Goal: Task Accomplishment & Management: Manage account settings

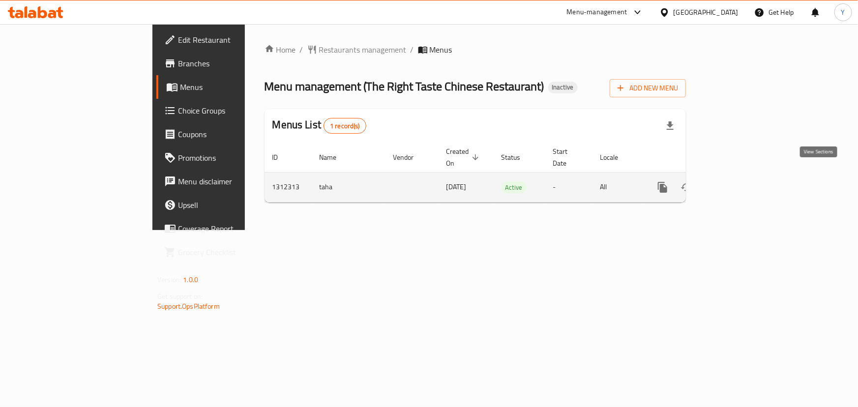
click at [746, 176] on link "enhanced table" at bounding box center [734, 188] width 24 height 24
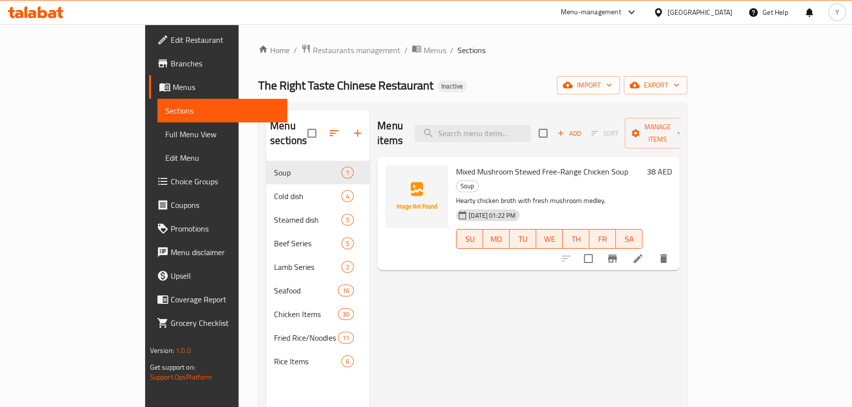
drag, startPoint x: 70, startPoint y: 133, endPoint x: 181, endPoint y: 23, distance: 156.5
click at [165, 133] on span "Full Menu View" at bounding box center [222, 134] width 114 height 12
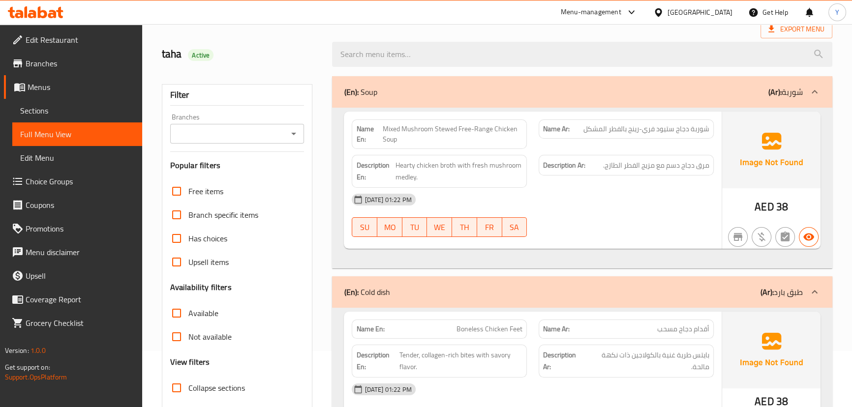
scroll to position [89, 0]
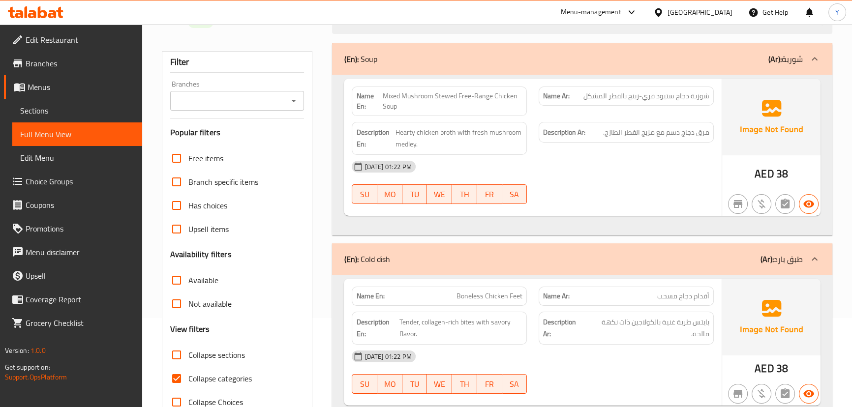
click at [194, 349] on span "Collapse sections" at bounding box center [216, 355] width 57 height 12
click at [188, 348] on input "Collapse sections" at bounding box center [177, 355] width 24 height 24
checkbox input "true"
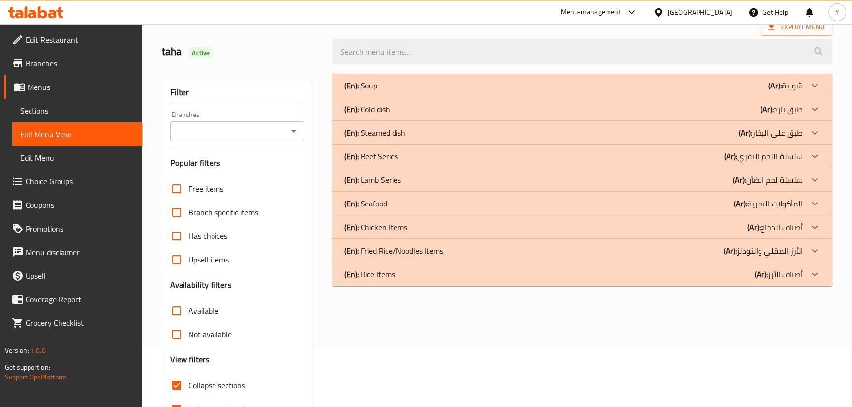
scroll to position [44, 0]
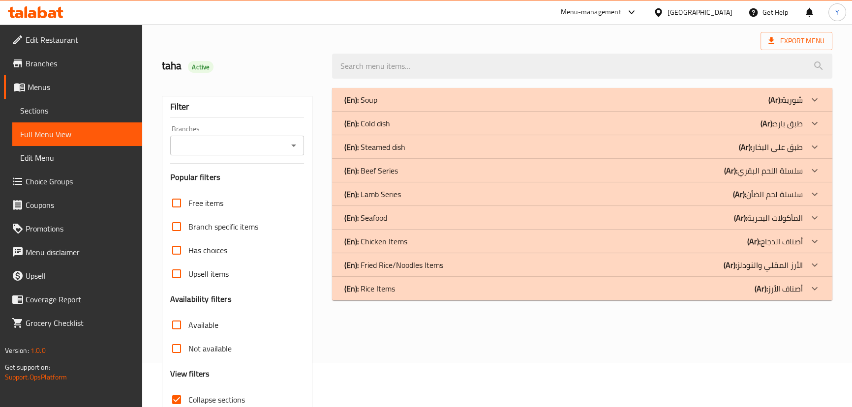
click at [416, 104] on div "(En): Soup (Ar): شوربة" at bounding box center [573, 100] width 458 height 12
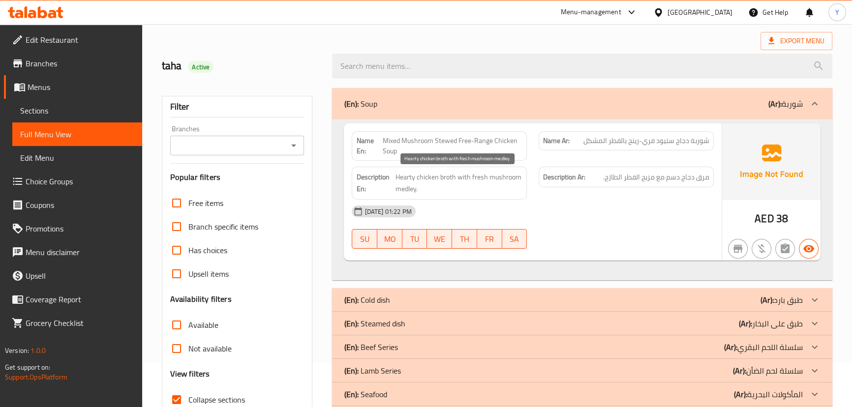
type button "0"
click at [615, 176] on span "مرق دجاج دسم مع مزيج الفطر الطازج." at bounding box center [656, 177] width 106 height 12
click at [479, 143] on span "Mixed Mushroom Stewed Free-Range Chicken Soup" at bounding box center [453, 146] width 140 height 21
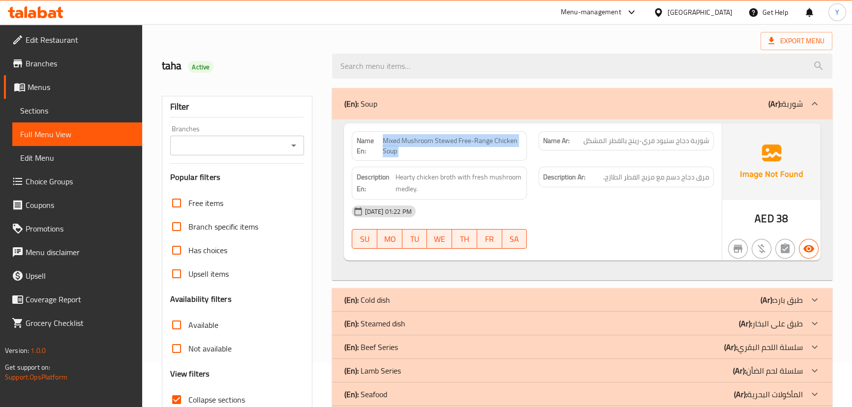
copy span "Mixed Mushroom Stewed Free-Range Chicken Soup"
click at [726, 209] on div "AED 38" at bounding box center [771, 191] width 98 height 137
click at [515, 100] on div "(En): Soup (Ar): شوربة" at bounding box center [573, 104] width 458 height 12
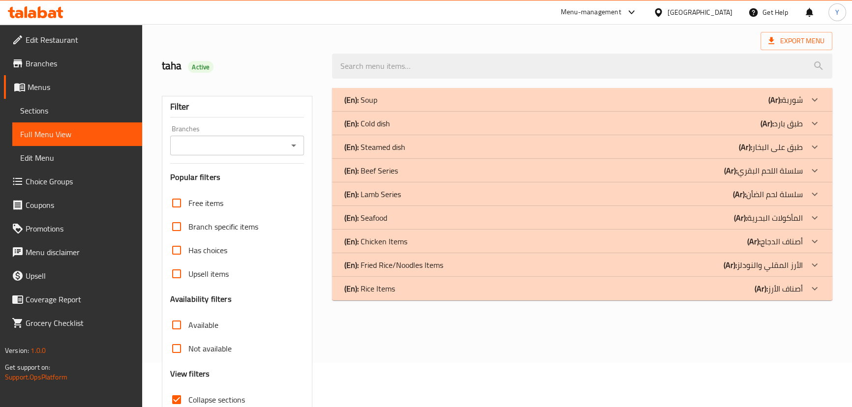
click at [498, 122] on div "(En): Cold dish (Ar): طبق بارد" at bounding box center [573, 124] width 458 height 12
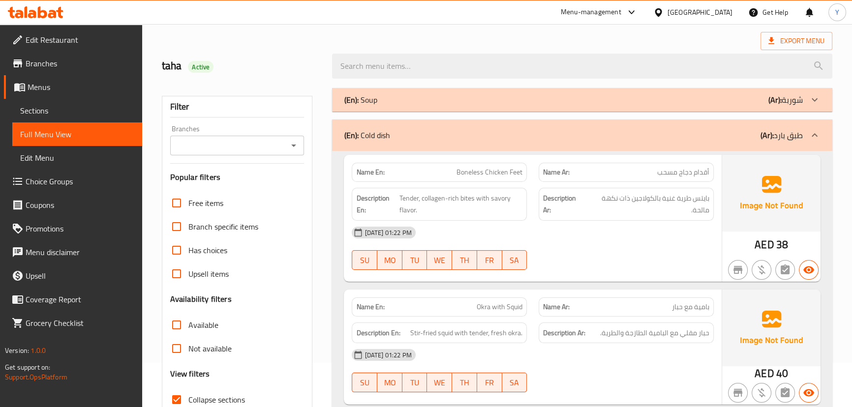
click at [659, 240] on div "[DATE] 01:22 PM" at bounding box center [532, 233] width 373 height 24
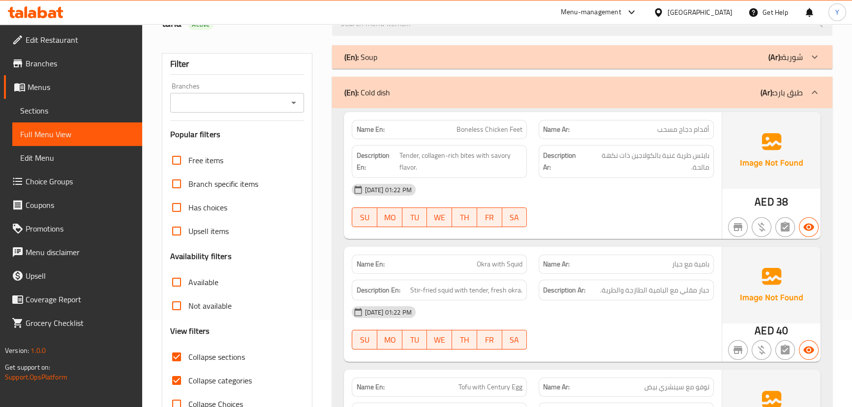
scroll to position [98, 0]
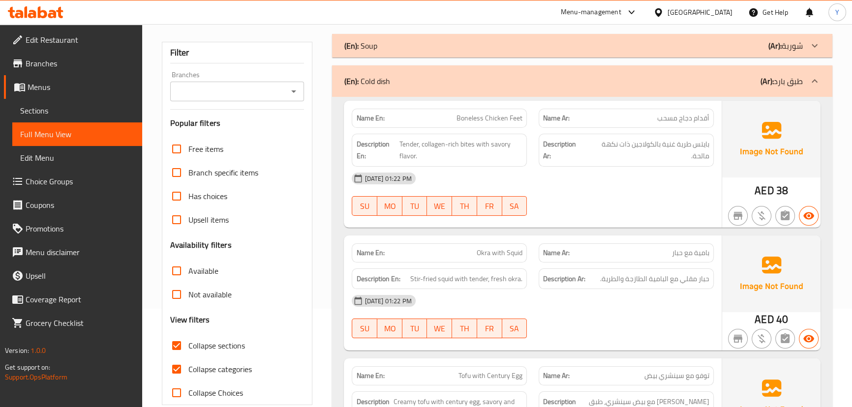
click at [498, 253] on span "Okra with Squid" at bounding box center [500, 253] width 46 height 10
copy span "Okra with Squid"
click at [499, 253] on span "Okra with Squid" at bounding box center [500, 253] width 46 height 10
click at [649, 211] on div at bounding box center [626, 216] width 187 height 12
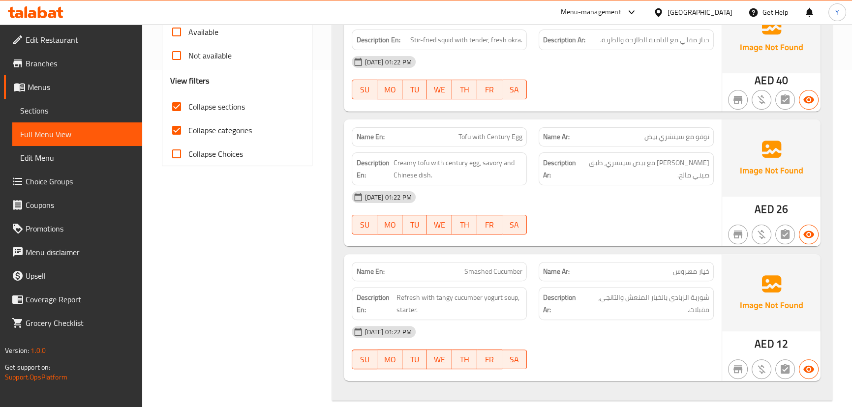
scroll to position [358, 0]
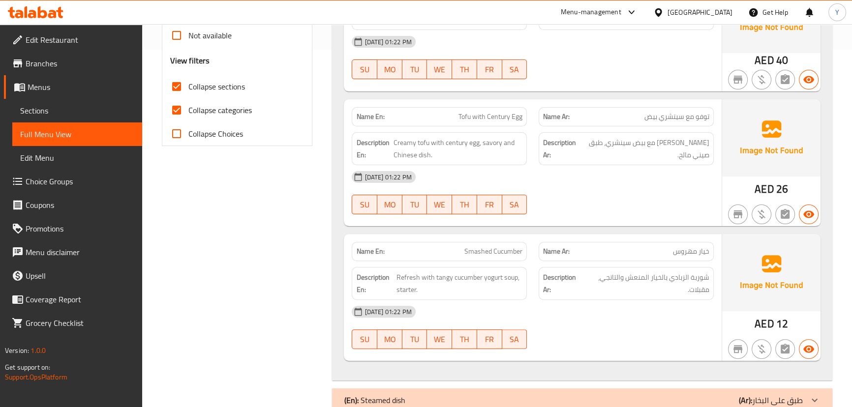
click at [703, 198] on div "16-09-2025 01:22 PM SU MO TU WE TH FR SA" at bounding box center [532, 192] width 373 height 55
click at [649, 210] on div at bounding box center [626, 215] width 187 height 12
click at [673, 291] on span "شوربة الزبادي بالخيار المنعش والتانجي، مقبلات." at bounding box center [646, 283] width 125 height 24
click at [492, 252] on span "Smashed Cucumber" at bounding box center [493, 251] width 58 height 10
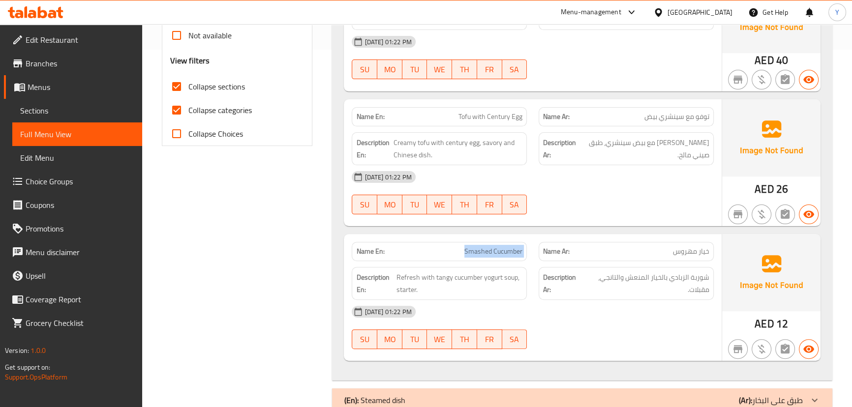
copy span "Smashed Cucumber"
click at [492, 252] on span "Smashed Cucumber" at bounding box center [493, 251] width 58 height 10
click at [669, 188] on div "16-09-2025 01:22 PM SU MO TU WE TH FR SA" at bounding box center [532, 192] width 373 height 55
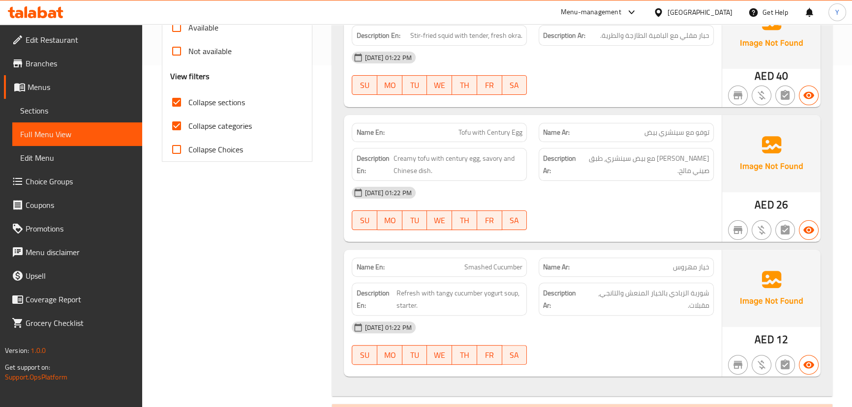
scroll to position [0, 0]
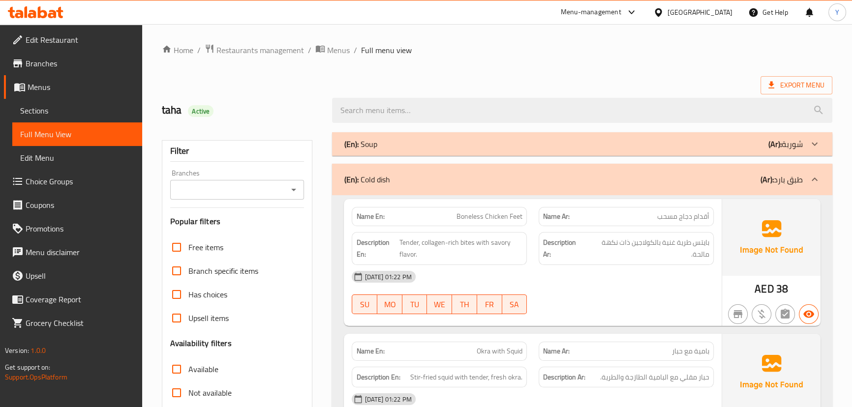
drag, startPoint x: 629, startPoint y: 230, endPoint x: 635, endPoint y: 118, distance: 112.8
click at [516, 176] on div "(En): Cold dish (Ar): طبق بارد" at bounding box center [573, 180] width 458 height 12
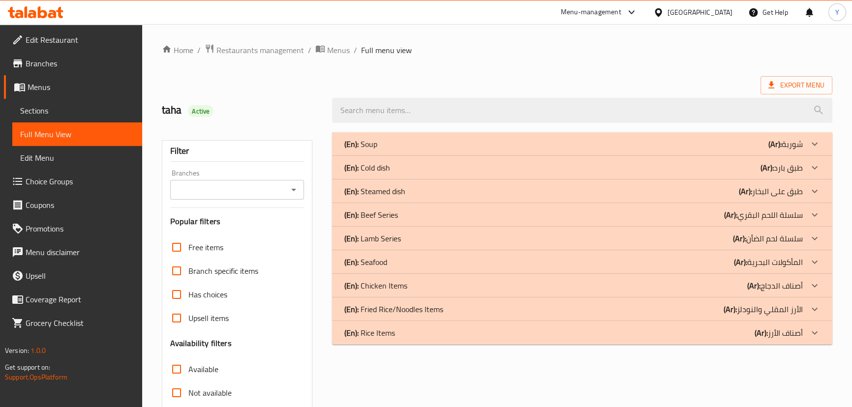
click at [460, 192] on div "(En): Steamed dish (Ar): طبق على البخار" at bounding box center [573, 191] width 458 height 12
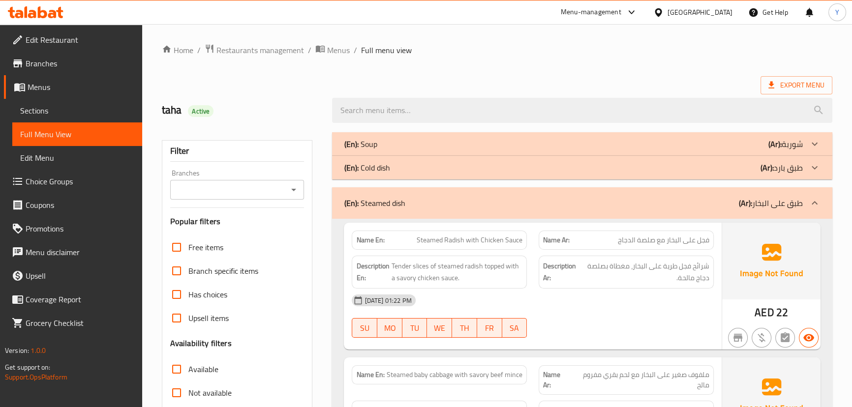
click at [653, 301] on div "[DATE] 01:22 PM" at bounding box center [532, 301] width 373 height 24
click at [679, 307] on div "[DATE] 01:22 PM" at bounding box center [532, 301] width 373 height 24
click at [644, 295] on div "[DATE] 01:22 PM" at bounding box center [532, 301] width 373 height 24
click at [448, 244] on span "Steamed Radish with Chicken Sauce" at bounding box center [470, 240] width 106 height 10
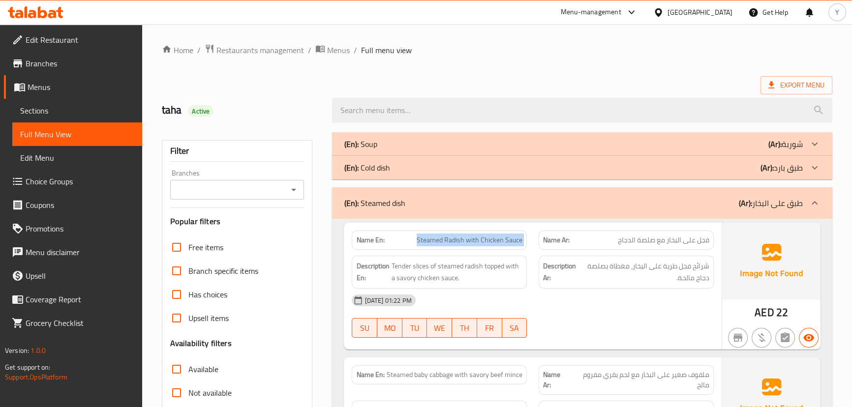
click at [448, 244] on span "Steamed Radish with Chicken Sauce" at bounding box center [470, 240] width 106 height 10
copy span "Steamed Radish with Chicken Sauce"
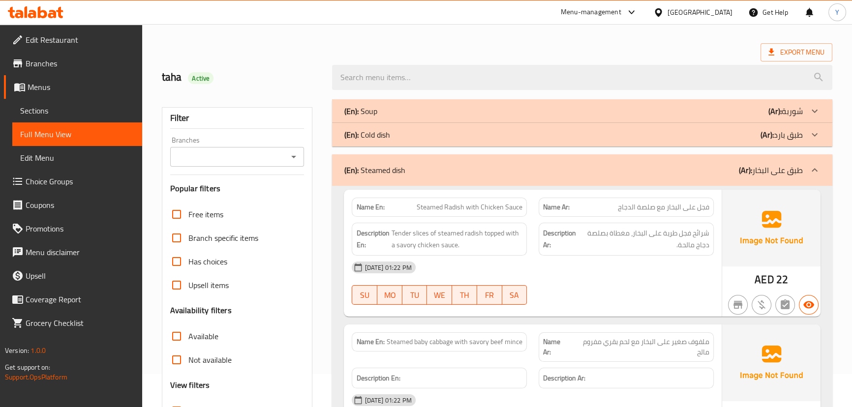
scroll to position [134, 0]
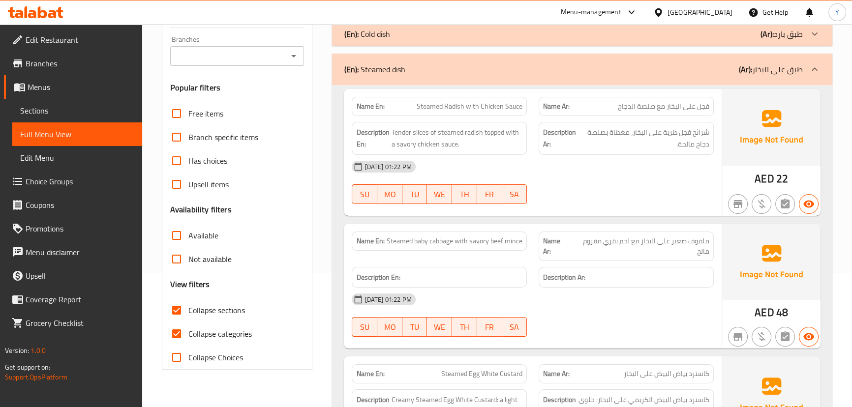
click at [440, 239] on span "Steamed baby cabbage with savory beef mince" at bounding box center [455, 241] width 136 height 10
copy span "Steamed baby cabbage with savory beef mince"
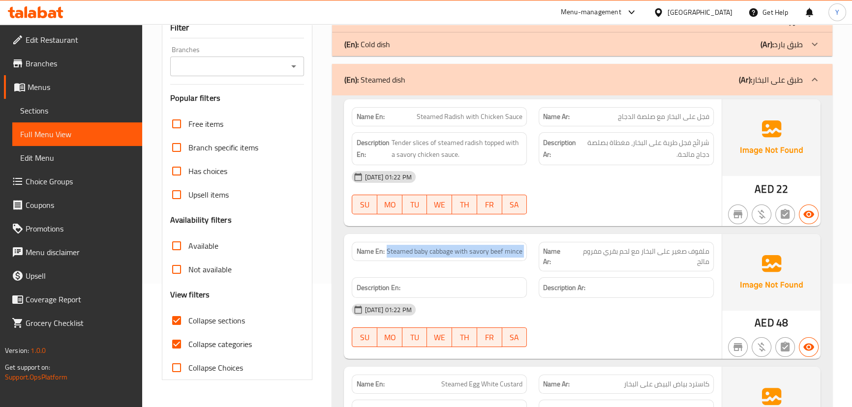
scroll to position [268, 0]
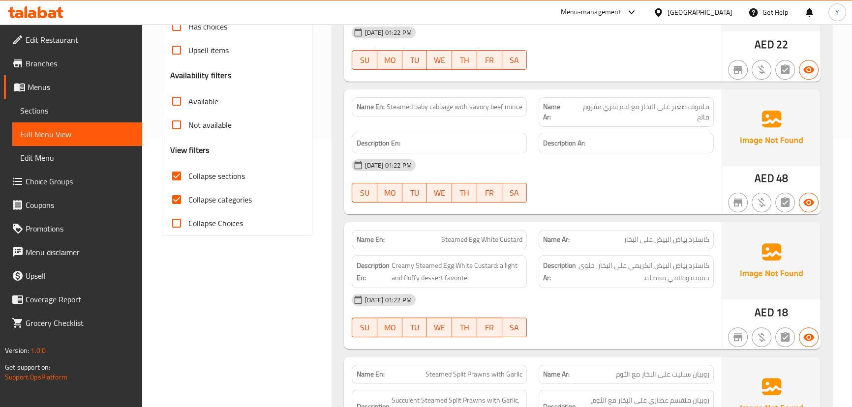
click at [189, 181] on span "Collapse sections" at bounding box center [216, 176] width 57 height 12
click at [188, 181] on input "Collapse sections" at bounding box center [177, 176] width 24 height 24
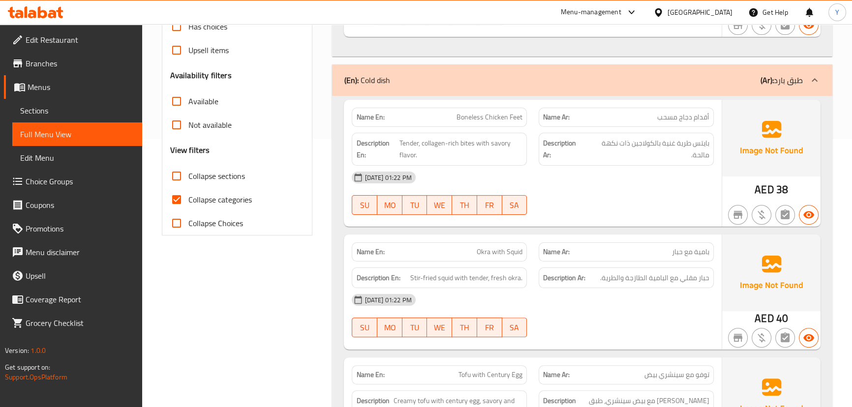
click at [189, 181] on span "Collapse sections" at bounding box center [216, 176] width 57 height 12
click at [188, 181] on input "Collapse sections" at bounding box center [177, 176] width 24 height 24
checkbox input "true"
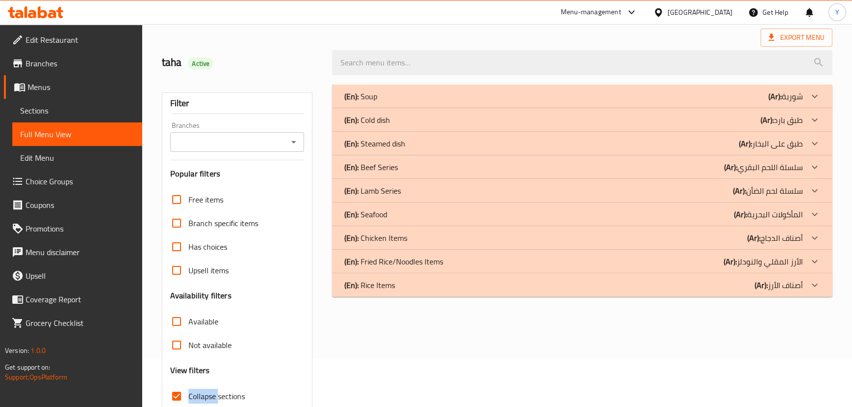
scroll to position [0, 0]
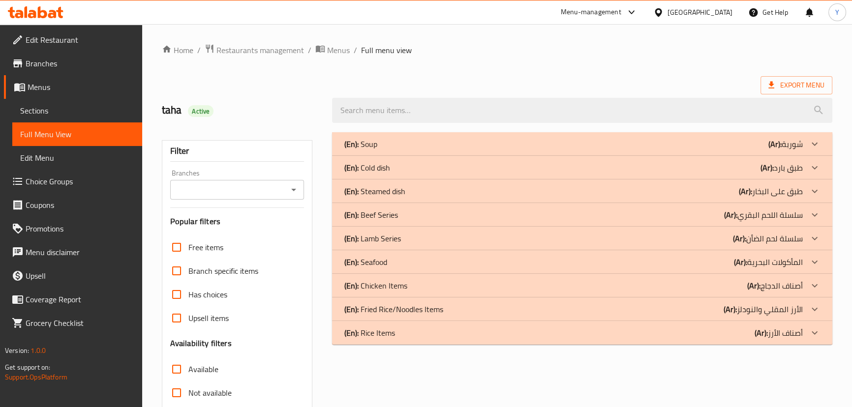
click at [465, 305] on div "(En): Fried Rice/Noodles Items (Ar): الأرز المقلي والنودلز" at bounding box center [573, 309] width 458 height 12
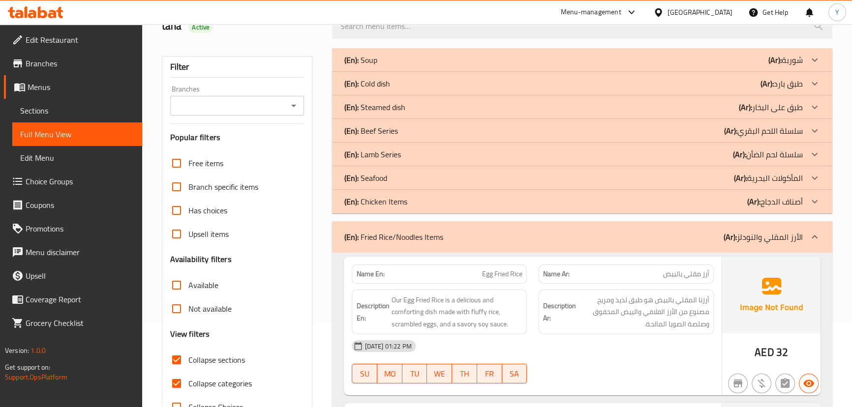
scroll to position [179, 0]
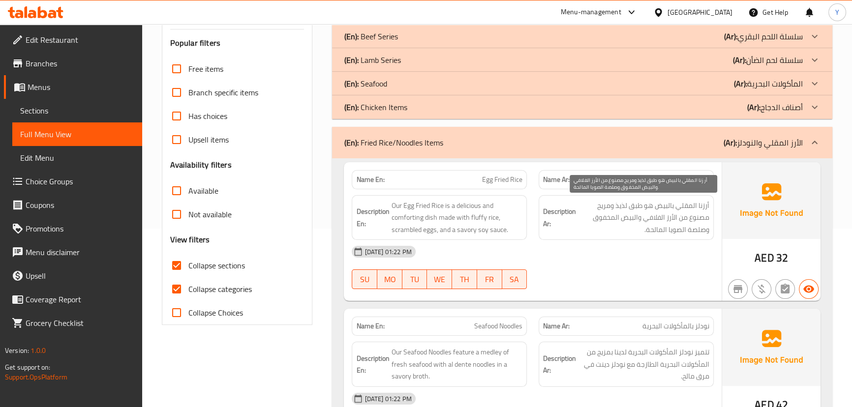
click at [703, 209] on span "أرزنا المقلي بالبيض هو طبق لذيذ ومريح مصنوع من الأرز الفلافي والبيض المخفوق وصل…" at bounding box center [643, 218] width 131 height 36
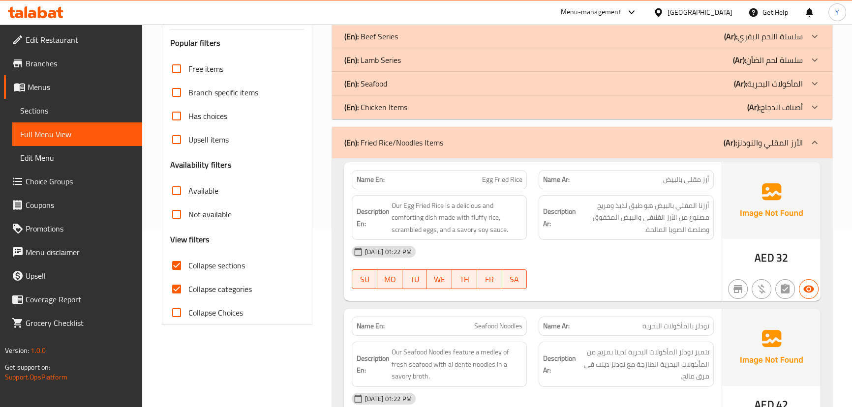
click at [496, 169] on div "Name En: Egg Fried Rice" at bounding box center [439, 179] width 187 height 31
copy span "Egg Fried Rice"
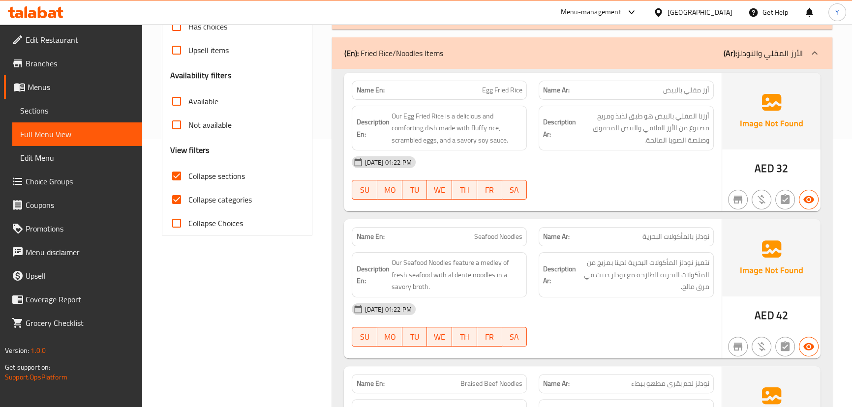
scroll to position [358, 0]
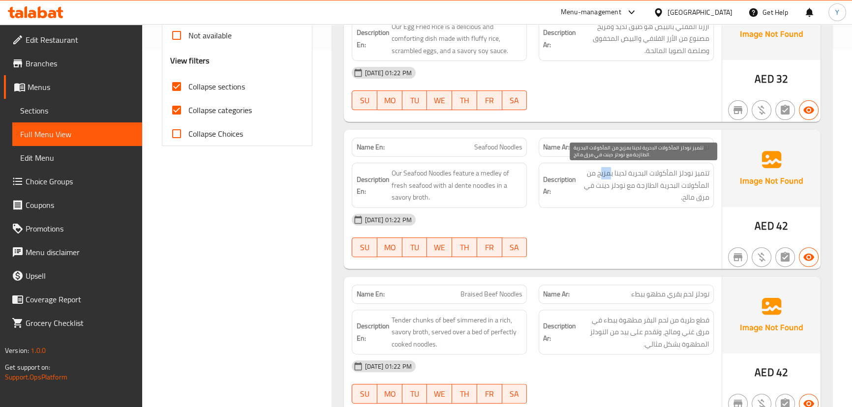
drag, startPoint x: 610, startPoint y: 177, endPoint x: 535, endPoint y: 179, distance: 75.3
click at [600, 177] on span "تتميز نودلز المأكولات البحرية لدينا بمزيج من المأكولات البحرية الطازجة مع نودلز…" at bounding box center [643, 185] width 131 height 36
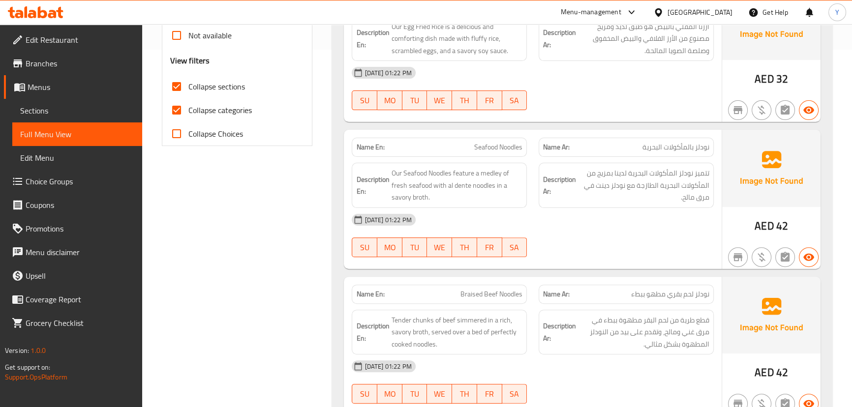
click at [511, 149] on span "Seafood Noodles" at bounding box center [498, 147] width 48 height 10
copy span "Seafood Noodles"
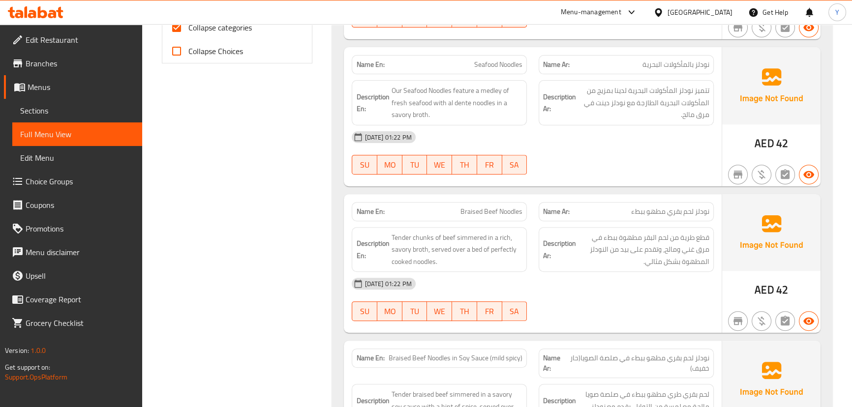
scroll to position [447, 0]
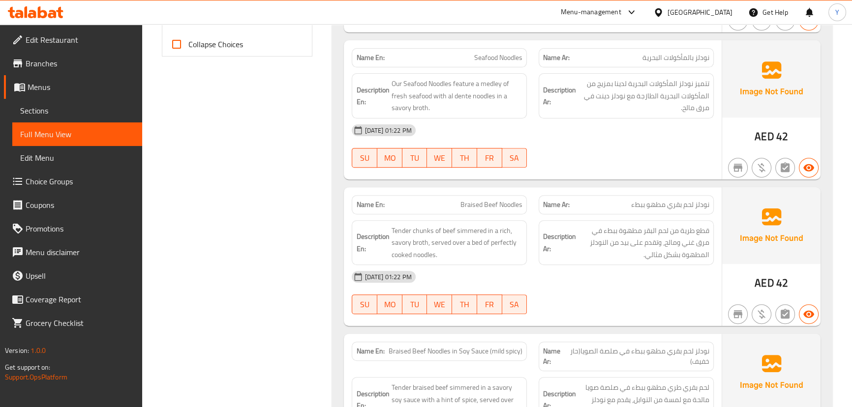
click at [469, 206] on span "Braised Beef Noodles" at bounding box center [491, 205] width 62 height 10
copy span "Braised Beef Noodles"
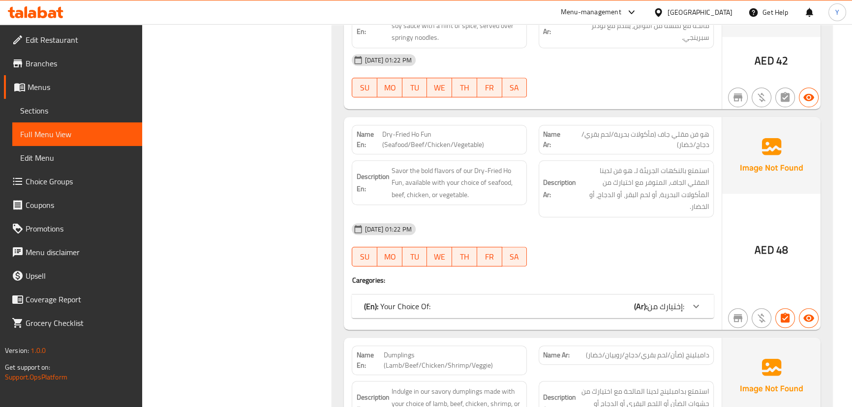
scroll to position [836, 0]
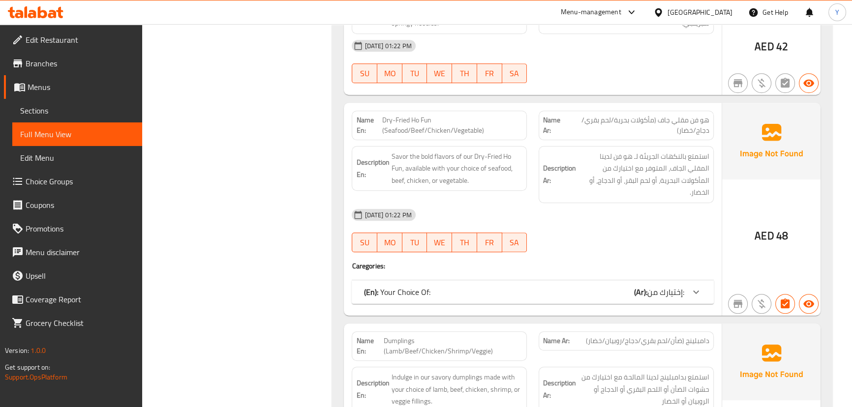
click at [635, 302] on div "(En): Your Choice Of: (Ar): إختيارك من:" at bounding box center [532, 292] width 361 height 24
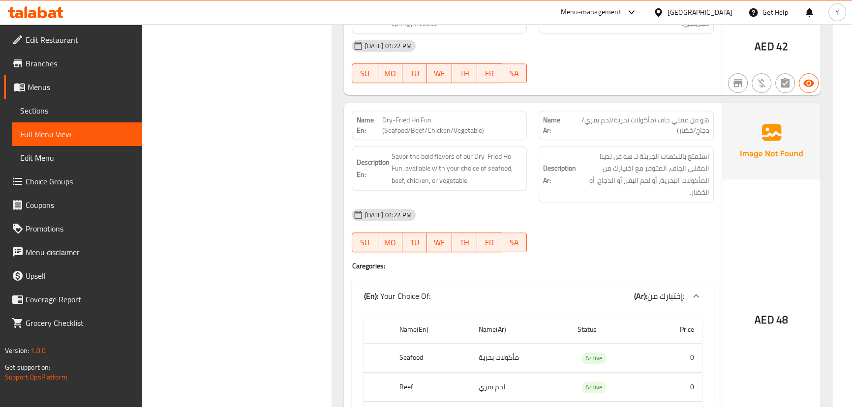
click at [444, 131] on span "Dry-Fried Ho Fun (Seafood/Beef/Chicken/Vegetable)" at bounding box center [452, 125] width 140 height 21
copy span "Dry-Fried Ho Fun (Seafood/Beef/Chicken/Vegetable)"
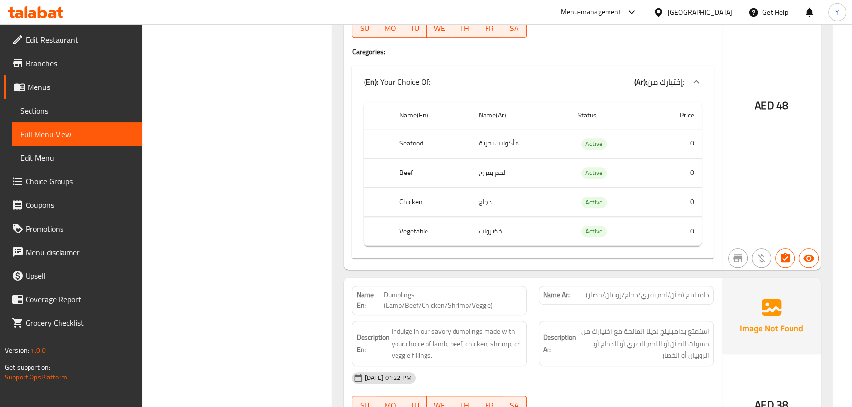
scroll to position [1068, 0]
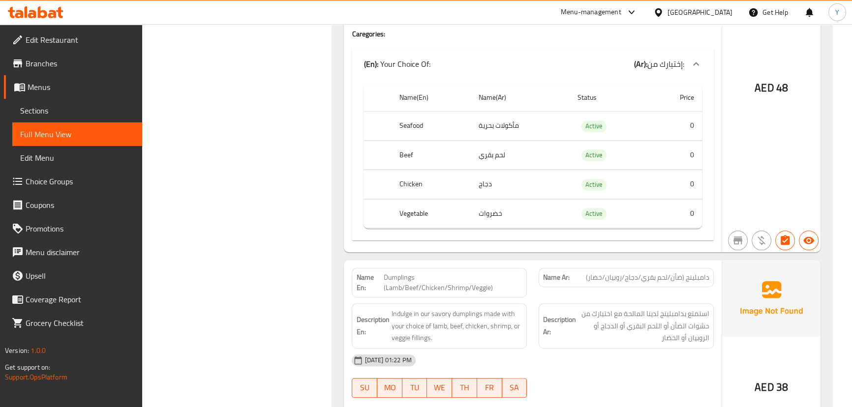
click at [494, 286] on span "Dumplings (Lamb/Beef/Chicken/Shrimp/Veggie)" at bounding box center [453, 282] width 139 height 21
copy span "Dumplings (Lamb/Beef/Chicken/Shrimp/Veggie)"
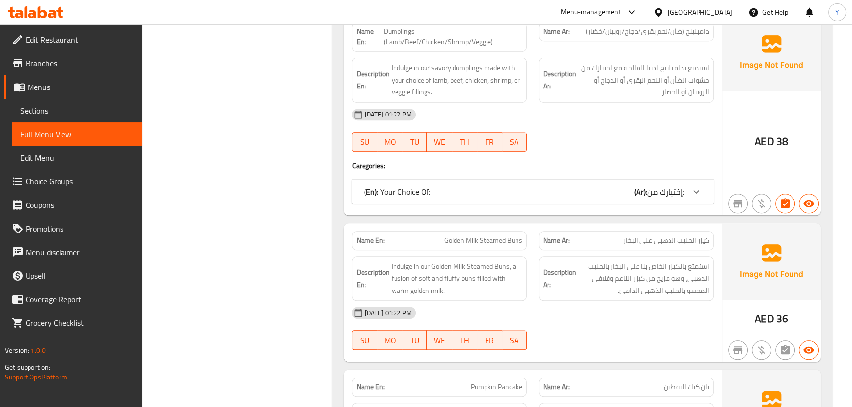
scroll to position [1426, 0]
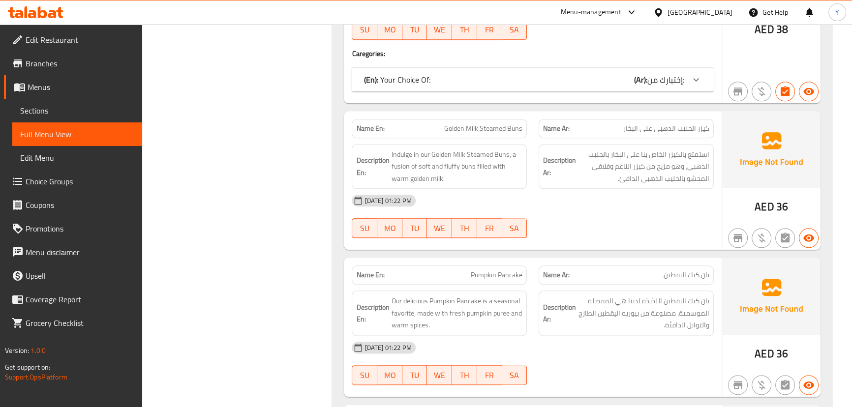
click at [481, 129] on span "Golden Milk Steamed Buns" at bounding box center [483, 128] width 78 height 10
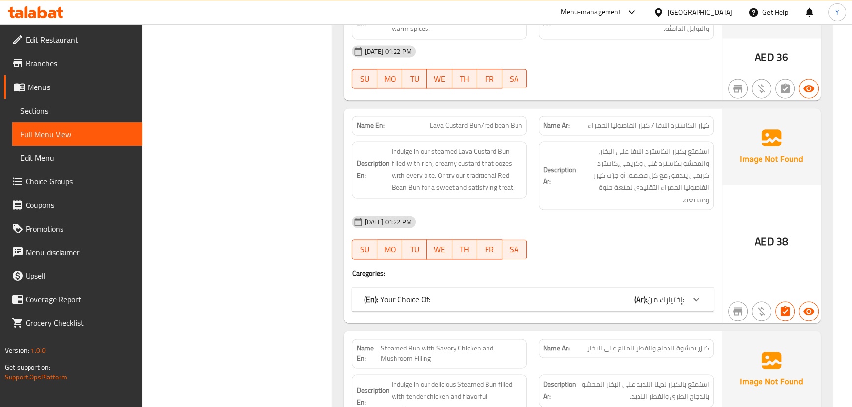
scroll to position [1740, 0]
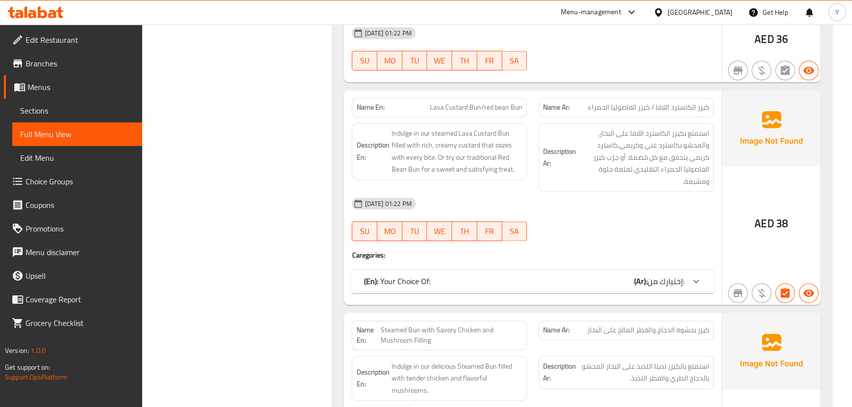
click at [462, 95] on div "Name En: Lava Custard Bun/red bean Bun" at bounding box center [439, 107] width 187 height 31
click at [463, 95] on div "Name En: Lava Custard Bun/red bean Bun" at bounding box center [439, 107] width 187 height 31
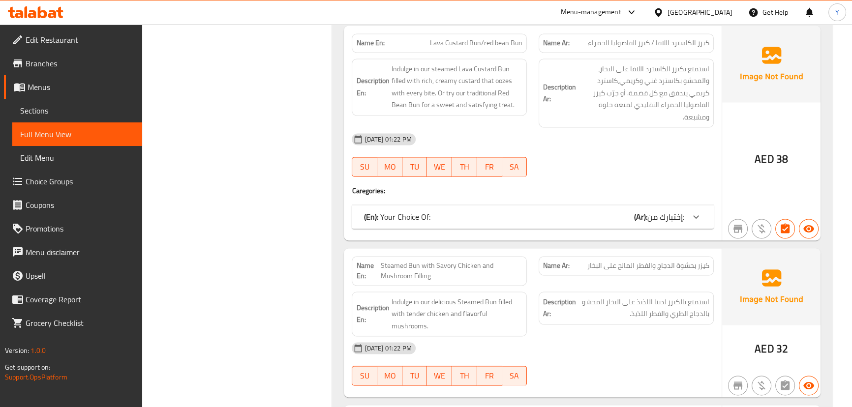
scroll to position [1874, 0]
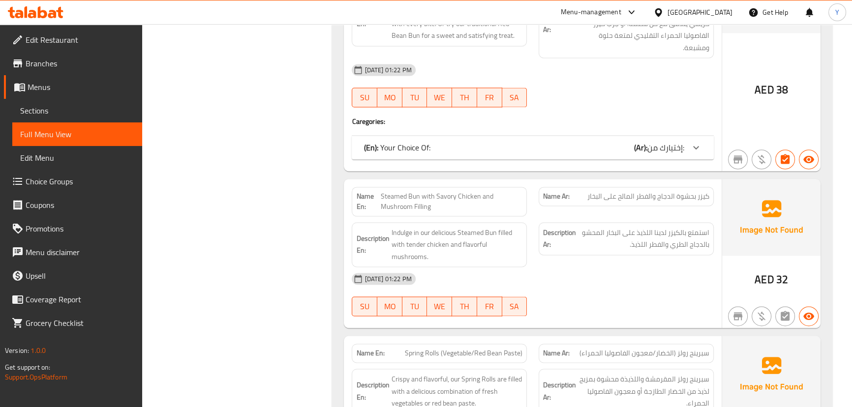
click at [455, 198] on span "Steamed Bun with Savory Chicken and Mushroom Filling" at bounding box center [452, 201] width 142 height 21
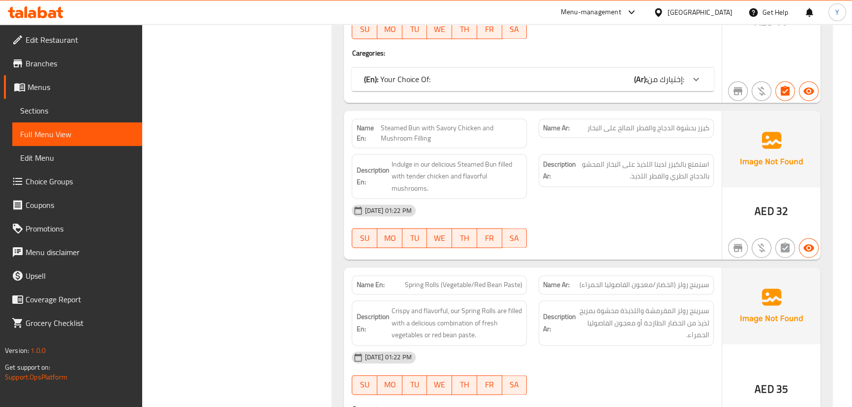
scroll to position [2008, 0]
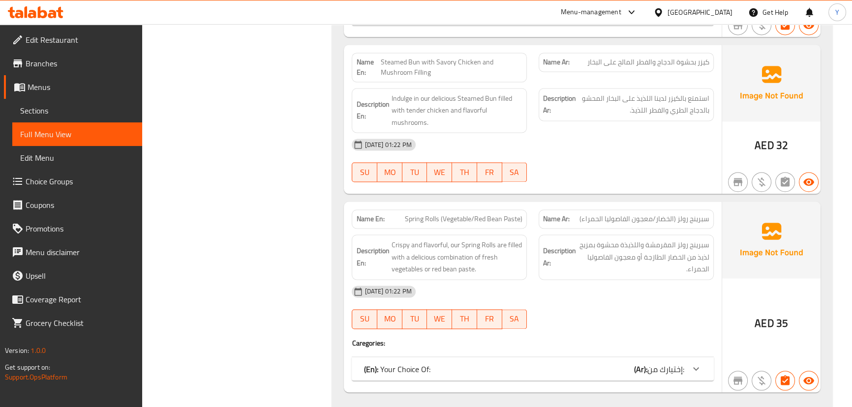
click at [443, 219] on span "Spring Rolls (Vegetable/Red Bean Paste)" at bounding box center [464, 219] width 118 height 10
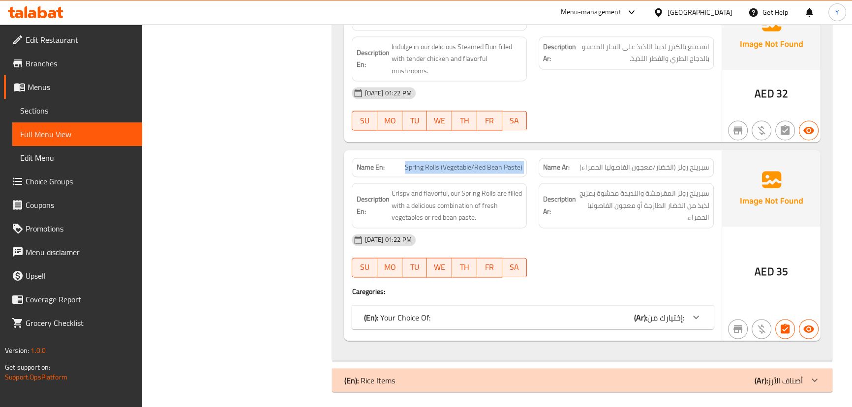
scroll to position [2062, 0]
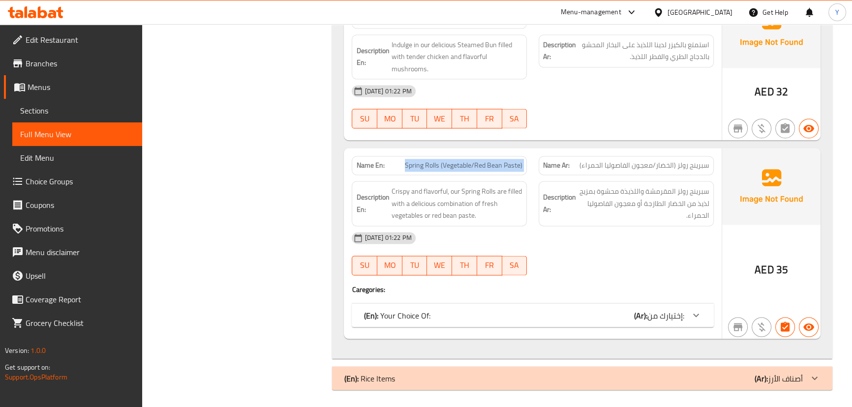
click at [516, 382] on div "(En): Rice Items (Ar): أصناف الأرز" at bounding box center [582, 378] width 500 height 24
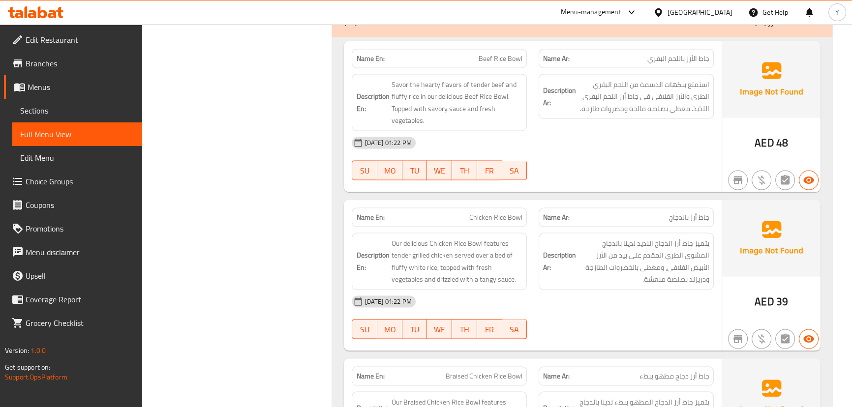
scroll to position [2427, 0]
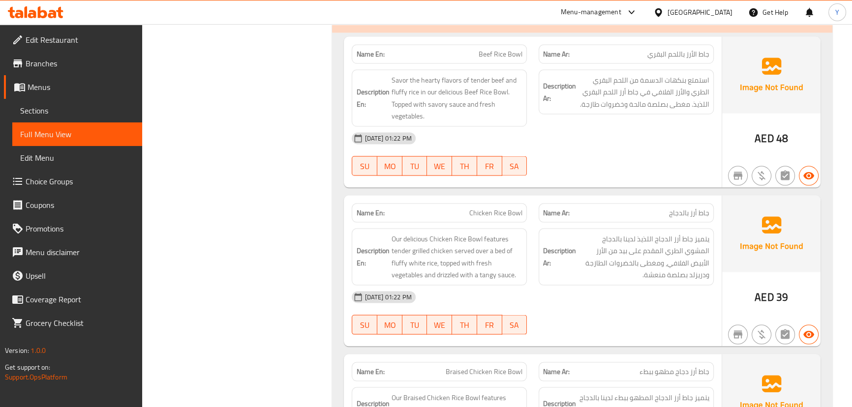
click at [488, 223] on div "Description En: Our delicious Chicken Rice Bowl features tender grilled chicken…" at bounding box center [439, 257] width 187 height 69
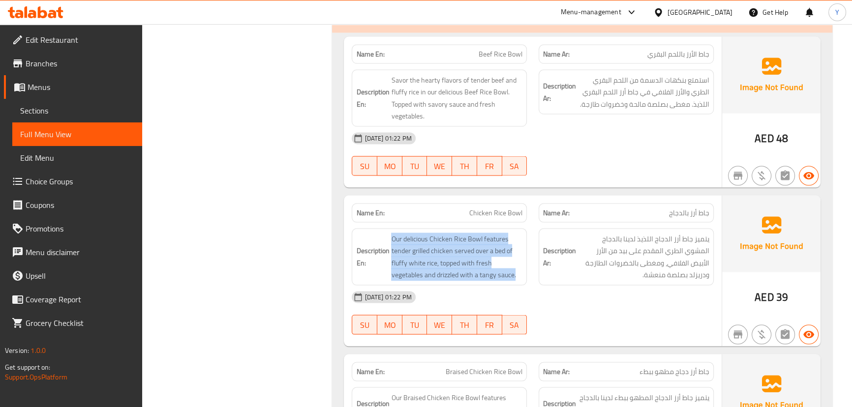
click at [488, 223] on div "Description En: Our delicious Chicken Rice Bowl features tender grilled chicken…" at bounding box center [439, 257] width 187 height 69
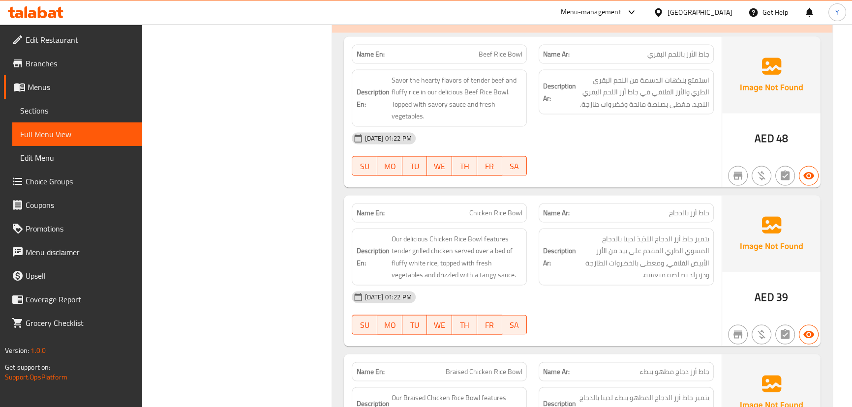
click at [491, 217] on div "Name En: Chicken Rice Bowl" at bounding box center [439, 213] width 175 height 19
click at [491, 216] on span "Chicken Rice Bowl" at bounding box center [495, 213] width 53 height 10
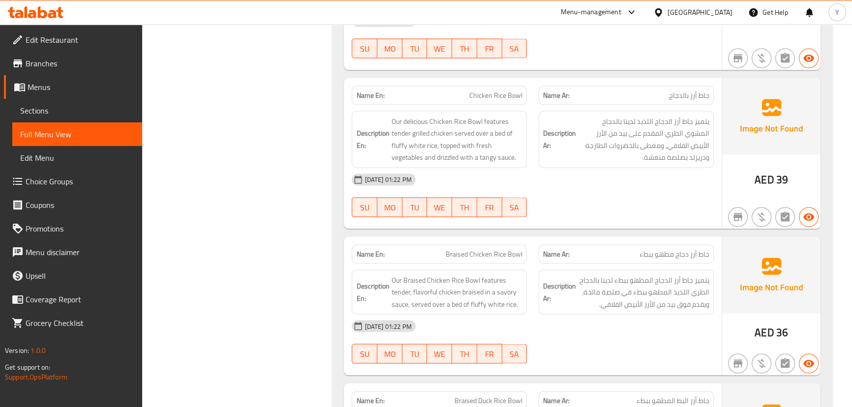
scroll to position [2570, 0]
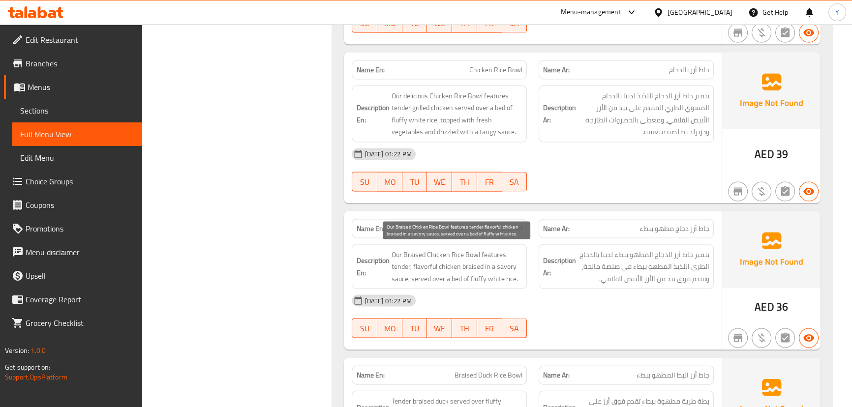
click at [477, 231] on span "Braised Chicken Rice Bowl" at bounding box center [484, 229] width 77 height 10
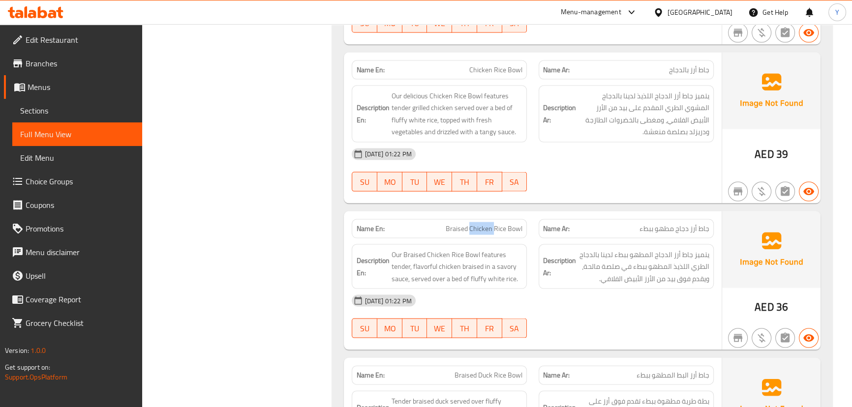
click at [477, 230] on span "Braised Chicken Rice Bowl" at bounding box center [484, 229] width 77 height 10
click at [530, 218] on div "Name En: Braised Chicken Rice Bowl" at bounding box center [439, 228] width 187 height 31
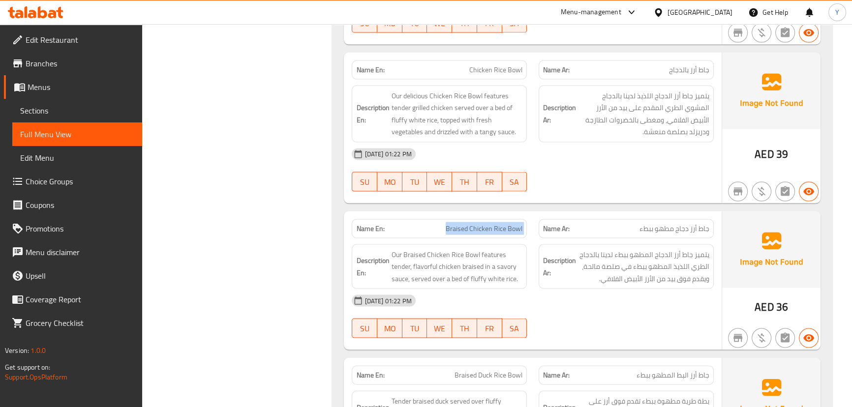
click at [530, 218] on div "Name En: Braised Chicken Rice Bowl" at bounding box center [439, 228] width 187 height 31
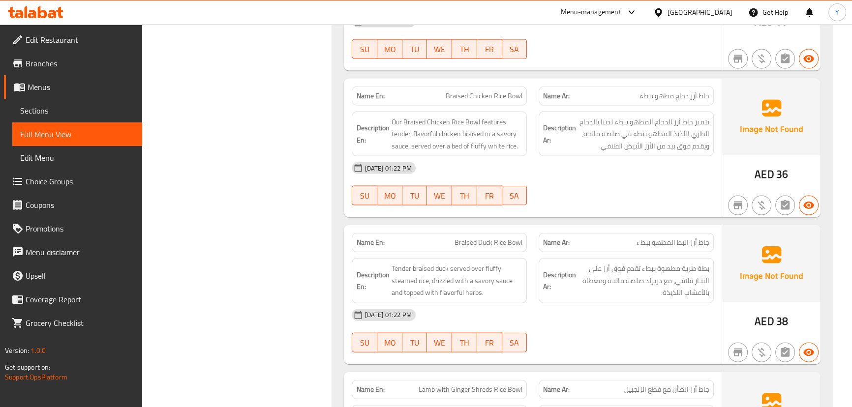
scroll to position [2717, 0]
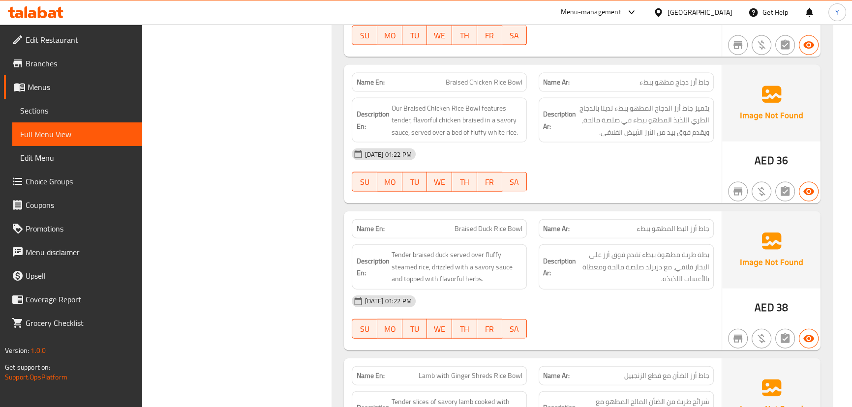
click at [495, 232] on span "Braised Duck Rice Bowl" at bounding box center [488, 229] width 68 height 10
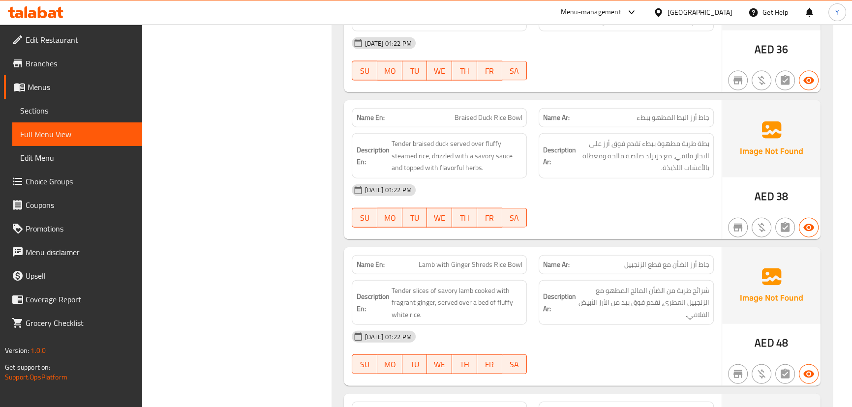
scroll to position [2845, 0]
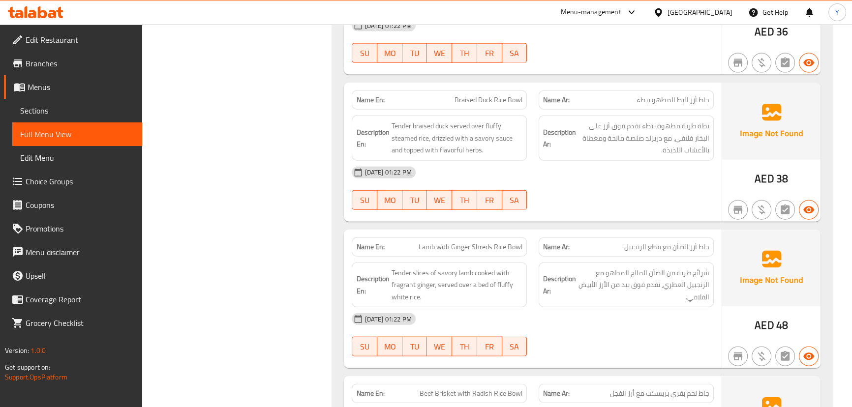
click at [501, 250] on div "Name En: Lamb with Ginger Shreds Rice Bowl" at bounding box center [439, 247] width 175 height 19
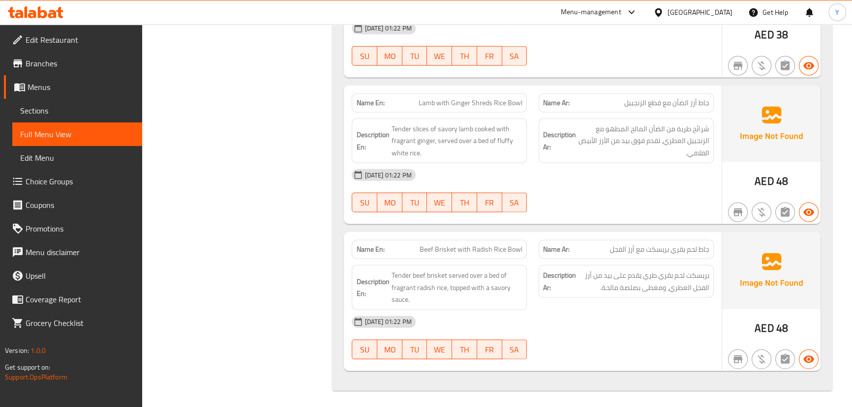
click at [484, 244] on span "Beef Brisket with Radish Rice Bowl" at bounding box center [470, 249] width 103 height 10
drag, startPoint x: 660, startPoint y: 278, endPoint x: 662, endPoint y: 285, distance: 7.2
click at [662, 283] on span "بريسكت لحم بقري طري يقدم على بيد من أرز الفجل العطري، ومغطى بصلصة مالحة." at bounding box center [643, 281] width 131 height 24
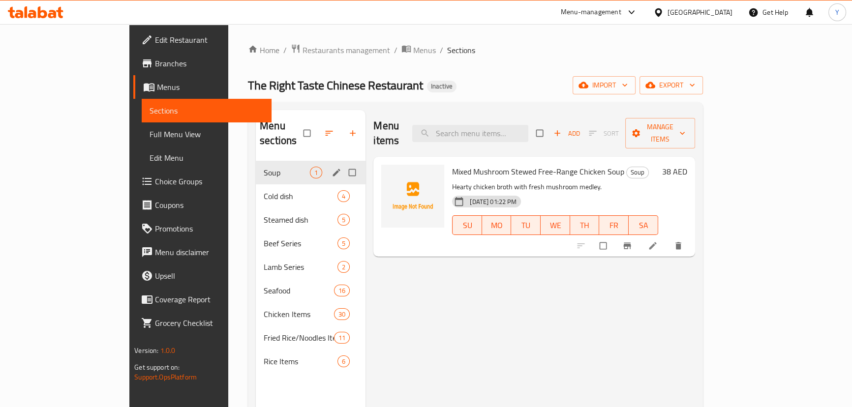
click at [331, 168] on icon "edit" at bounding box center [336, 173] width 10 height 10
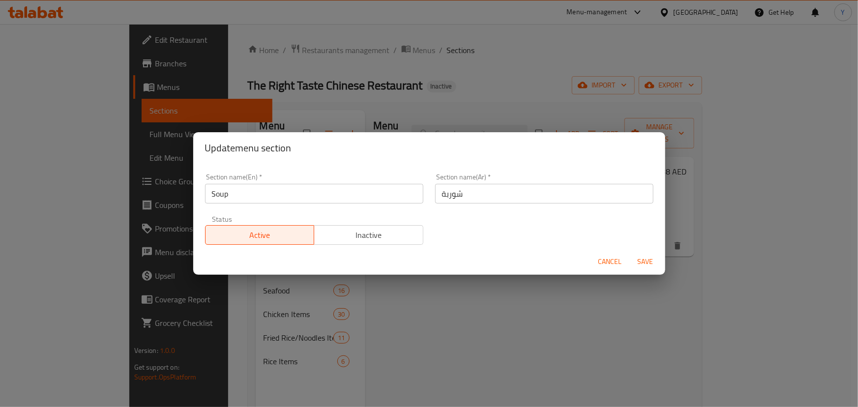
click at [518, 188] on input "شوربة" at bounding box center [544, 194] width 218 height 20
type input "الشوربة"
click at [630, 253] on button "Save" at bounding box center [645, 262] width 31 height 18
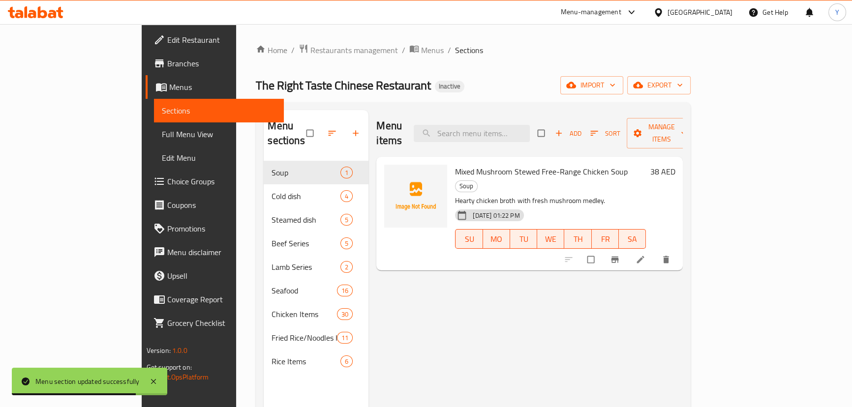
click at [644, 256] on icon at bounding box center [640, 259] width 7 height 7
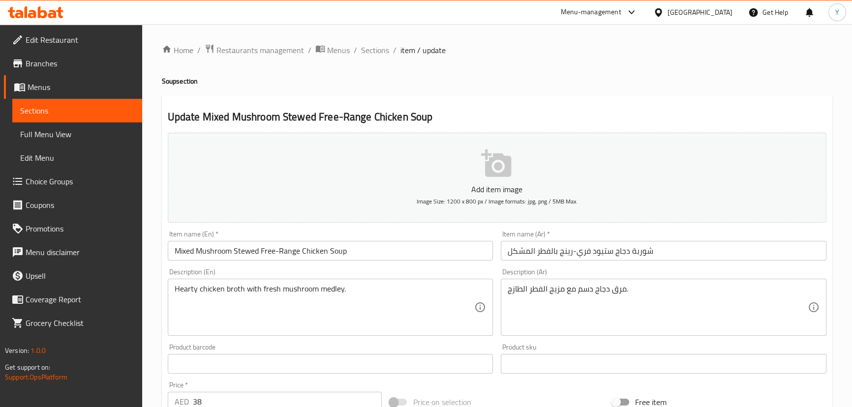
click at [749, 78] on h4 "Soup section" at bounding box center [497, 81] width 670 height 10
click at [708, 251] on input "شوربة دجاج ستيود فري-رينج بالفطر المشكل" at bounding box center [664, 251] width 326 height 20
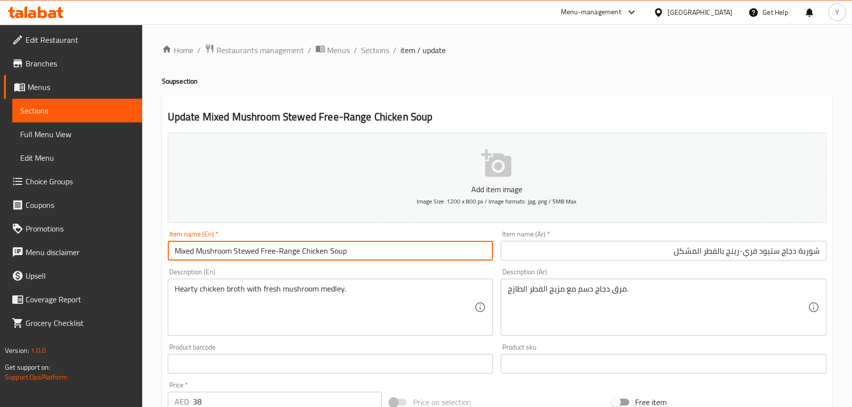
click at [242, 249] on input "Mixed Mushroom Stewed Free-Range Chicken Soup" at bounding box center [331, 251] width 326 height 20
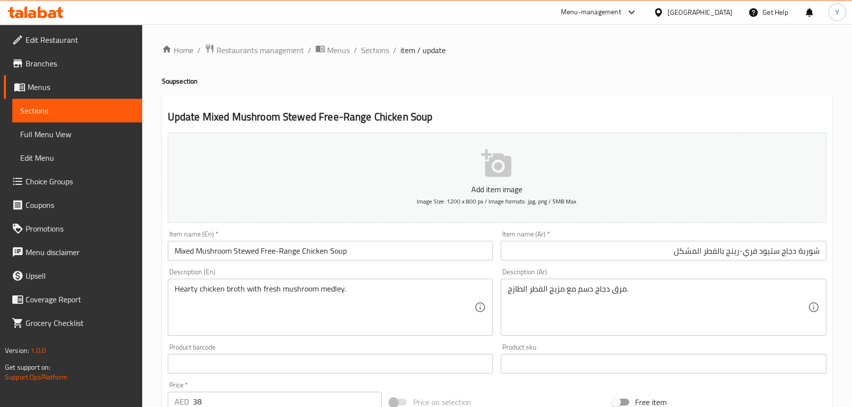
click at [677, 94] on div "Home / Restaurants management / Menus / Sections / item / update Soup section U…" at bounding box center [497, 359] width 670 height 631
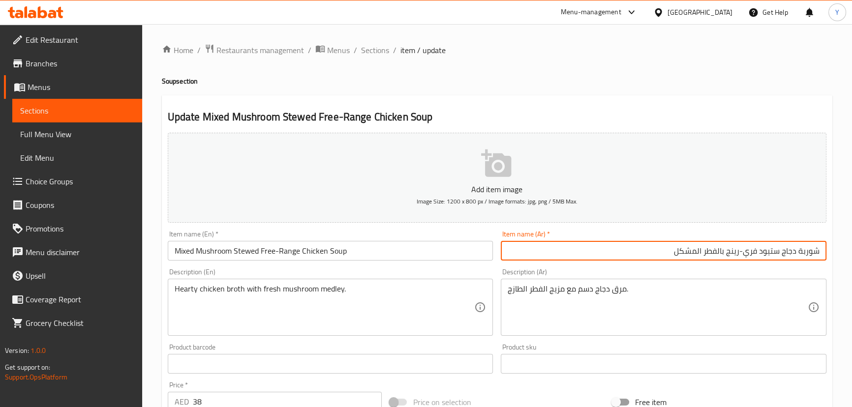
click at [767, 247] on input "شوربة دجاج ستيود فري-رينج بالفطر المشكل" at bounding box center [664, 251] width 326 height 20
paste input "مطهو ببطء"
click at [704, 252] on input "شوربة دجاج مطهو ببطء فري-رينج بالفطر المشكل" at bounding box center [664, 251] width 326 height 20
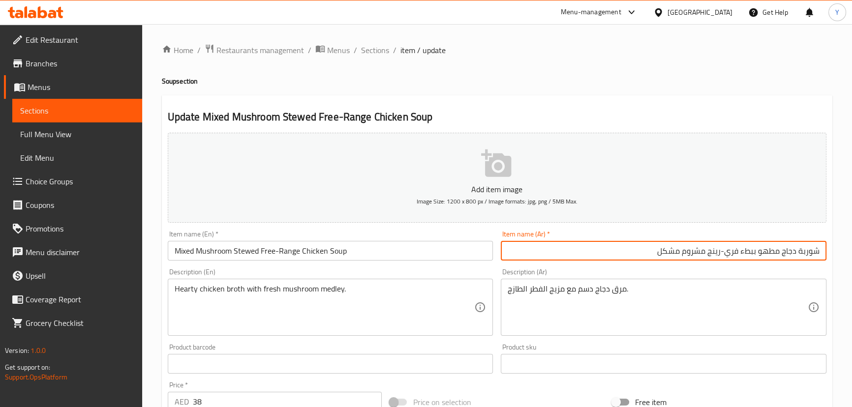
type input "شوربة دجاج مطهو ببطء فري-رينج مشروم مشكل"
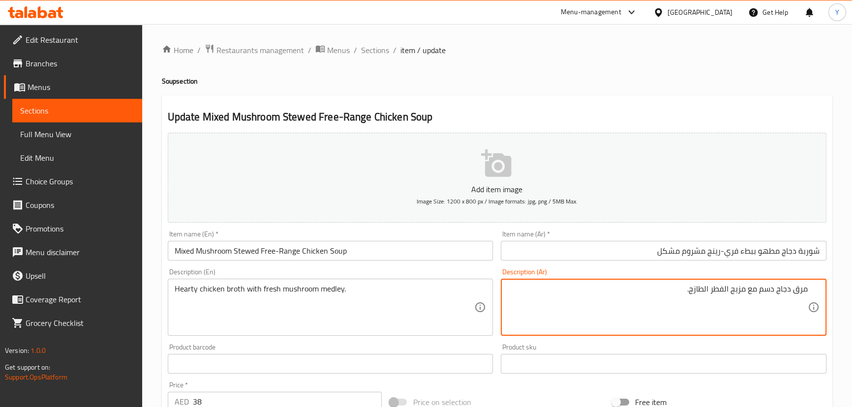
click at [769, 290] on textarea "مرق دجاج دسم مع مزيج الفطر الطازج." at bounding box center [658, 307] width 300 height 47
type textarea "مرق دجاج هارتي مع مزيج مشروم طازج."
click at [772, 66] on div "Home / Restaurants management / Menus / Sections / item / update Soup section U…" at bounding box center [497, 359] width 670 height 631
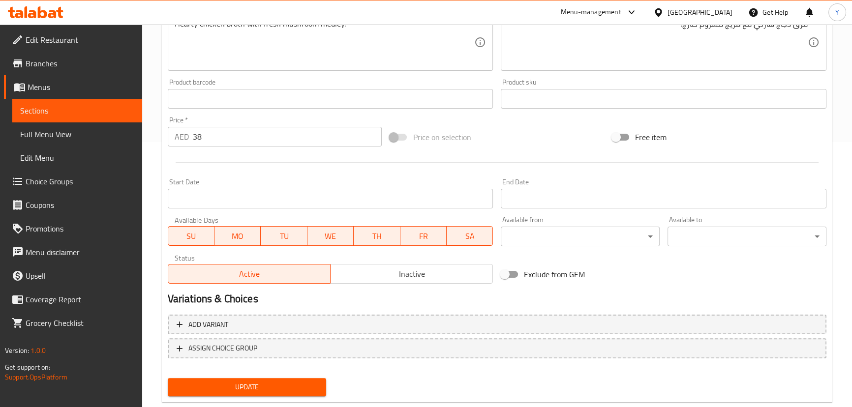
scroll to position [287, 0]
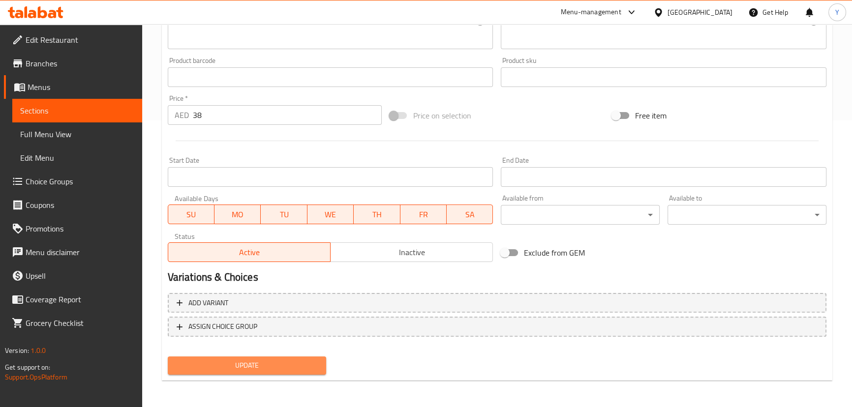
click at [274, 365] on span "Update" at bounding box center [247, 365] width 143 height 12
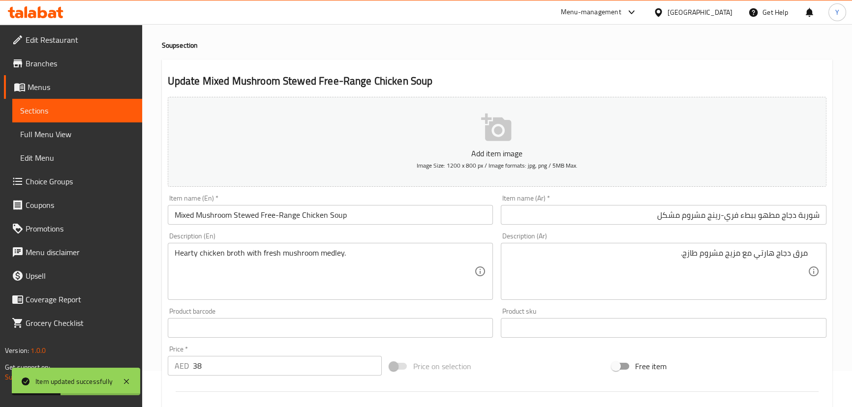
scroll to position [0, 0]
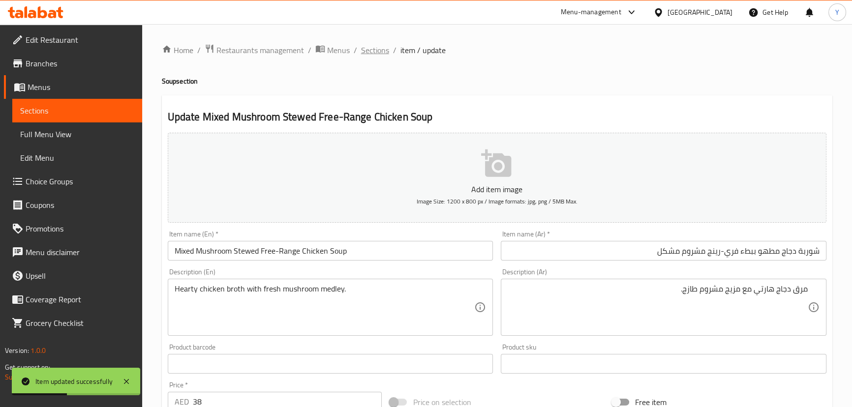
click at [377, 44] on span "Sections" at bounding box center [375, 50] width 28 height 12
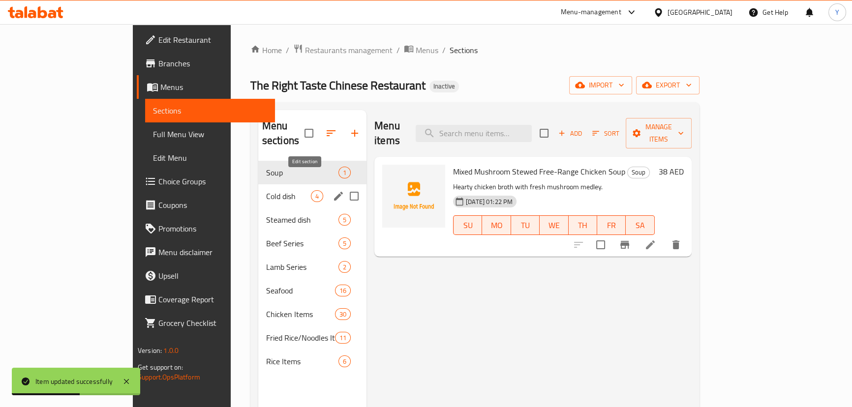
click at [334, 192] on icon "edit" at bounding box center [338, 196] width 9 height 9
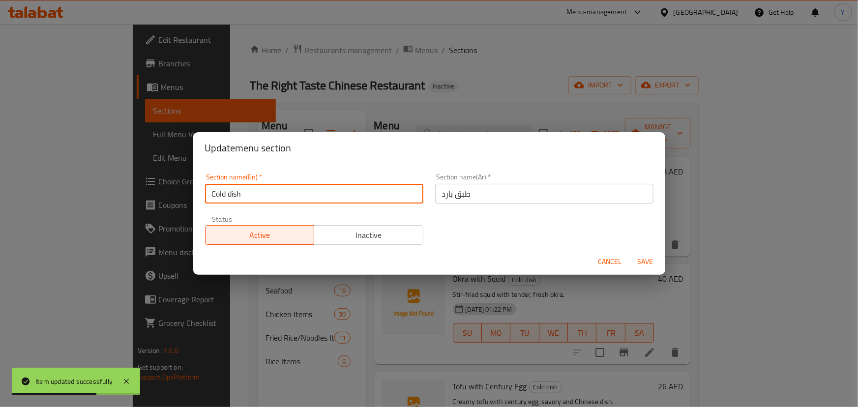
drag, startPoint x: 230, startPoint y: 195, endPoint x: 389, endPoint y: 187, distance: 159.5
click at [230, 194] on input "Cold dish" at bounding box center [314, 194] width 218 height 20
type input "Cold Dish"
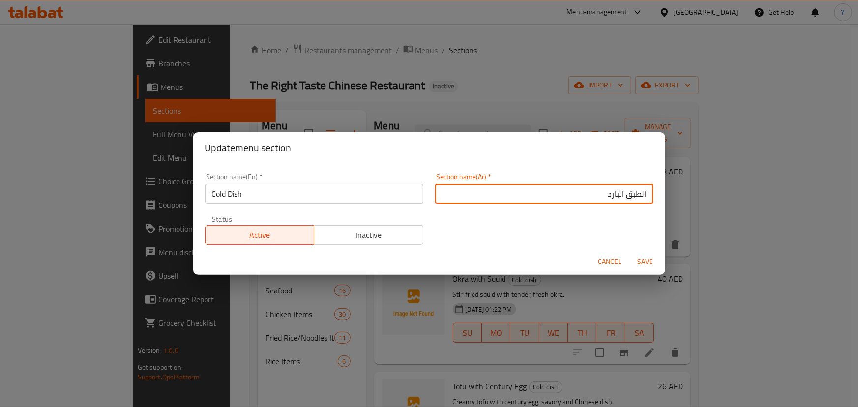
type input "الطبق البارد"
click at [630, 253] on button "Save" at bounding box center [645, 262] width 31 height 18
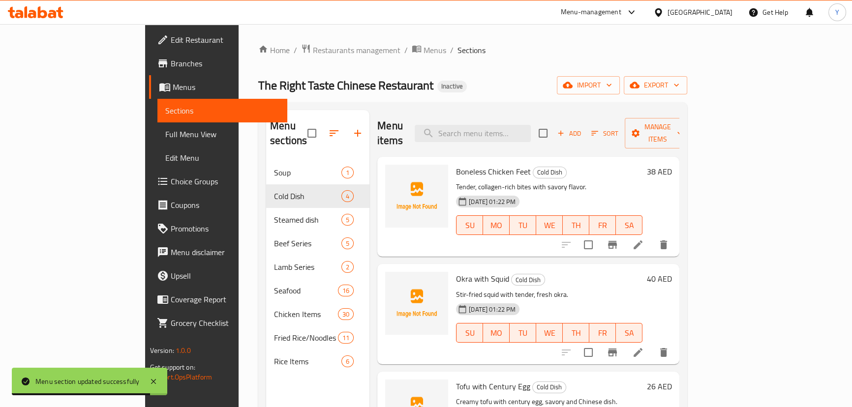
click at [442, 84] on div "The Right Taste Chinese Restaurant Inactive import export" at bounding box center [472, 85] width 429 height 18
click at [511, 125] on input "search" at bounding box center [473, 133] width 116 height 17
paste input "Okra with Squid"
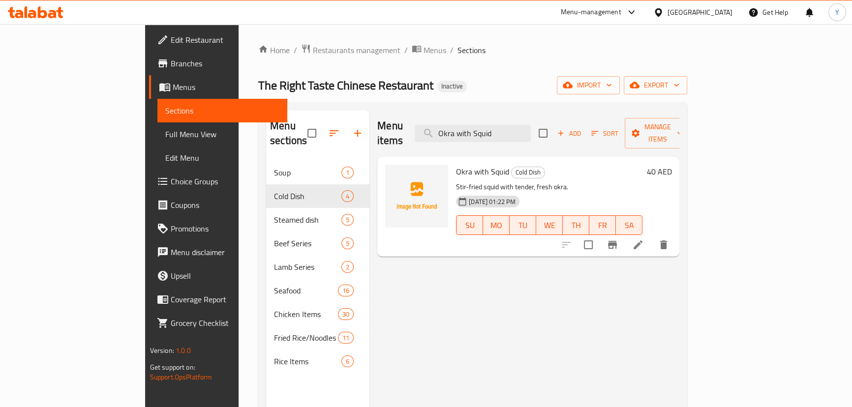
type input "Okra with Squid"
click at [642, 240] on icon at bounding box center [637, 244] width 9 height 9
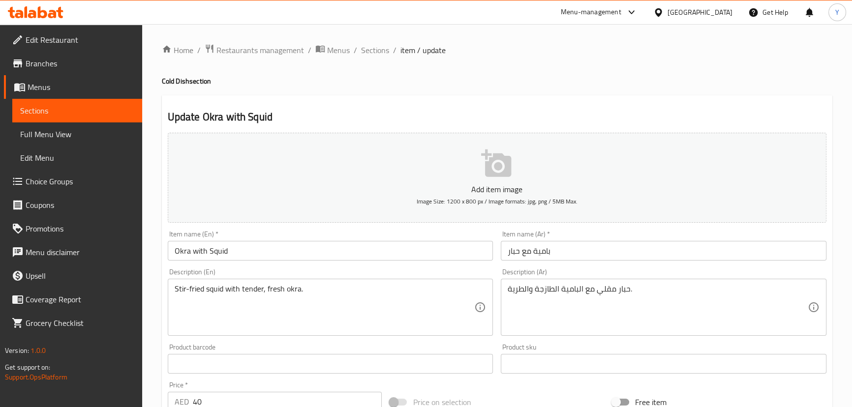
click at [585, 256] on input "بامية مع حبار" at bounding box center [664, 251] width 326 height 20
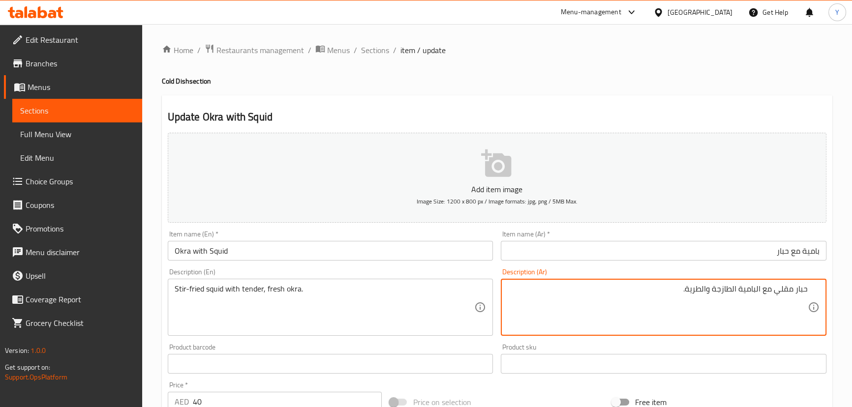
drag, startPoint x: 707, startPoint y: 290, endPoint x: 688, endPoint y: 291, distance: 18.7
click at [688, 291] on textarea "حبار مقلي مع البامية الطازجة والطرية." at bounding box center [658, 307] width 300 height 47
type textarea "حبار مقلي مع البامية طازجة وتندر."
click at [693, 108] on div "Update Okra with Squid Add item image Image Size: 1200 x 800 px / Image formats…" at bounding box center [497, 381] width 670 height 572
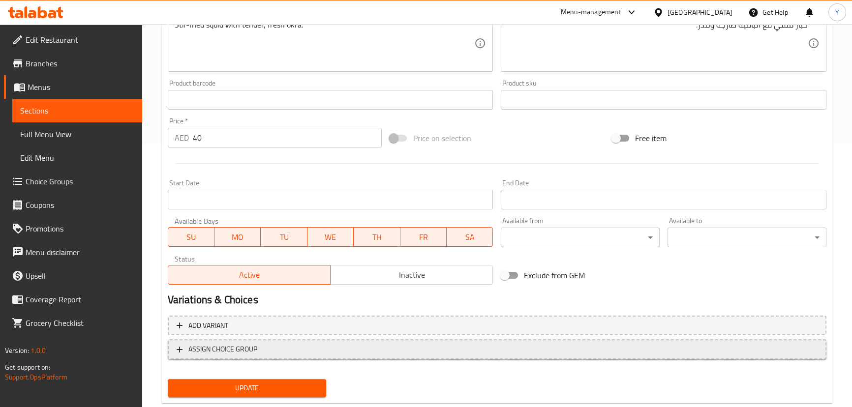
scroll to position [287, 0]
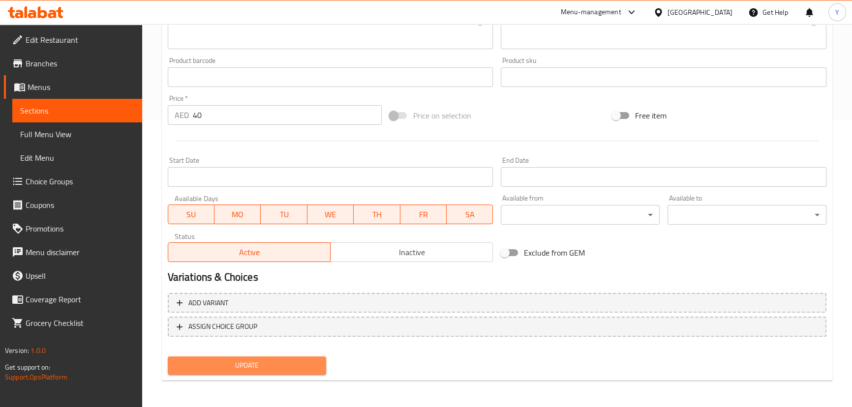
click at [273, 373] on button "Update" at bounding box center [247, 366] width 159 height 18
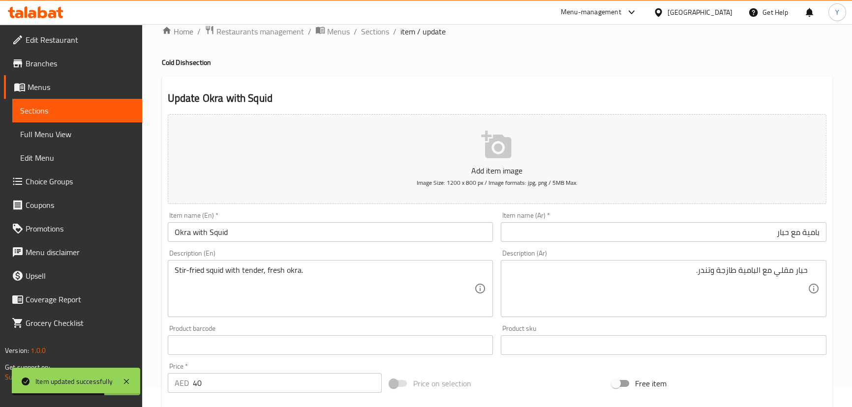
scroll to position [0, 0]
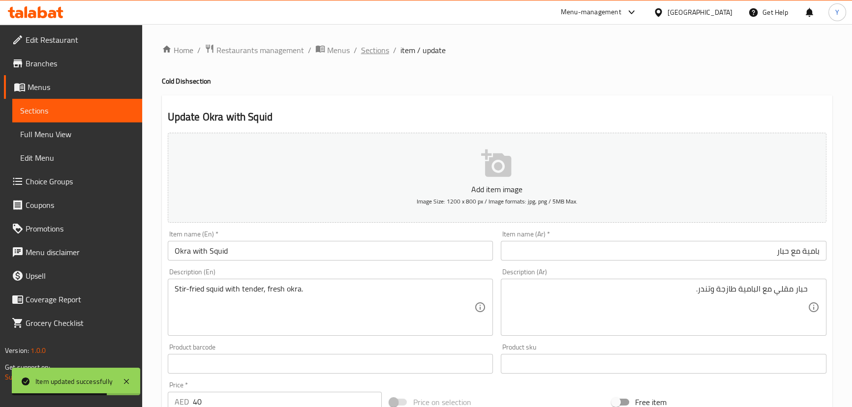
click at [370, 48] on span "Sections" at bounding box center [375, 50] width 28 height 12
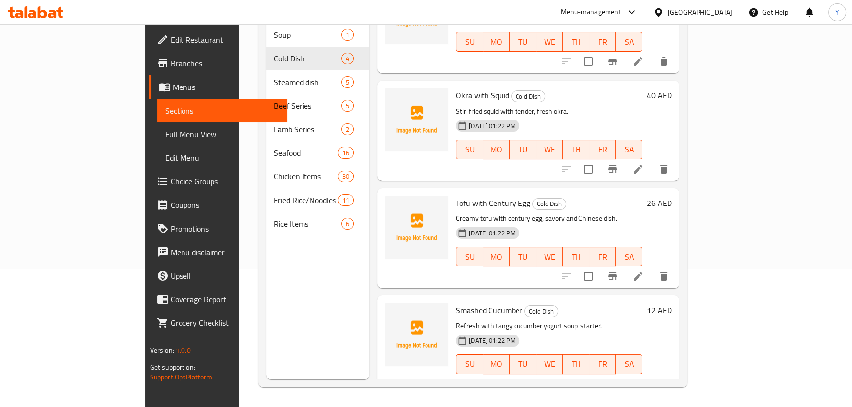
scroll to position [47, 0]
click at [652, 376] on li at bounding box center [638, 383] width 28 height 18
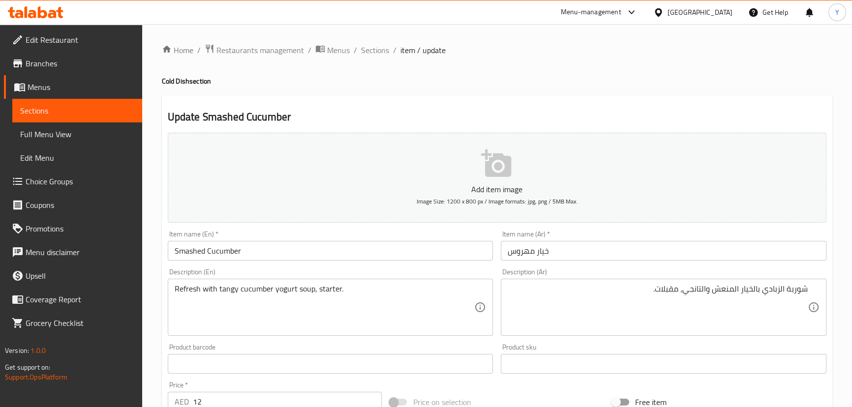
drag, startPoint x: 752, startPoint y: 106, endPoint x: 749, endPoint y: 117, distance: 11.1
click at [752, 106] on div "Update Smashed Cucumber Add item image Image Size: 1200 x 800 px / Image format…" at bounding box center [497, 381] width 670 height 572
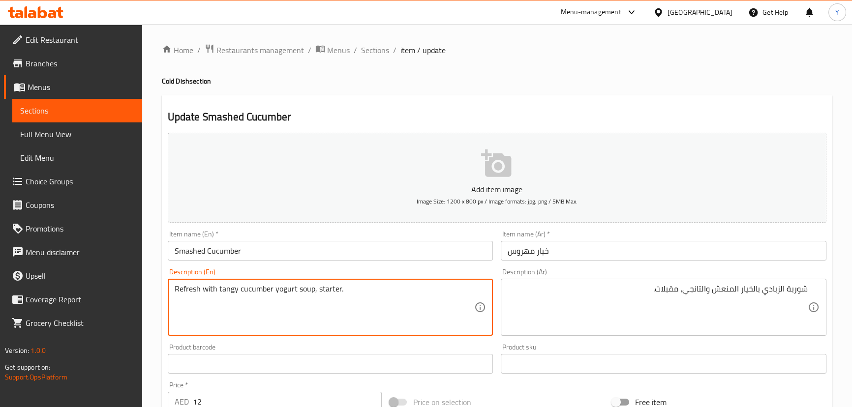
drag, startPoint x: 316, startPoint y: 290, endPoint x: 561, endPoint y: 298, distance: 245.5
click at [500, 291] on div "Add item image Image Size: 1200 x 800 px / Image formats: jpg, png / 5MB Max. I…" at bounding box center [497, 341] width 666 height 424
paste textarea "rejuvenating summer"
type textarea "Refresh with tangy cucumber yogurt soup, rejuvenating summer starter."
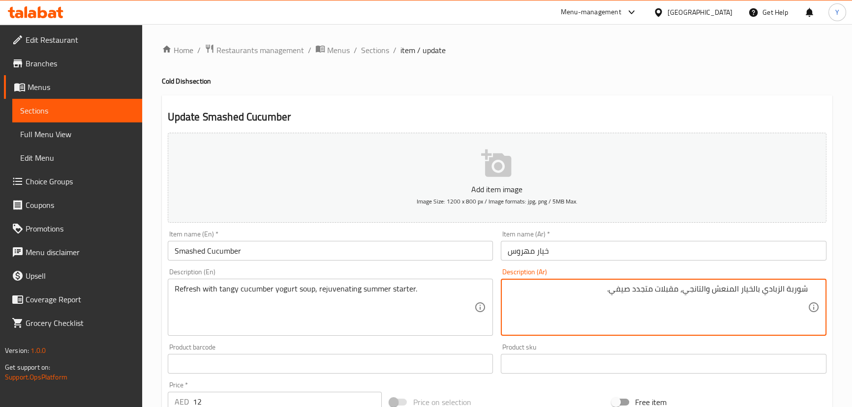
type textarea "شوربة الزبادي بالخيار المنعش والتانجي، مقبلات متجدد صيفي."
click at [699, 67] on div "Home / Restaurants management / Menus / Sections / item / update Cold Dish sect…" at bounding box center [497, 359] width 670 height 631
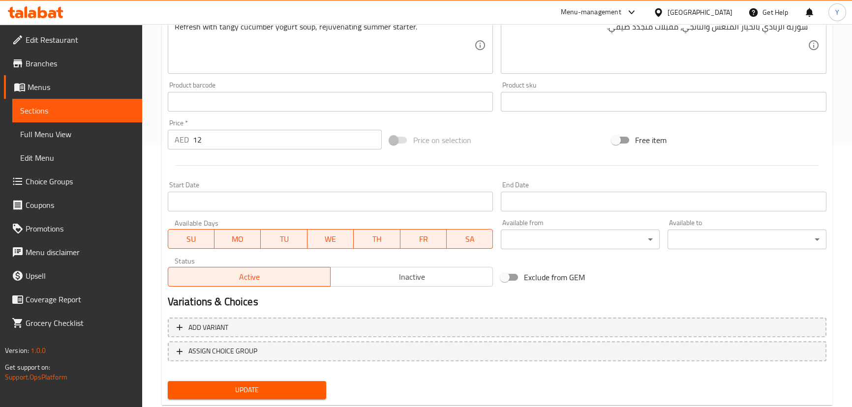
scroll to position [287, 0]
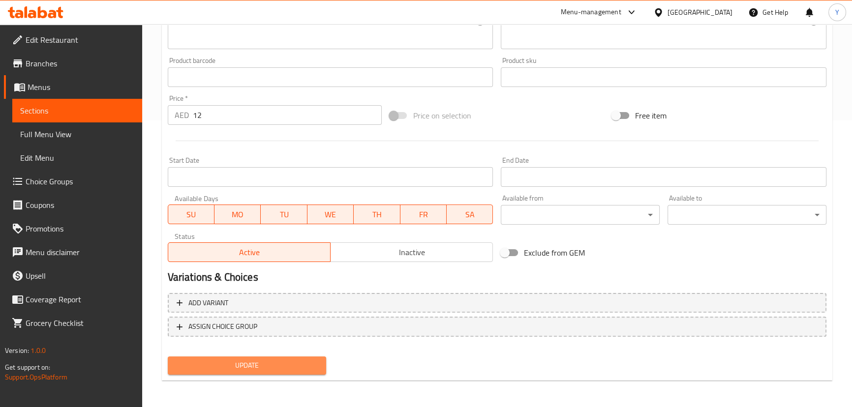
click at [276, 358] on button "Update" at bounding box center [247, 366] width 159 height 18
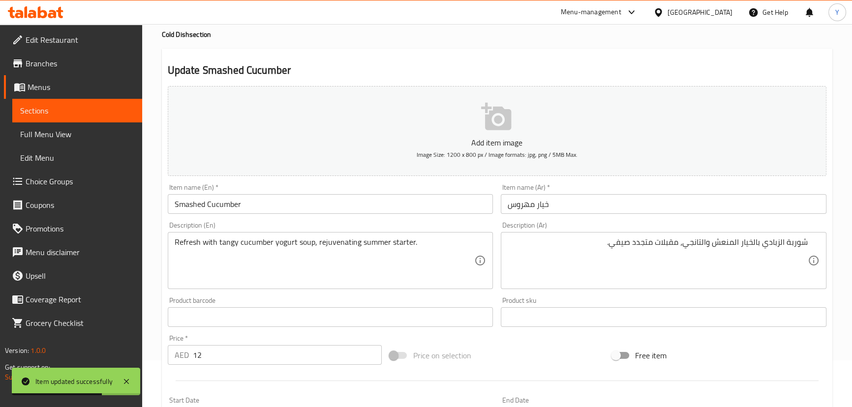
scroll to position [0, 0]
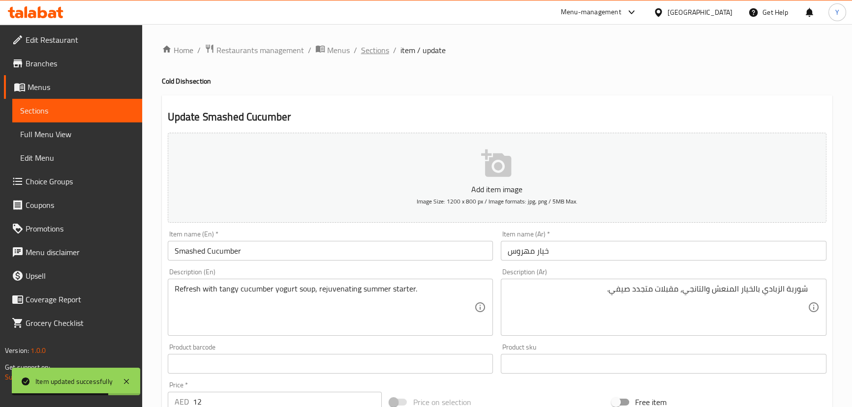
click at [373, 46] on span "Sections" at bounding box center [375, 50] width 28 height 12
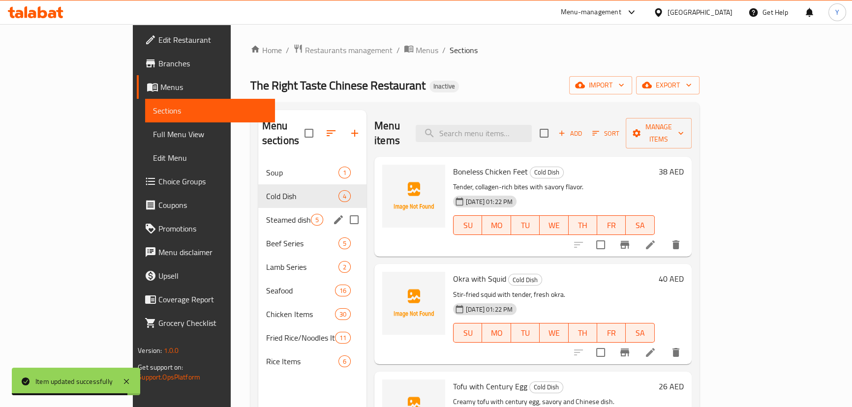
click at [266, 214] on span "Steamed dish" at bounding box center [288, 220] width 45 height 12
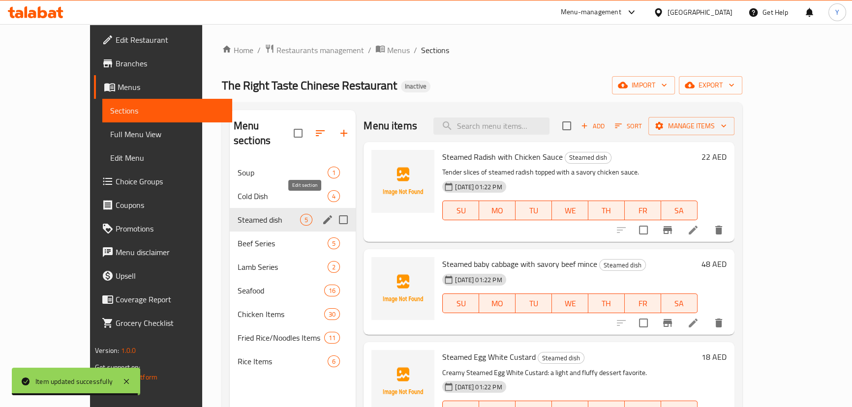
click at [323, 215] on icon "edit" at bounding box center [327, 219] width 9 height 9
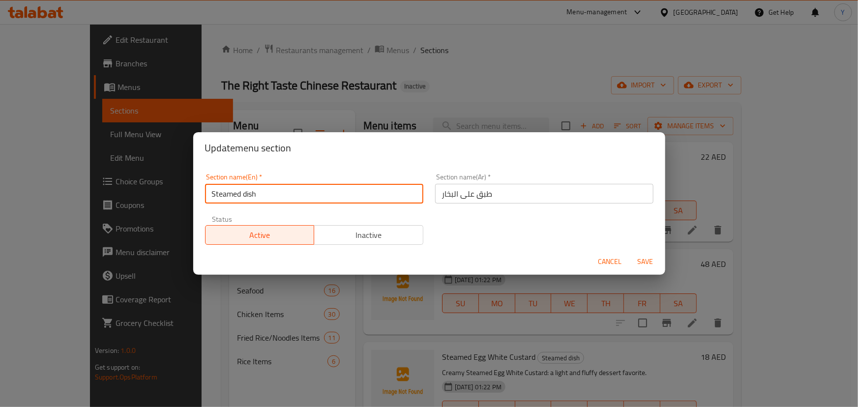
click at [245, 197] on input "Steamed dish" at bounding box center [314, 194] width 218 height 20
type input "Steamed Dish"
click at [630, 253] on button "Save" at bounding box center [645, 262] width 31 height 18
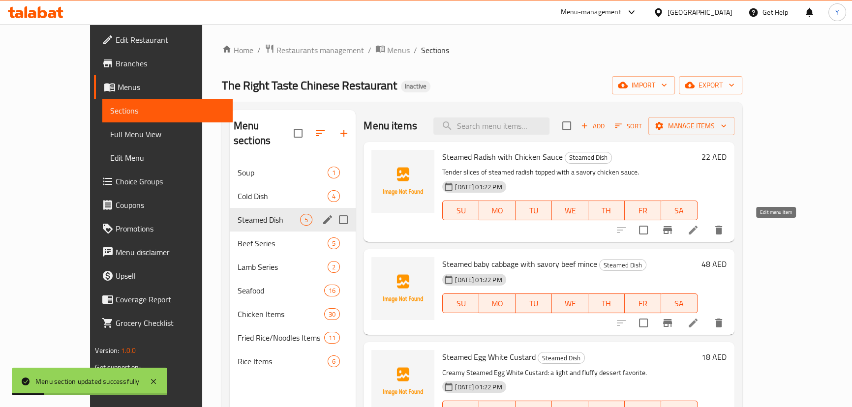
click at [699, 233] on icon at bounding box center [693, 230] width 12 height 12
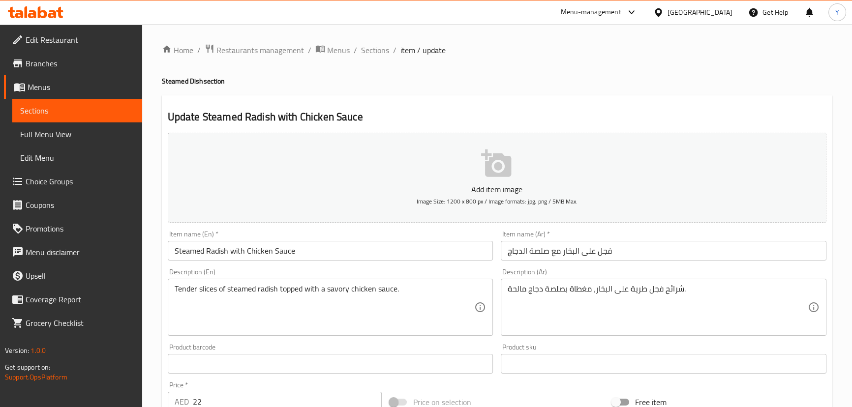
click at [627, 261] on div "Item name (Ar)   * فجل على البخار مع صلصة الدجاج Item name (Ar) *" at bounding box center [663, 246] width 333 height 38
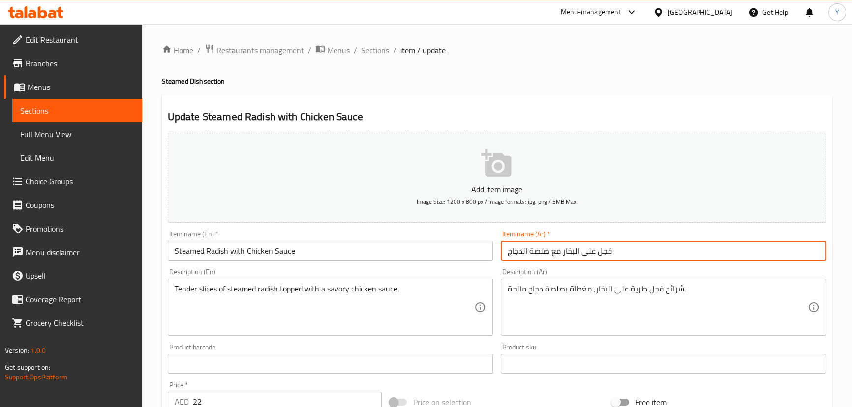
click at [627, 260] on input "فجل على البخار مع صلصة الدجاج" at bounding box center [664, 251] width 326 height 20
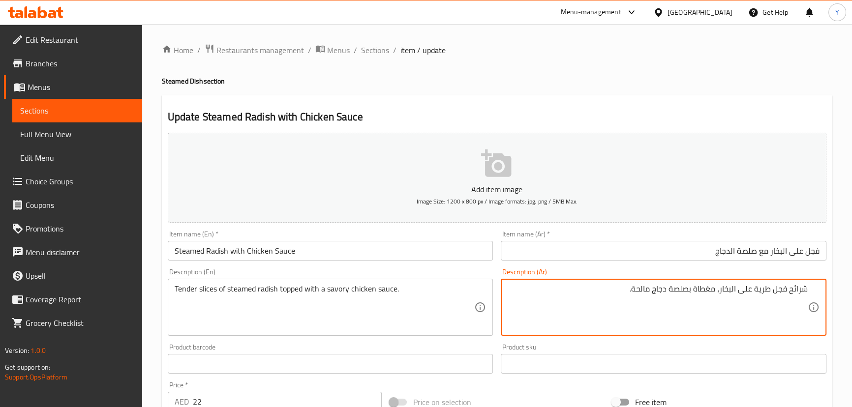
click at [763, 286] on textarea "شرائح فجل طرية على البخار، مغطاة بصلصة دجاج مالحة." at bounding box center [658, 307] width 300 height 47
click at [763, 293] on textarea "شرائح فجل طرية على البخار، مغطاة بصلصة دجاج مالحة." at bounding box center [658, 307] width 300 height 47
type textarea "شرائح تندر من فجل على البخار، مغطاة بصلصة دجاج مالحة."
click at [603, 70] on div "Home / Restaurants management / Menus / Sections / item / update Steamed Dish s…" at bounding box center [497, 359] width 670 height 631
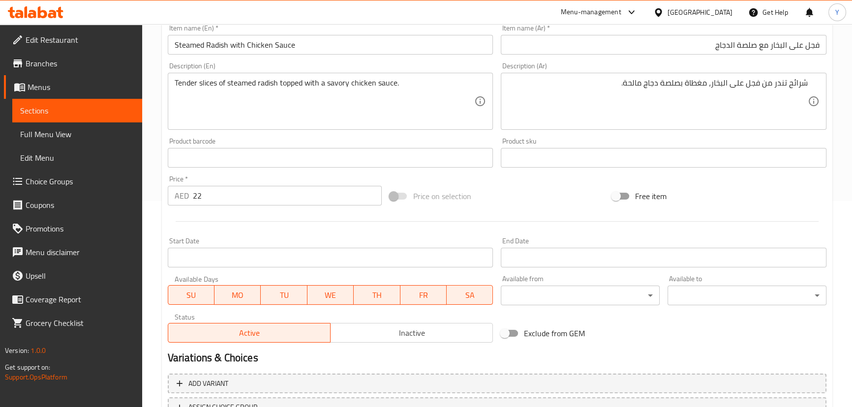
scroll to position [287, 0]
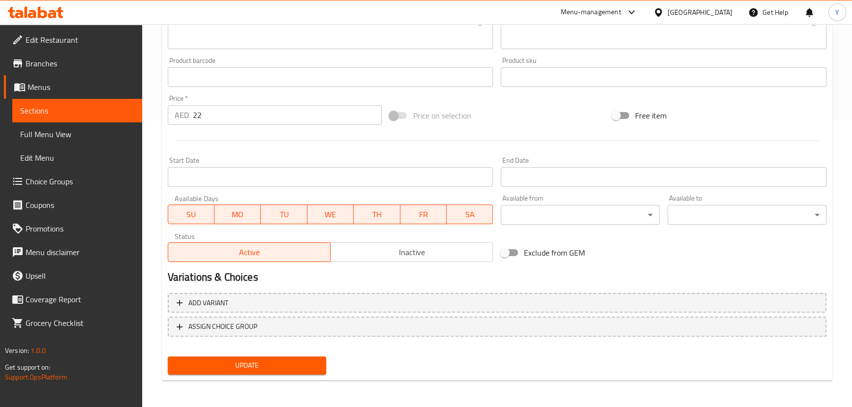
click at [237, 357] on button "Update" at bounding box center [247, 366] width 159 height 18
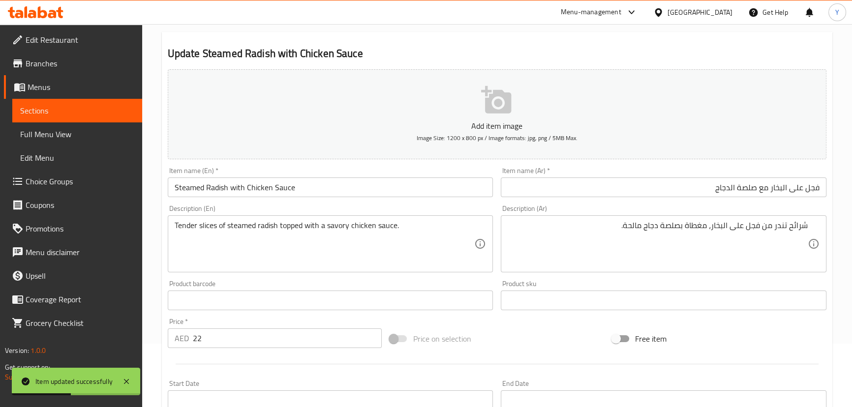
scroll to position [0, 0]
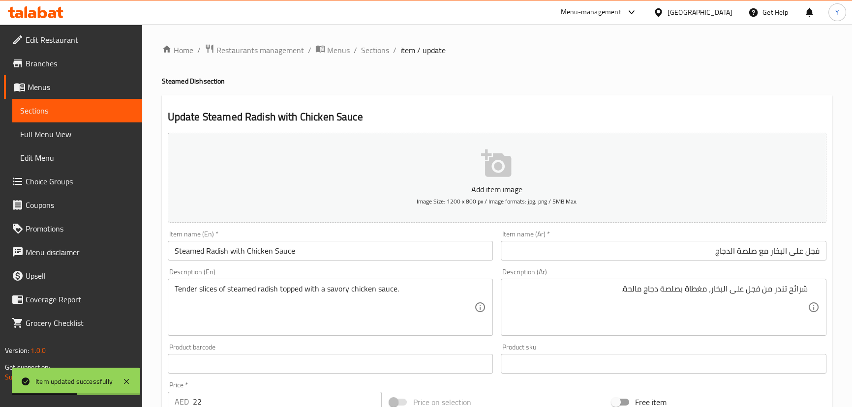
drag, startPoint x: 372, startPoint y: 50, endPoint x: 377, endPoint y: 74, distance: 24.1
click at [372, 50] on span "Sections" at bounding box center [375, 50] width 28 height 12
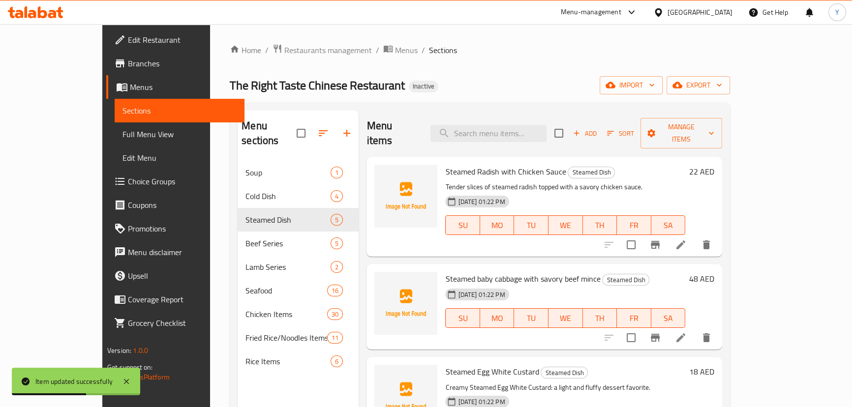
scroll to position [89, 0]
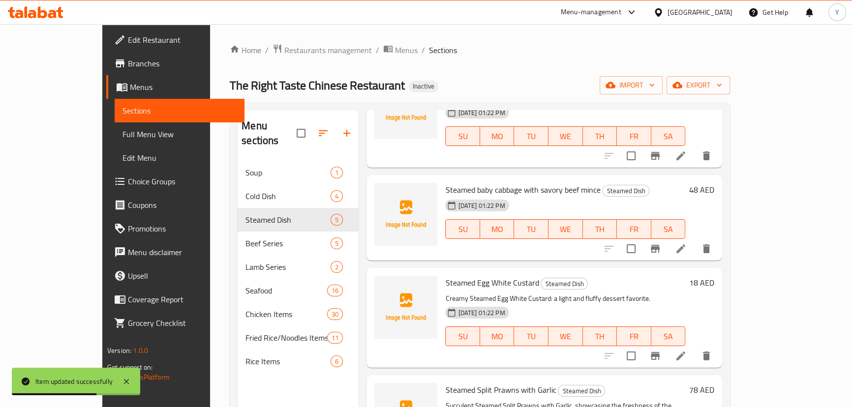
click at [694, 240] on li at bounding box center [681, 249] width 28 height 18
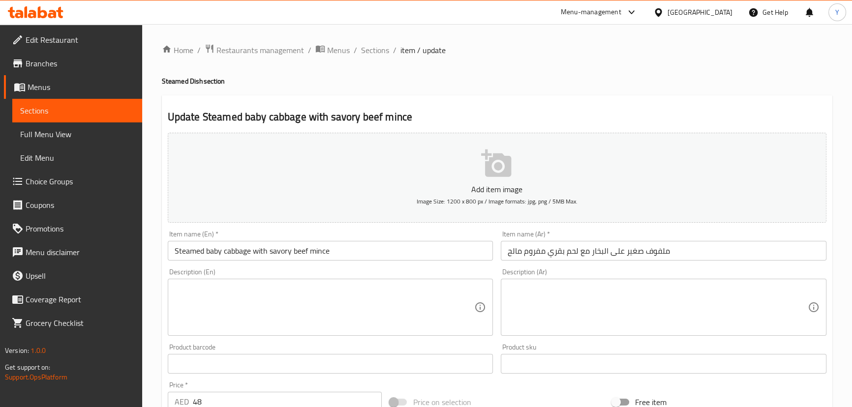
drag, startPoint x: 382, startPoint y: 45, endPoint x: 374, endPoint y: 66, distance: 21.9
click at [382, 45] on span "Sections" at bounding box center [375, 50] width 28 height 12
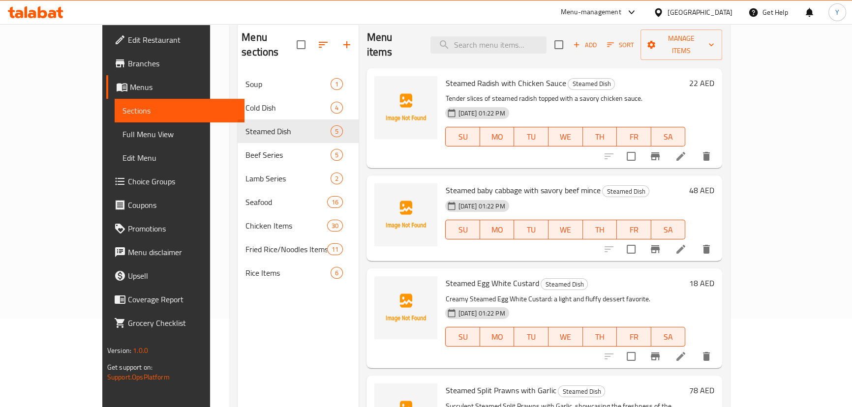
scroll to position [89, 0]
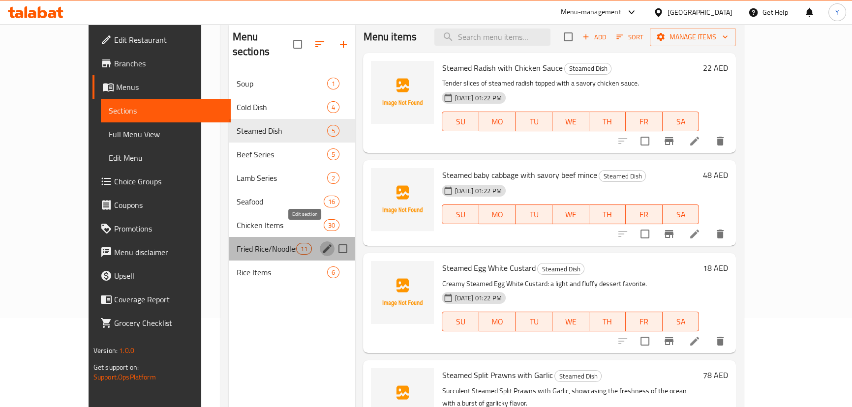
click at [323, 244] on icon "edit" at bounding box center [327, 248] width 9 height 9
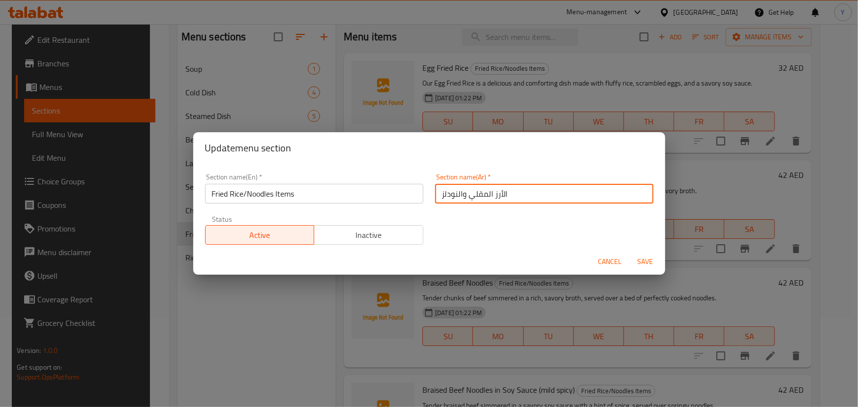
click at [573, 185] on input "الأرز المقلي والنودلز" at bounding box center [544, 194] width 218 height 20
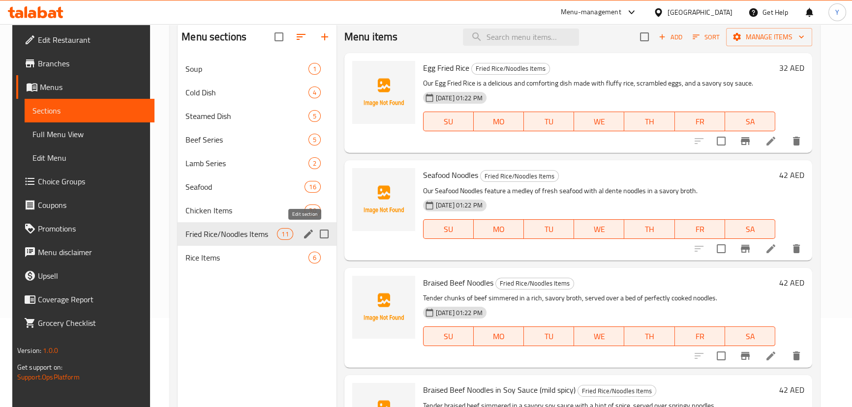
click at [302, 230] on icon "edit" at bounding box center [308, 234] width 12 height 12
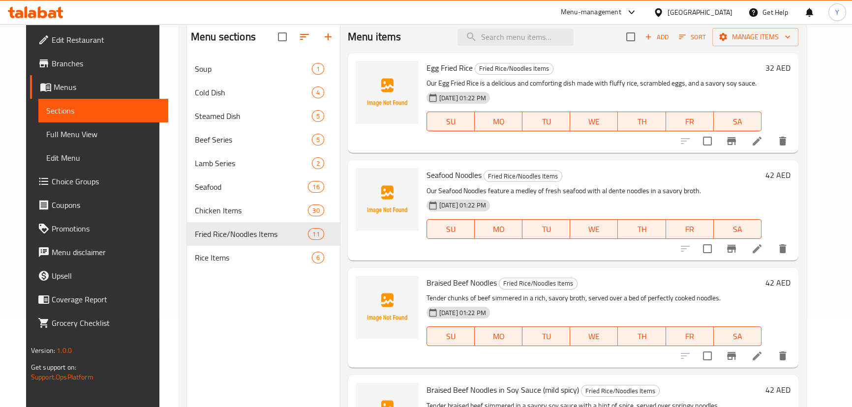
click at [241, 379] on div "Menu sections Soup 1 Cold Dish 4 Steamed Dish 5 Beef Series 5 Lamb Series 2 Sea…" at bounding box center [263, 224] width 153 height 407
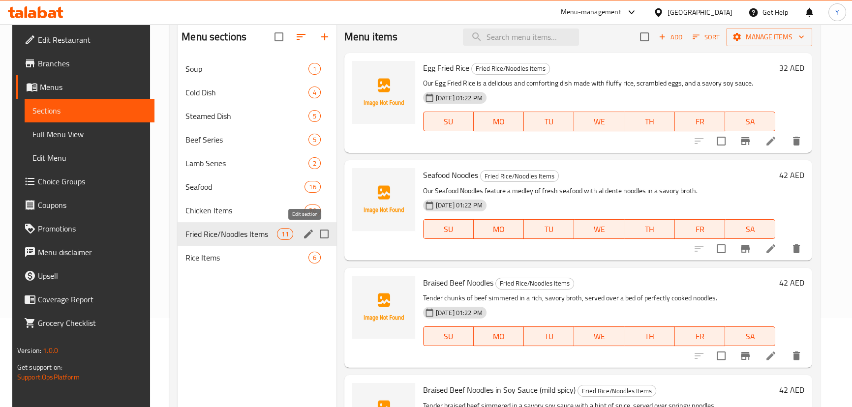
click at [307, 233] on icon "edit" at bounding box center [308, 234] width 9 height 9
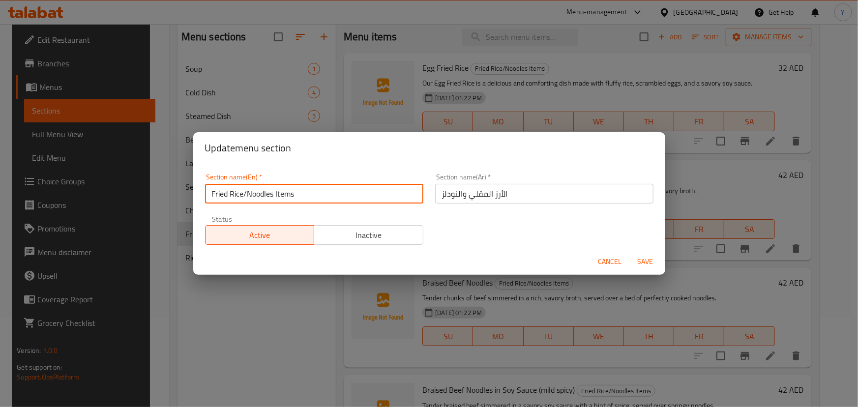
click at [285, 194] on input "Fried Rice/Noodles Items" at bounding box center [314, 194] width 218 height 20
click at [239, 192] on input "Fried Rice/Noodles" at bounding box center [314, 194] width 218 height 20
type input "Fried Rice And Noodles"
click at [630, 253] on button "Save" at bounding box center [645, 262] width 31 height 18
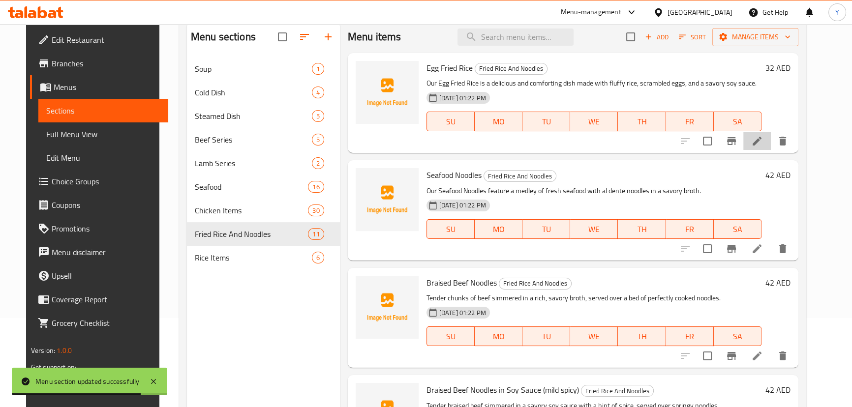
click at [761, 144] on icon at bounding box center [756, 141] width 9 height 9
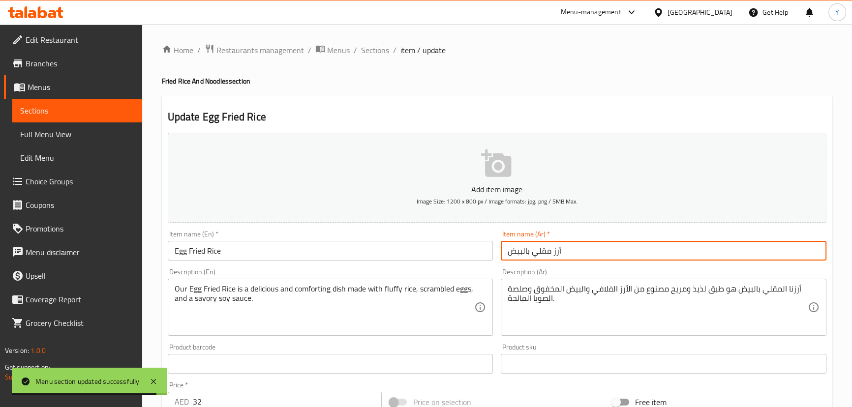
drag, startPoint x: 592, startPoint y: 250, endPoint x: 600, endPoint y: 258, distance: 10.8
click at [592, 250] on input "أرز مقلي بالبيض" at bounding box center [664, 251] width 326 height 20
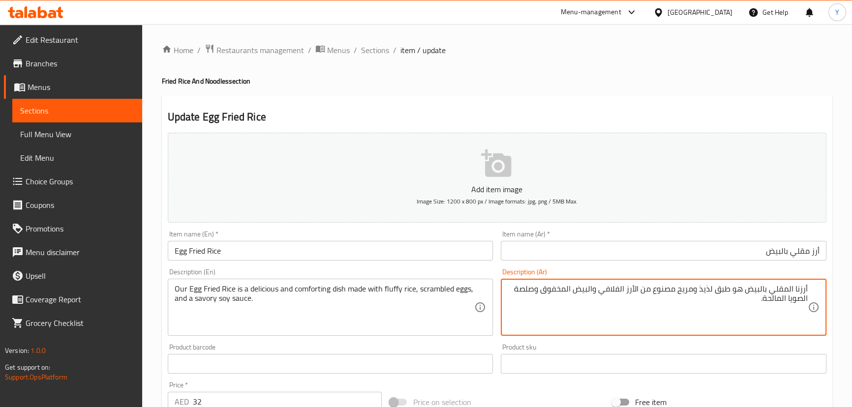
click at [798, 288] on textarea "أرزنا المقلي بالبيض هو طبق لذيذ ومريح مصنوع من الأرز الفلافي والبيض المخفوق وصل…" at bounding box center [658, 307] width 300 height 47
click at [630, 292] on textarea "أرز مقلي بيض خاص بنا هو طبق لذيذ ومريح مصنوع من الأرز الفلافي والبيض المخفوق وص…" at bounding box center [658, 307] width 300 height 47
type textarea "أرز مقلي بيض خاص بنا هو طبق لذيذ ومريح مصنوع من أرز فلافي، بيض مخفوق وصوص صويا …"
click at [614, 64] on div "Home / Restaurants management / Menus / Sections / item / update Fried Rice And…" at bounding box center [497, 359] width 670 height 631
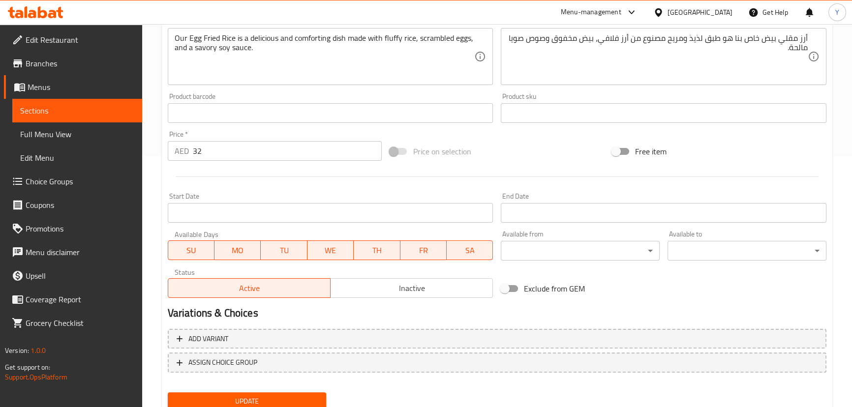
scroll to position [287, 0]
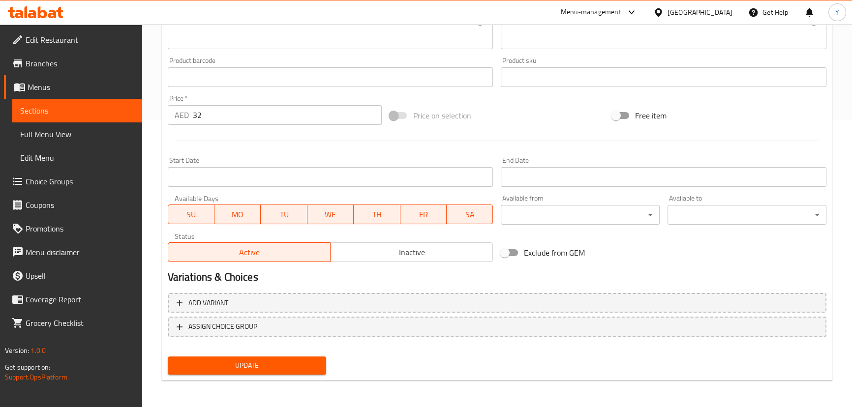
click at [247, 372] on button "Update" at bounding box center [247, 366] width 159 height 18
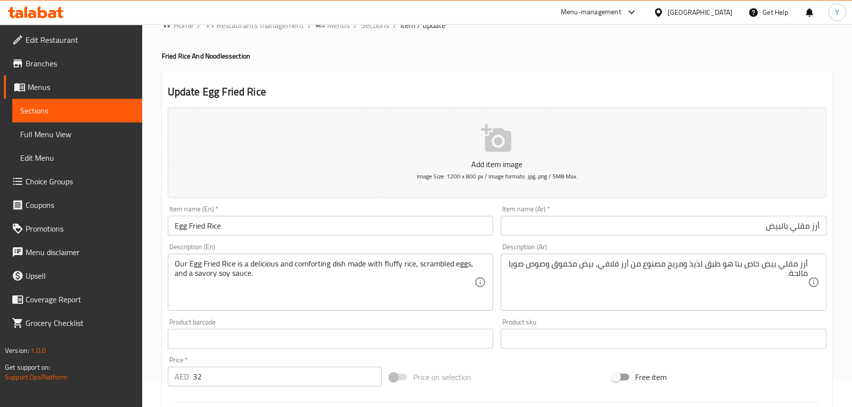
scroll to position [0, 0]
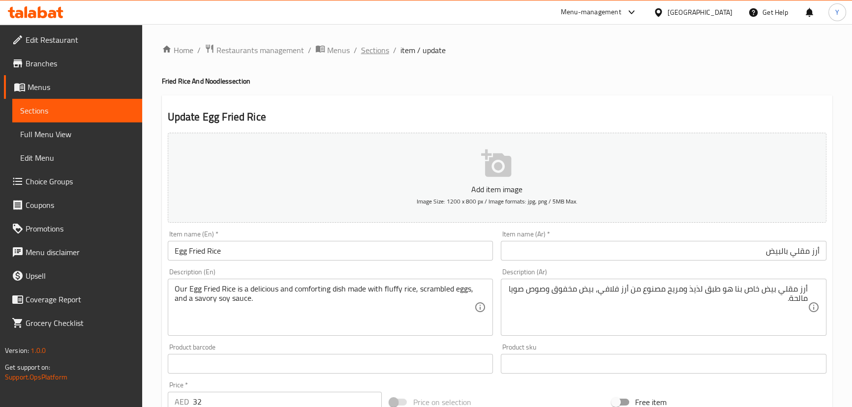
click at [372, 53] on span "Sections" at bounding box center [375, 50] width 28 height 12
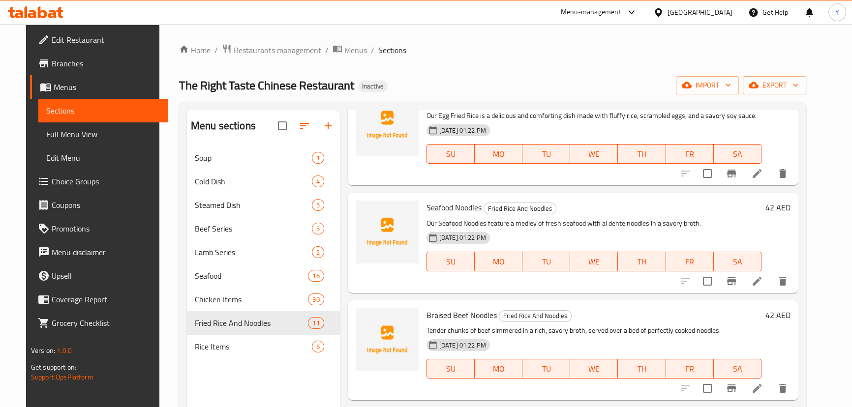
scroll to position [89, 0]
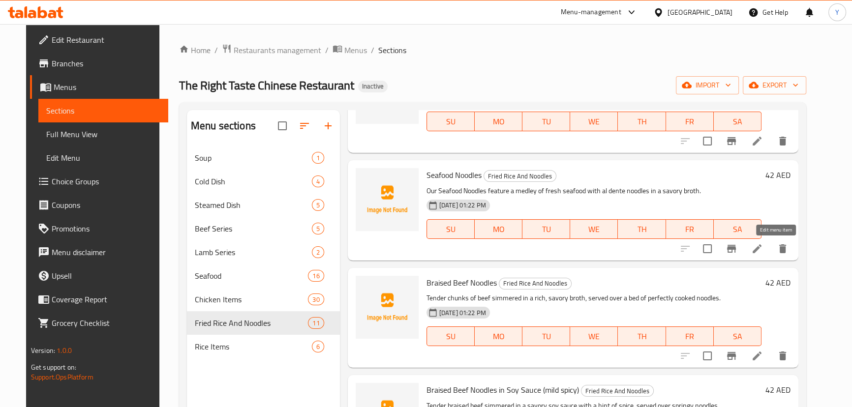
click at [763, 246] on icon at bounding box center [757, 249] width 12 height 12
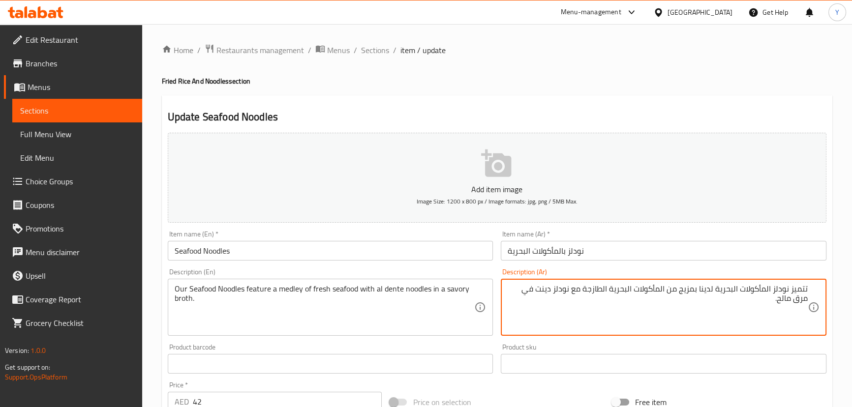
click at [556, 289] on textarea "تتميز نودلز المأكولات البحرية لدينا بمزيج من المأكولات البحرية الطازجة مع نودلز…" at bounding box center [658, 307] width 300 height 47
click at [550, 286] on textarea "تتميز نودلز المأكولات البحرية لدينا بمزيج من المأكولات البحرية الطازجة مع نودلز…" at bounding box center [658, 307] width 300 height 47
drag, startPoint x: 550, startPoint y: 286, endPoint x: 533, endPoint y: 289, distance: 17.4
click at [533, 289] on textarea "تتميز نودلز المأكولات البحرية لدينا بمزيج من المأكولات البحرية الطازجة مع نودلز…" at bounding box center [658, 307] width 300 height 47
type textarea "تتميز نودلز المأكولات البحرية لدينا بمزيج من المأكولات البحرية الطازجة مع نودلز…"
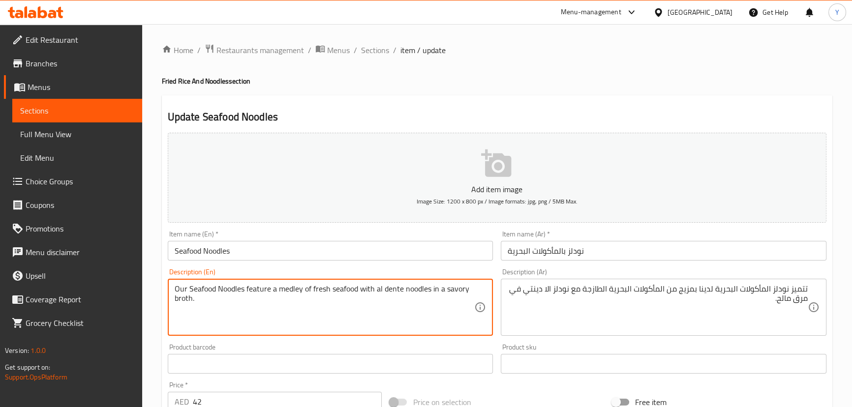
drag, startPoint x: 378, startPoint y: 285, endPoint x: 389, endPoint y: 285, distance: 11.3
click at [389, 285] on textarea "Our Seafood Noodles feature a medley of fresh seafood with al dente noodles in …" at bounding box center [325, 307] width 300 height 47
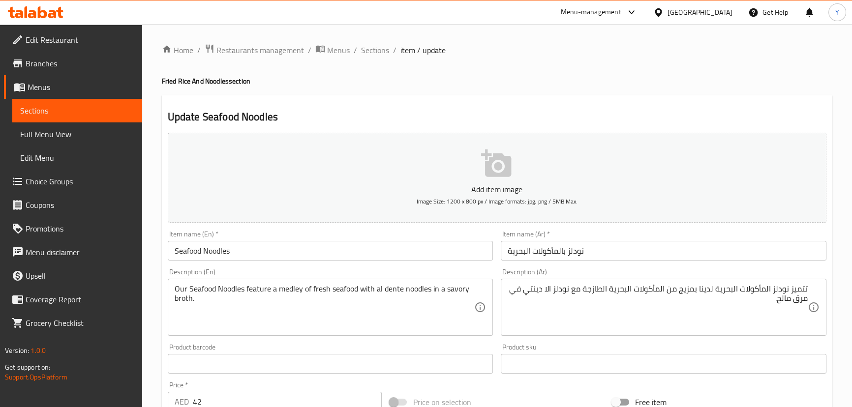
click at [743, 84] on h4 "Fried Rice And Noodles section" at bounding box center [497, 81] width 670 height 10
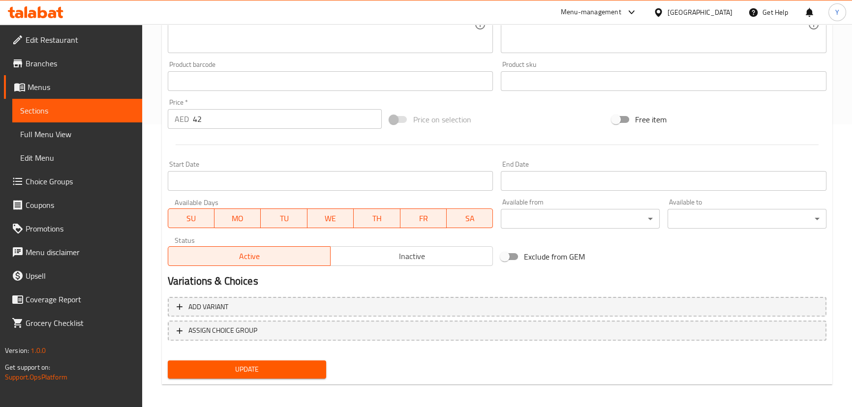
scroll to position [287, 0]
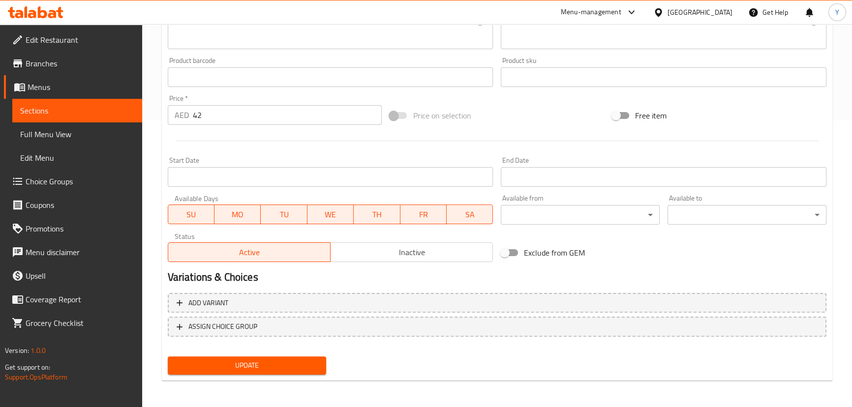
click at [211, 366] on span "Update" at bounding box center [247, 365] width 143 height 12
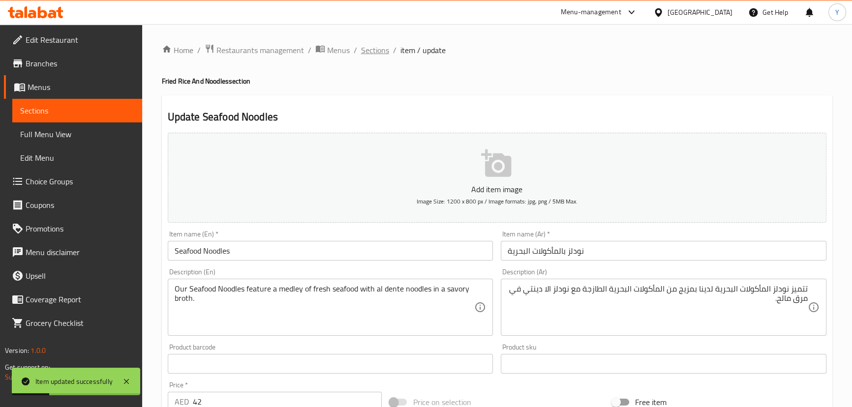
scroll to position [0, 0]
click at [385, 44] on span "Sections" at bounding box center [375, 50] width 28 height 12
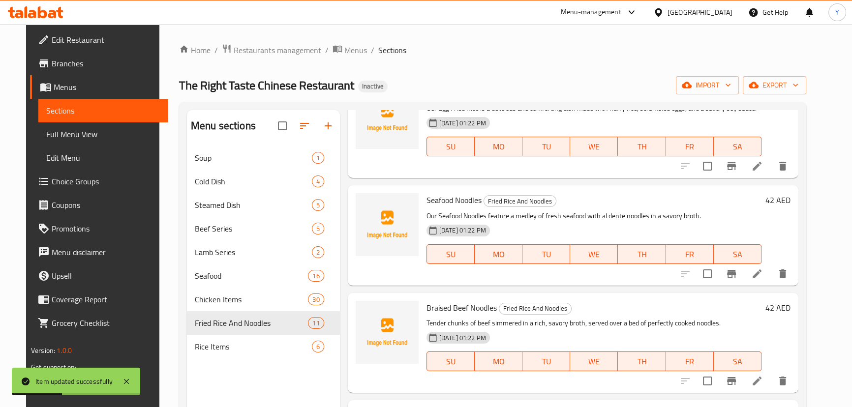
scroll to position [134, 0]
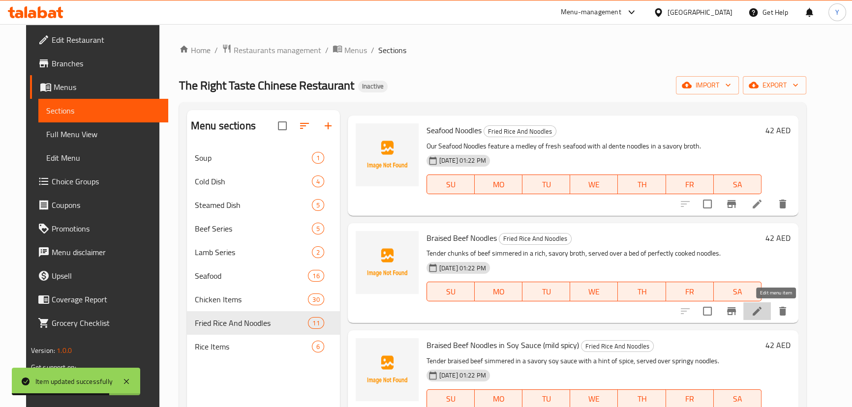
click at [761, 312] on icon at bounding box center [756, 311] width 9 height 9
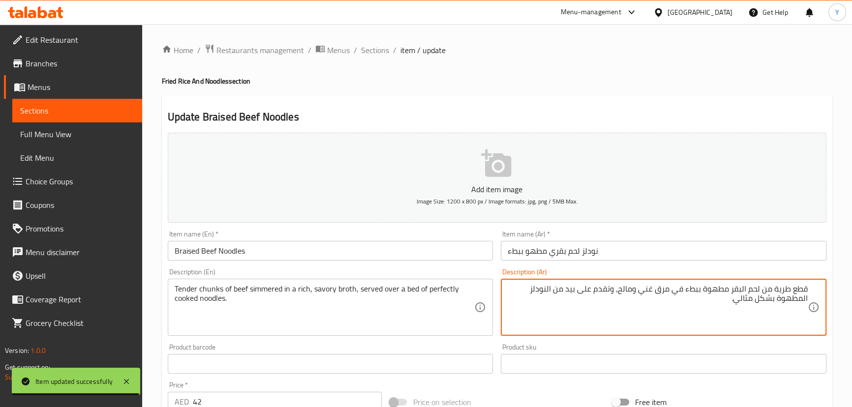
click at [572, 290] on textarea "قطع طرية من لحم البقر مطهوة ببطء في مرق غني ومالح، وتقدم على بيد من النودلز الم…" at bounding box center [658, 307] width 300 height 47
click at [573, 289] on textarea "قطع طرية من لحم البقر مطهوة ببطء في مرق غني ومالح، وتقدم على بيد من النودلز الم…" at bounding box center [658, 307] width 300 height 47
click at [689, 34] on div "Home / Restaurants management / Menus / Sections / item / update Fried Rice And…" at bounding box center [497, 359] width 710 height 671
type textarea "قطع طرية من لحم بقري مطهوة ببطء في مرق غني ومالح، وتقدم على طبقة من نودلز مطهوة…"
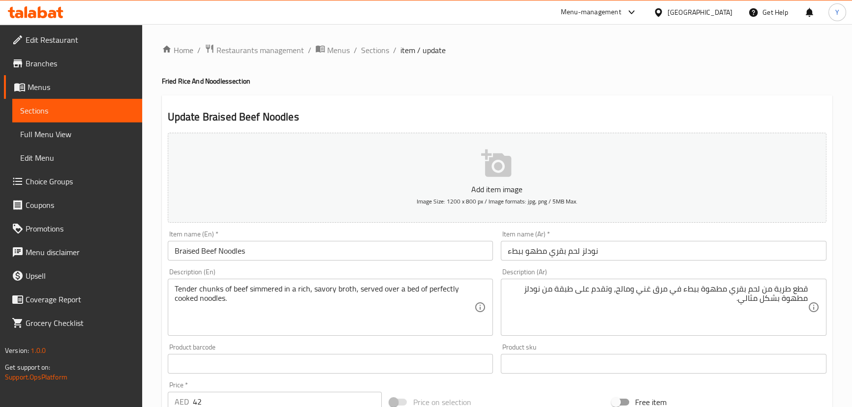
click at [739, 104] on div "Update Braised Beef Noodles Add item image Image Size: 1200 x 800 px / Image fo…" at bounding box center [497, 381] width 670 height 572
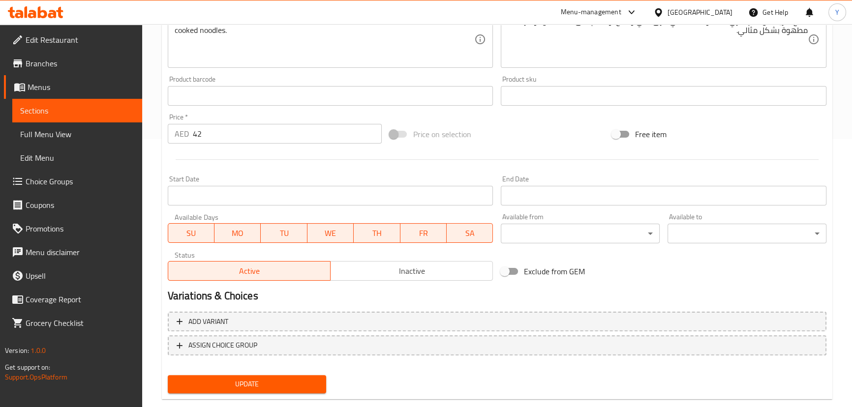
click at [239, 386] on span "Update" at bounding box center [247, 384] width 143 height 12
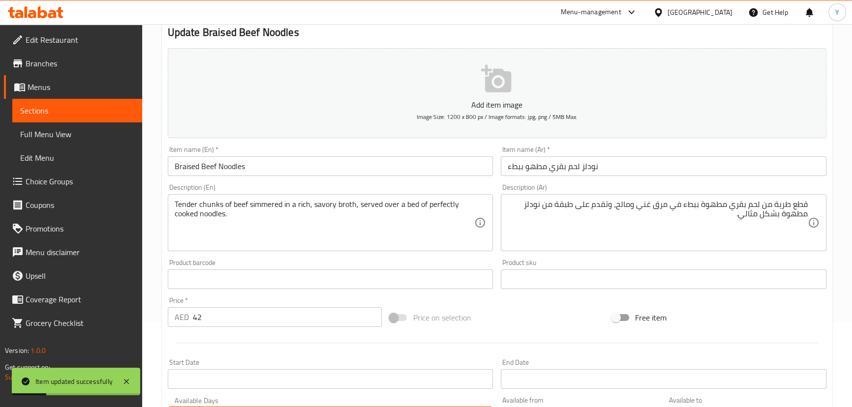
scroll to position [0, 0]
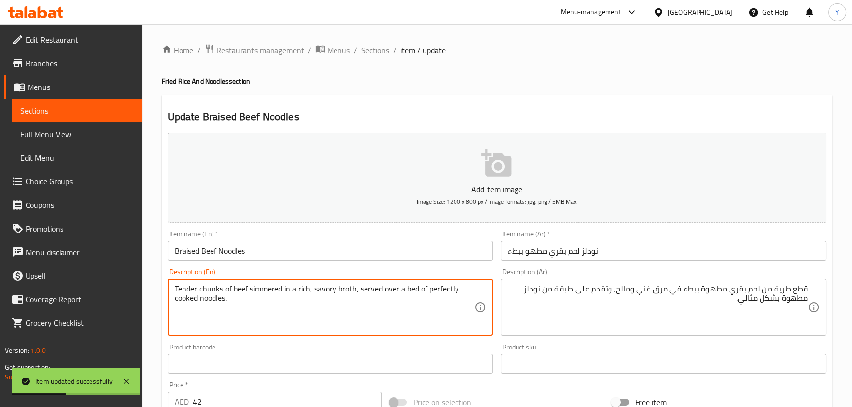
click at [260, 286] on textarea "Tender chunks of beef simmered in a rich, savory broth, served over a bed of pe…" at bounding box center [325, 307] width 300 height 47
click at [371, 46] on span "Sections" at bounding box center [375, 50] width 28 height 12
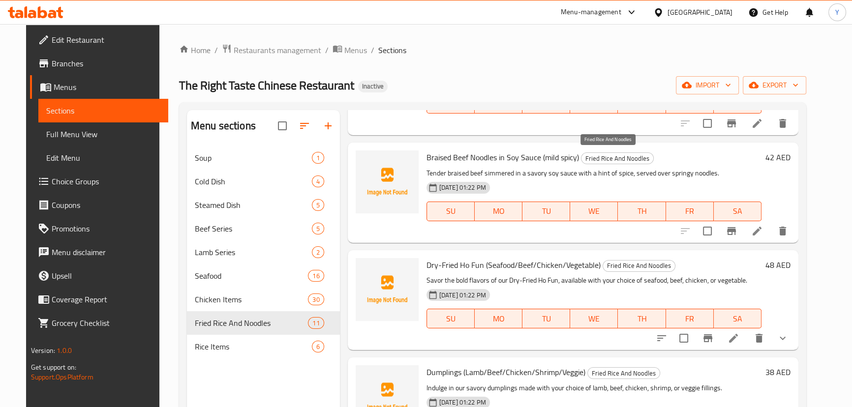
scroll to position [361, 0]
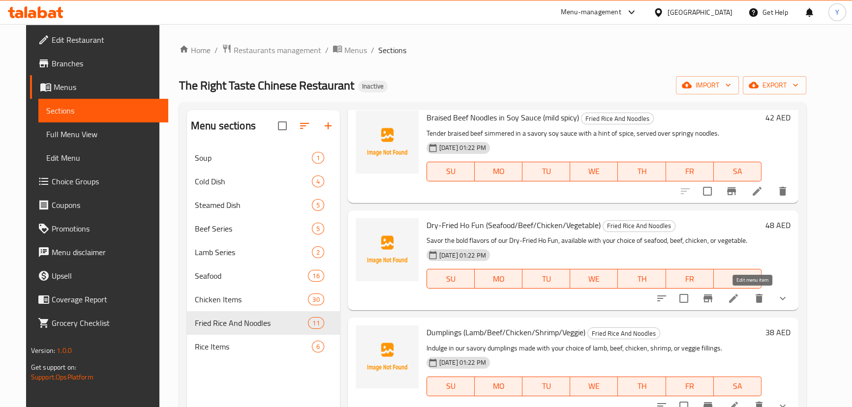
click at [738, 300] on icon at bounding box center [733, 298] width 9 height 9
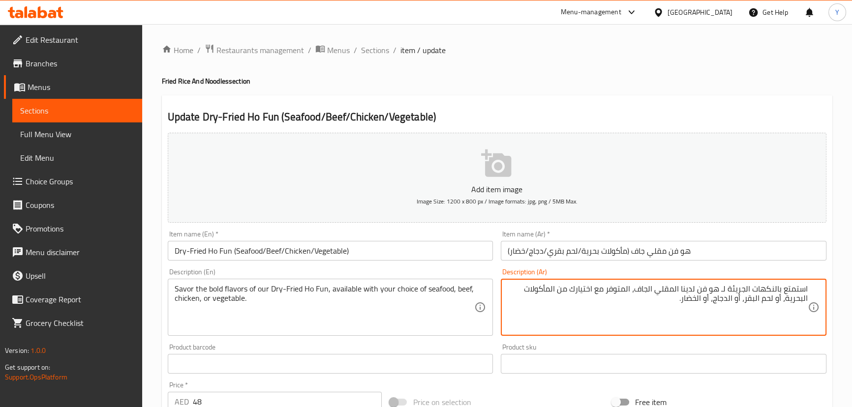
drag, startPoint x: 206, startPoint y: 290, endPoint x: 68, endPoint y: 290, distance: 137.7
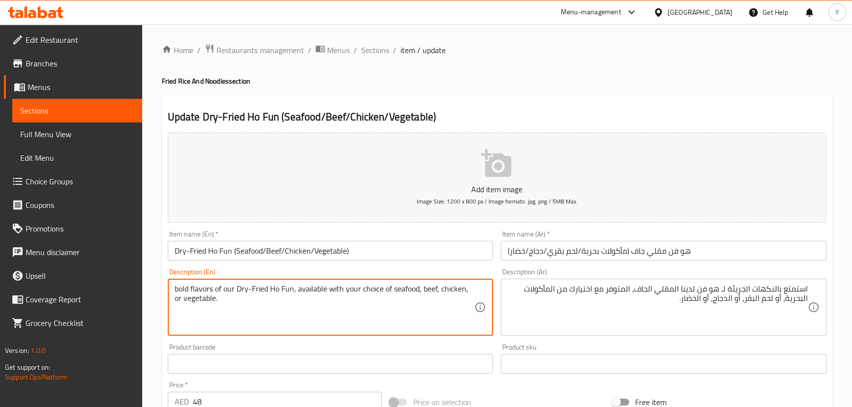
type textarea "bold flavors of our Dry-Fried Ho Fun, available with your choice of seafood, be…"
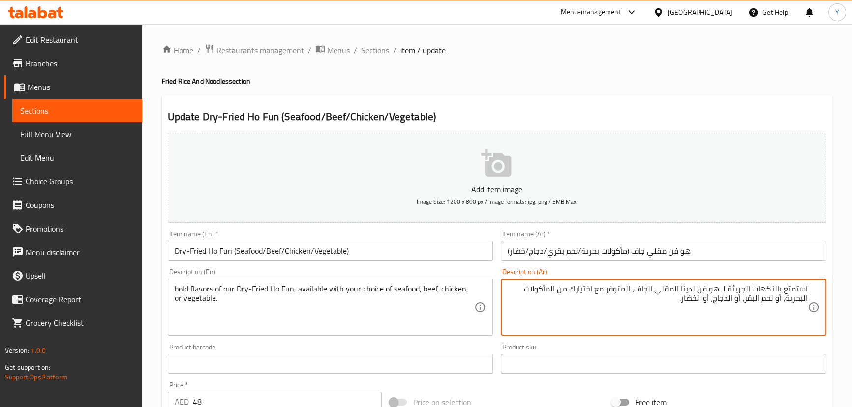
click at [796, 287] on textarea "استمتع بالنكهات الجريئة لـ هو فن لدينا المقلي الجاف، المتوفر مع اختيارك من المأ…" at bounding box center [658, 307] width 300 height 47
click at [782, 290] on textarea "نكهات الجريئة لـ هو فن لدينا المقلي الجاف، المتوفر مع اختيارك من المأكولات البح…" at bounding box center [658, 307] width 300 height 47
click at [762, 287] on textarea "نكهات جريئة لـ هو فن لدينا المقلي الجاف، المتوفر مع اختيارك من المأكولات البحري…" at bounding box center [658, 307] width 300 height 47
click at [762, 286] on textarea "نكهات جريئة لـ هو فن لدينا المقلي الجاف، المتوفر مع اختيارك من المأكولات البحري…" at bounding box center [658, 307] width 300 height 47
click at [559, 289] on textarea "نكهات جريئة من هو فن مقلي جاف الخاص بنا، متوفر مع اختيارك من مأكولات لبحرية، أو…" at bounding box center [658, 307] width 300 height 47
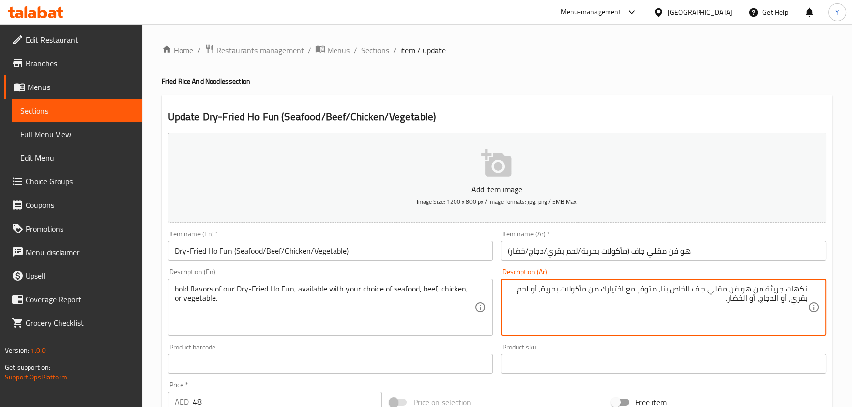
drag, startPoint x: 773, startPoint y: 295, endPoint x: 777, endPoint y: 306, distance: 12.0
click at [773, 295] on textarea "نكهات جريئة من هو فن مقلي جاف الخاص بنا، متوفر مع اختيارك من مأكولات بحرية، أو …" at bounding box center [658, 307] width 300 height 47
click at [776, 297] on textarea "نكهات جريئة من هو فن مقلي جاف الخاص بنا، متوفر مع اختيارك من مأكولات بحرية، أو …" at bounding box center [658, 307] width 300 height 47
click at [748, 299] on textarea "نكهات جريئة من هو فن مقلي جاف الخاص بنا، متوفر مع اختيارك من مأكولات بحرية، أو …" at bounding box center [658, 307] width 300 height 47
type textarea "نكهات جريئة من هو فن مقلي جاف الخاص بنا، متوفر مع اختيارك من مأكولات بحرية، أو …"
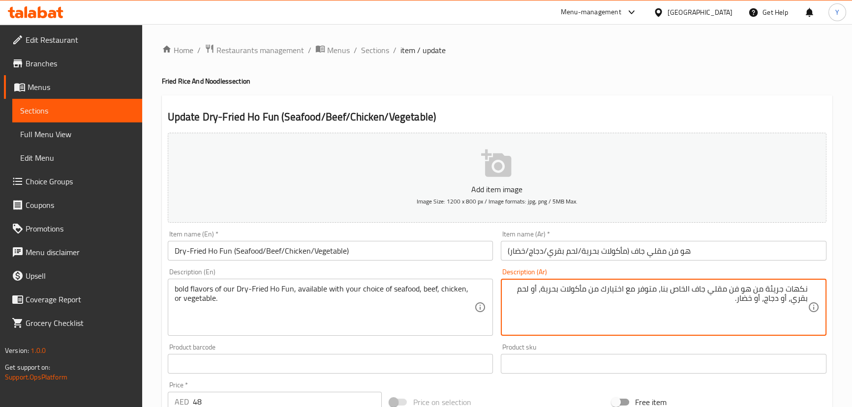
click at [734, 92] on div "Home / Restaurants management / Menus / Sections / item / update Fried Rice And…" at bounding box center [497, 368] width 670 height 648
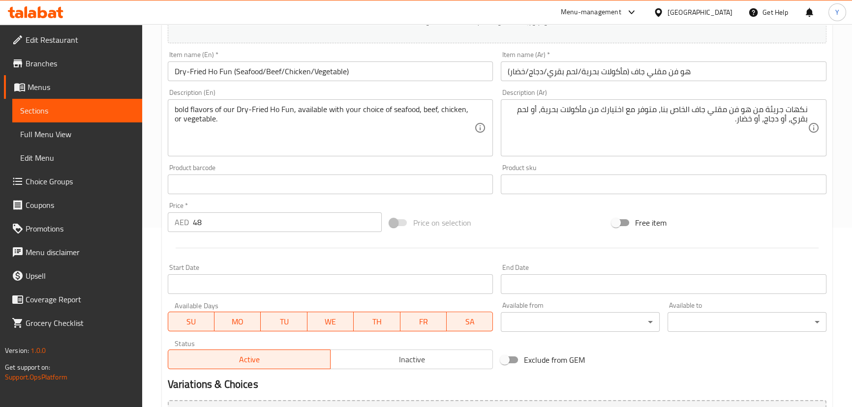
scroll to position [268, 0]
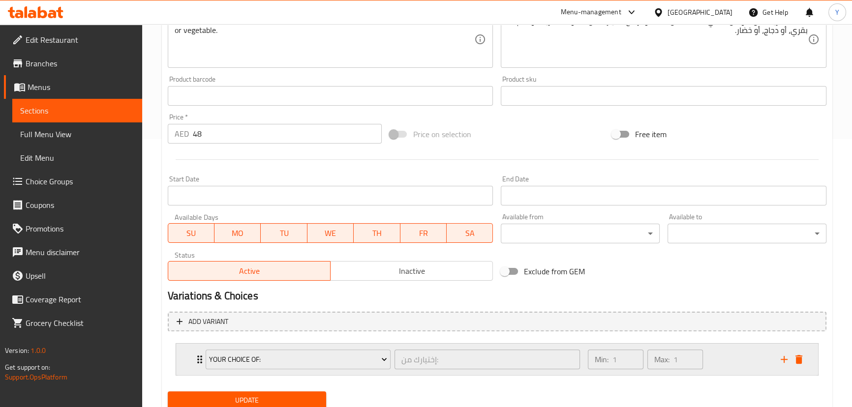
click at [717, 361] on div "Min: 1 ​ Max: 1 ​" at bounding box center [678, 359] width 193 height 31
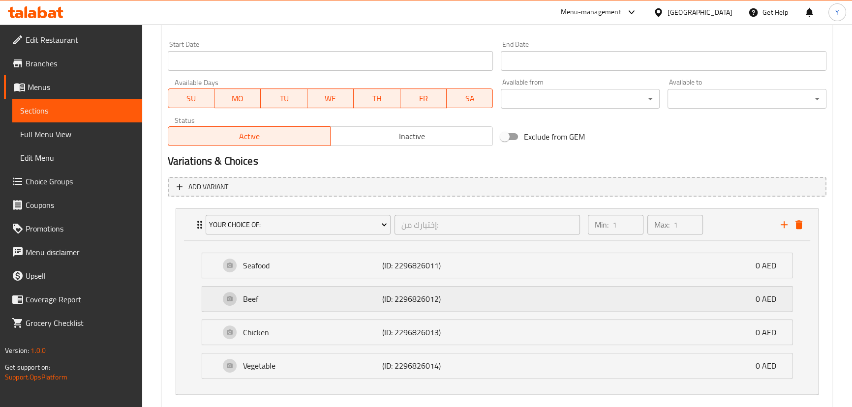
scroll to position [446, 0]
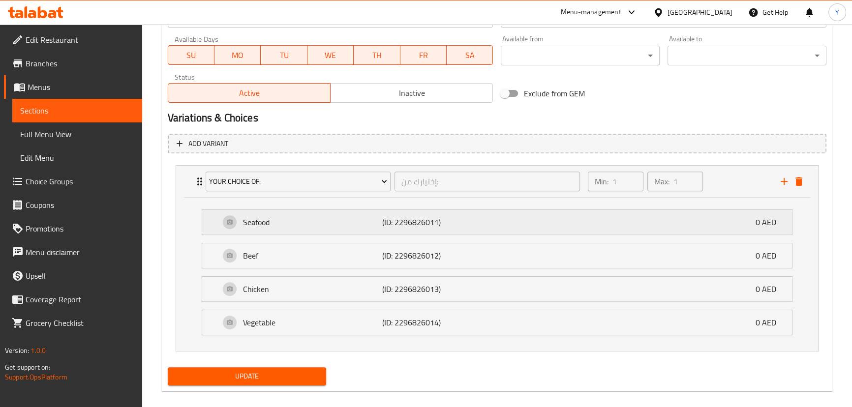
click at [434, 223] on p "(ID: 2296826011)" at bounding box center [428, 222] width 93 height 12
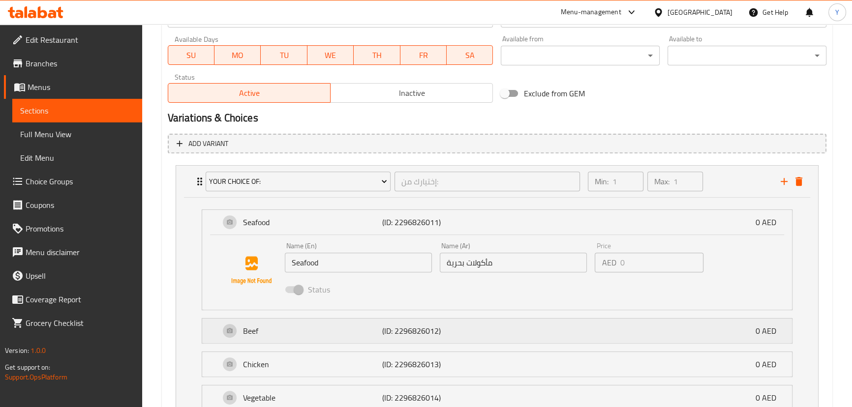
click at [462, 323] on div "Beef (ID: 2296826012) 0 AED" at bounding box center [500, 331] width 560 height 25
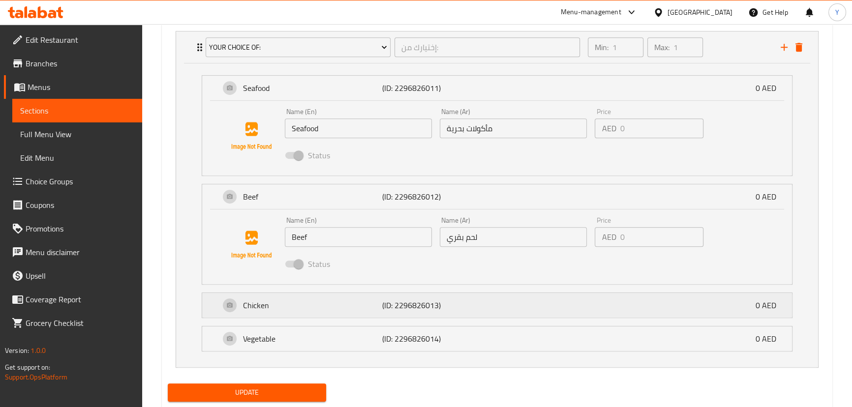
click at [476, 310] on div "Chicken (ID: 2296826013) 0 AED" at bounding box center [500, 305] width 560 height 25
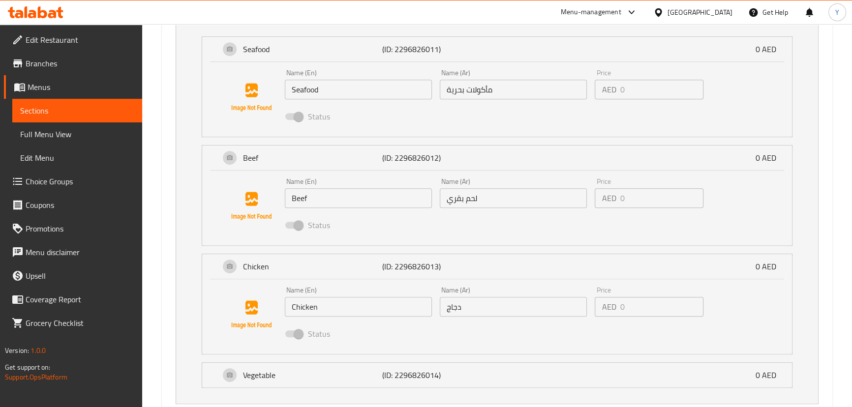
scroll to position [678, 0]
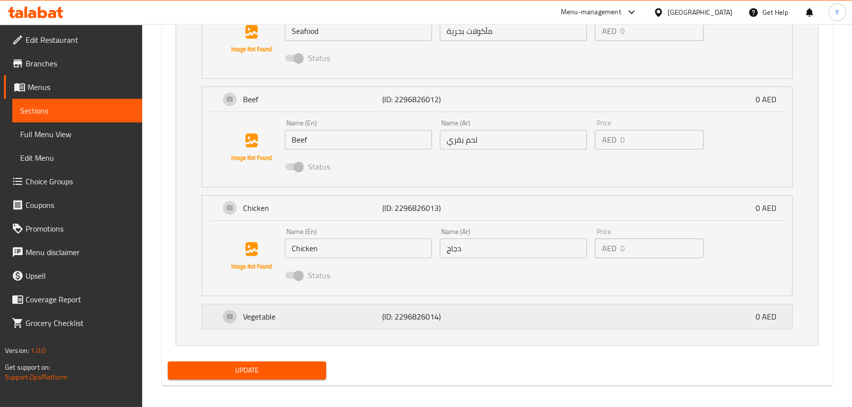
click at [473, 319] on p "(ID: 2296826014)" at bounding box center [428, 317] width 93 height 12
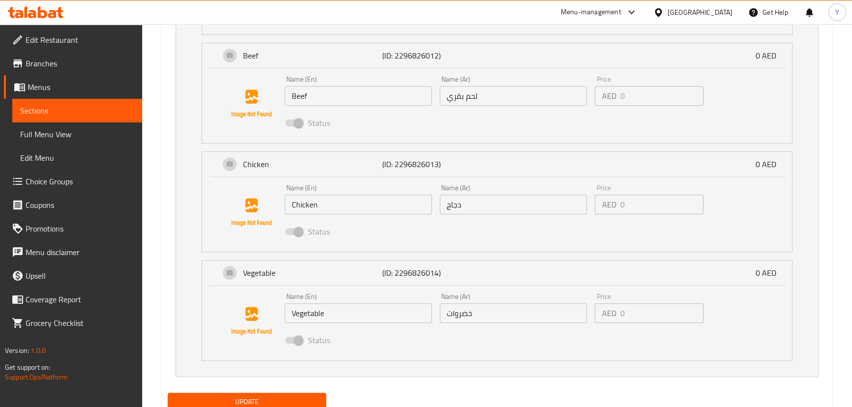
scroll to position [757, 0]
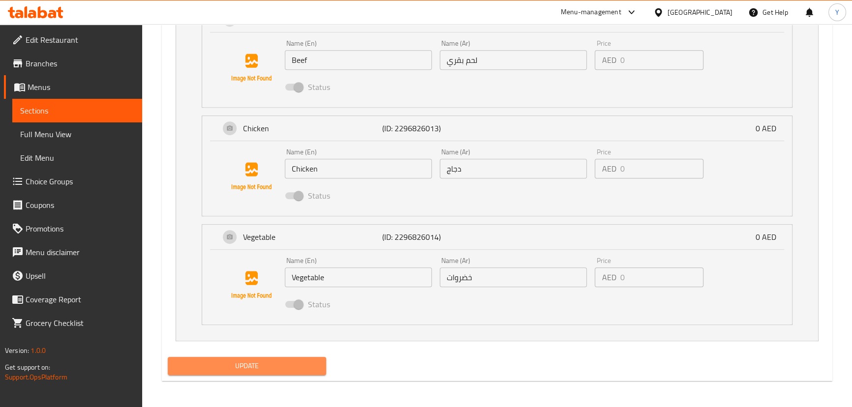
click at [312, 363] on span "Update" at bounding box center [247, 366] width 143 height 12
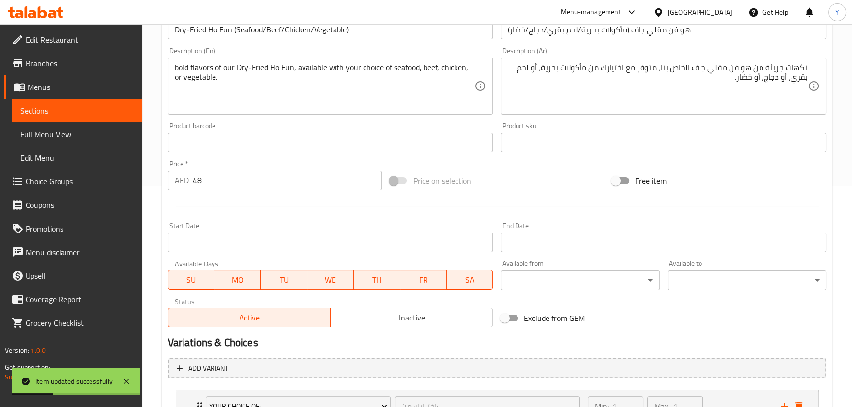
scroll to position [0, 0]
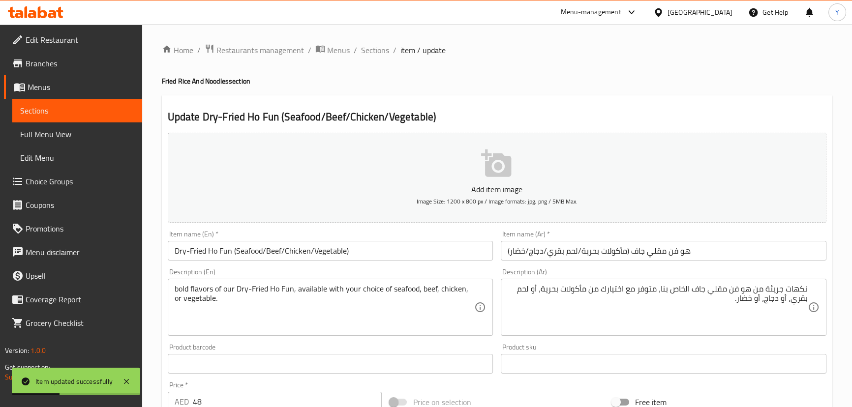
click at [366, 51] on span "Sections" at bounding box center [375, 50] width 28 height 12
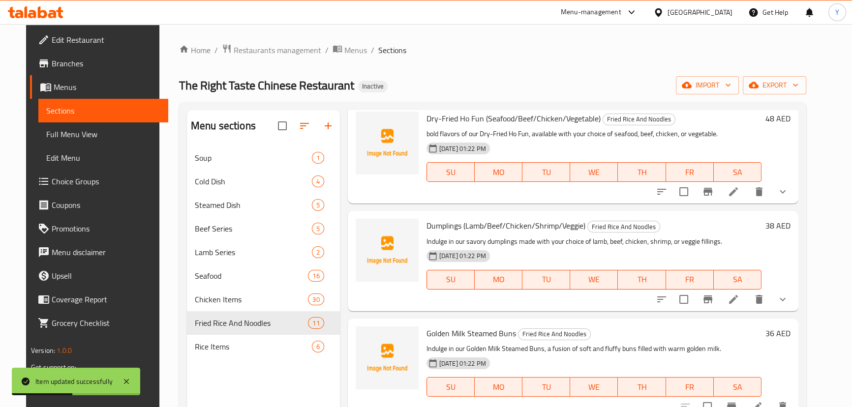
scroll to position [469, 0]
click at [739, 300] on icon at bounding box center [733, 299] width 12 height 12
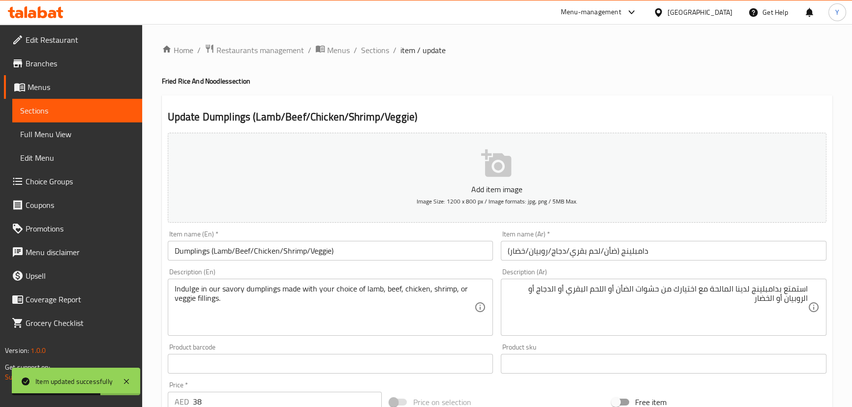
drag, startPoint x: 699, startPoint y: 264, endPoint x: 702, endPoint y: 257, distance: 7.3
click at [698, 264] on div "Add item image Image Size: 1200 x 800 px / Image formats: jpg, png / 5MB Max. I…" at bounding box center [497, 341] width 666 height 424
click at [702, 257] on input "دامبلينج (ضأن/لحم بقري/دجاج/روبيان/خضار)" at bounding box center [664, 251] width 326 height 20
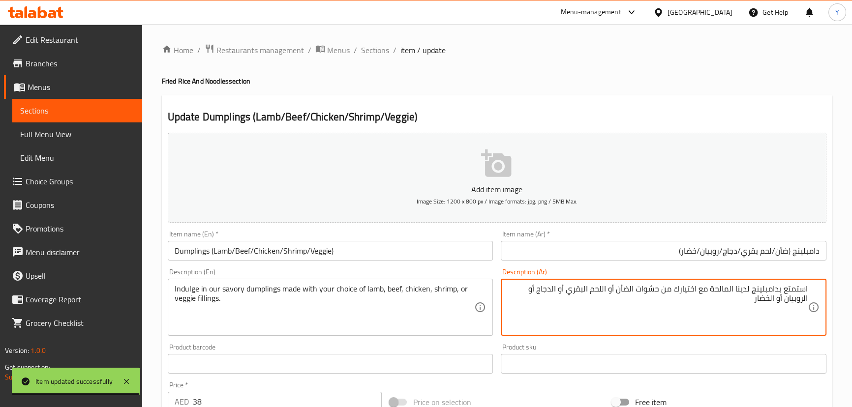
click at [797, 291] on textarea "استمتع بدامبلينج لدينا المالحة مع اختيارك من حشوات الضأن أو اللحم البقري أو الد…" at bounding box center [658, 307] width 300 height 47
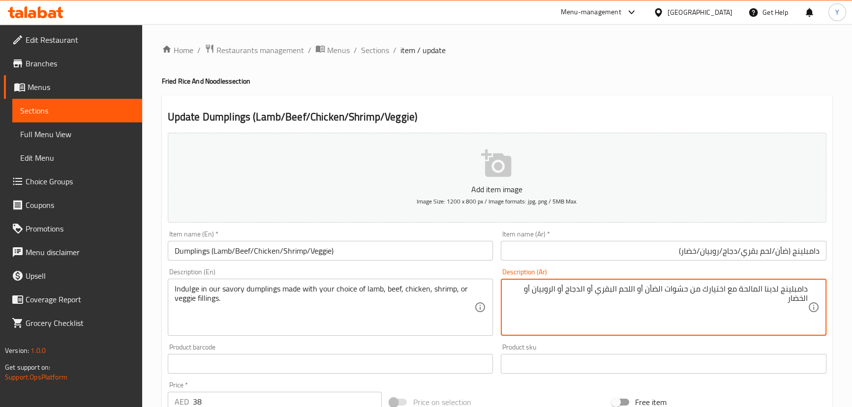
type textarea "دامبلينج لدينا المالحة مع اختيارك من حشوات الضأن أو اللحم البقري أو الدجاج أو ا…"
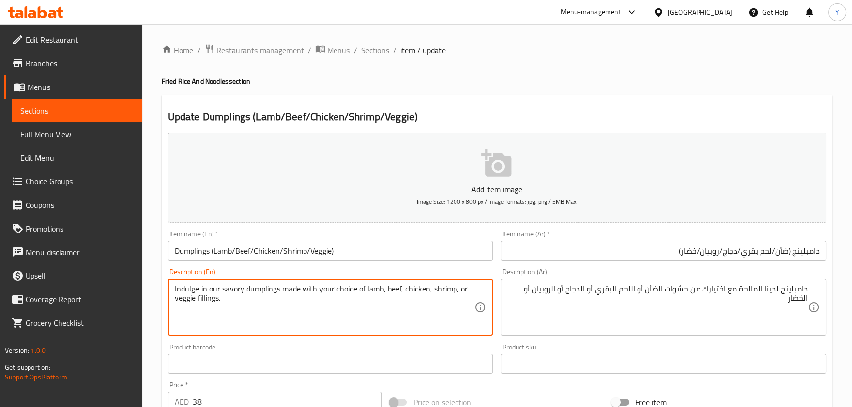
drag, startPoint x: 206, startPoint y: 288, endPoint x: 72, endPoint y: 288, distance: 133.3
type textarea "Our savory dumplings made with your choice of lamb, beef, chicken, shrimp, or v…"
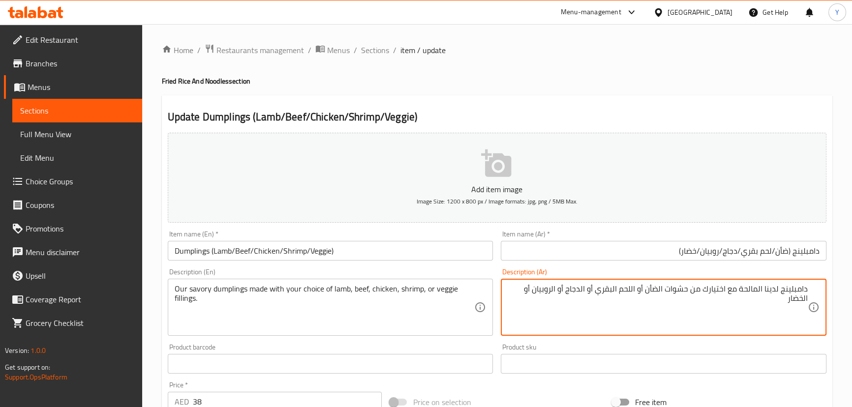
click at [776, 284] on textarea "دامبلينج لدينا المالحة مع اختيارك من حشوات الضأن أو اللحم البقري أو الدجاج أو ا…" at bounding box center [658, 307] width 300 height 47
paste textarea "مالحة"
type textarea "دامبلينج مالح خاص بنا مع اختيارك من حشوات ضأن أو لحم بقري أو دجاج أو روبيان أو …"
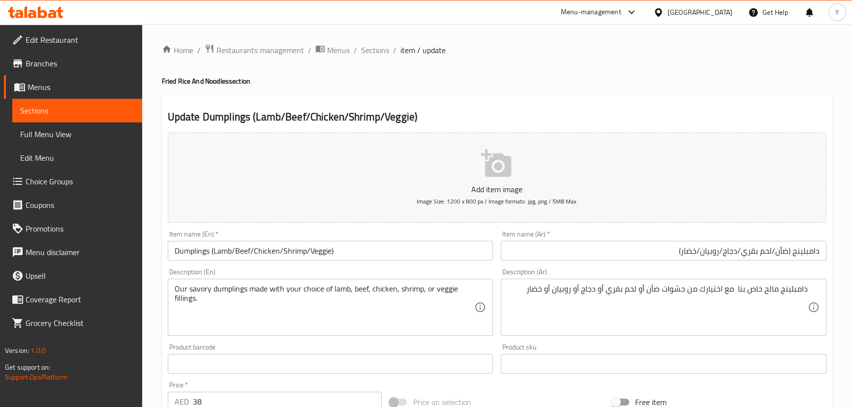
click at [618, 68] on div "Home / Restaurants management / Menus / Sections / item / update Fried Rice And…" at bounding box center [497, 368] width 670 height 648
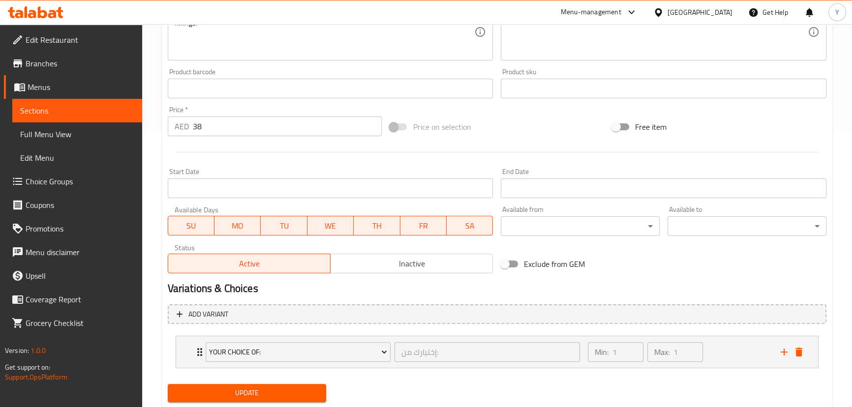
scroll to position [303, 0]
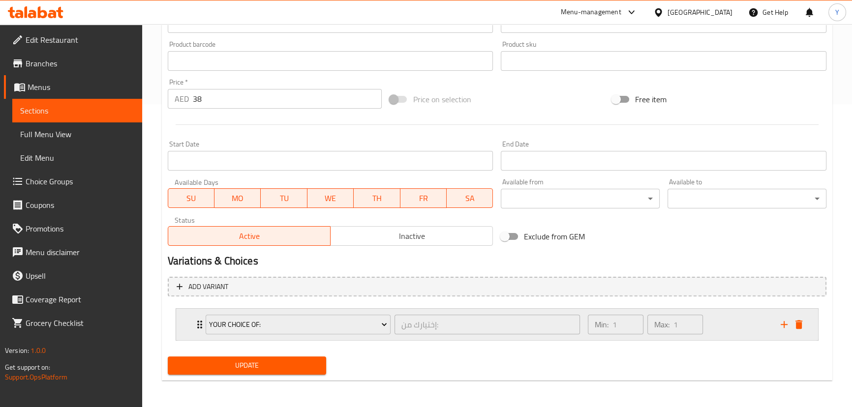
click at [739, 328] on div "Min: 1 ​ Max: 1 ​" at bounding box center [678, 324] width 193 height 31
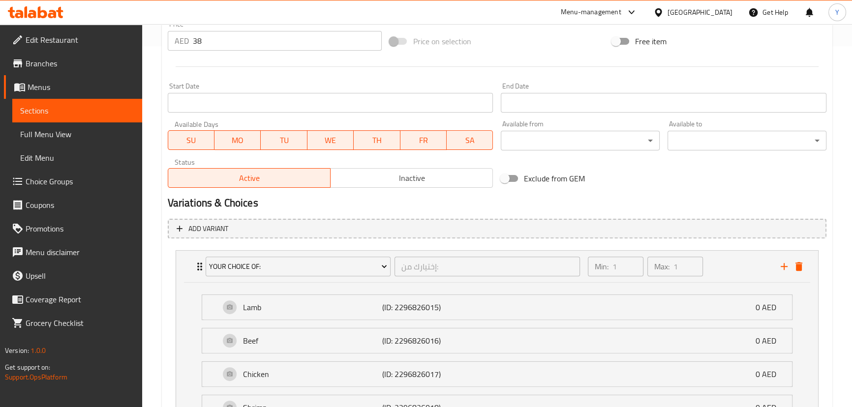
scroll to position [436, 0]
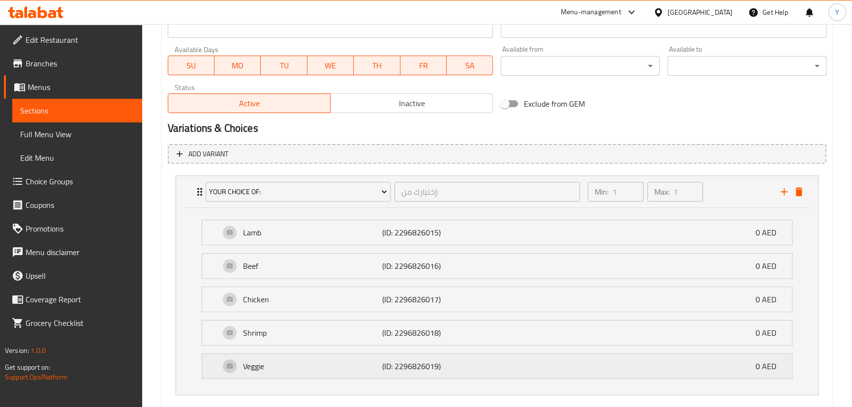
click at [375, 354] on div "Veggie (ID: 2296826019) 0 AED" at bounding box center [500, 366] width 560 height 25
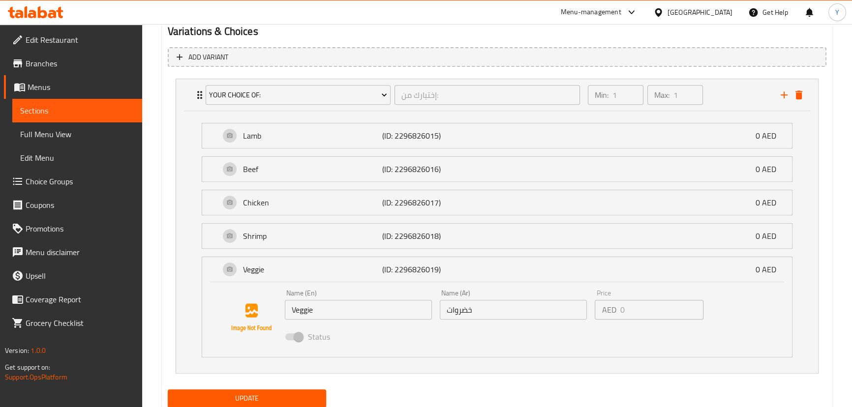
scroll to position [566, 0]
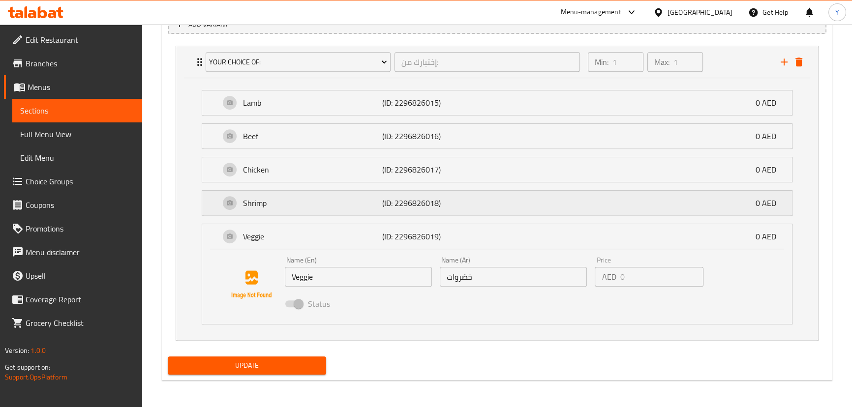
click at [360, 199] on p "Shrimp" at bounding box center [313, 203] width 140 height 12
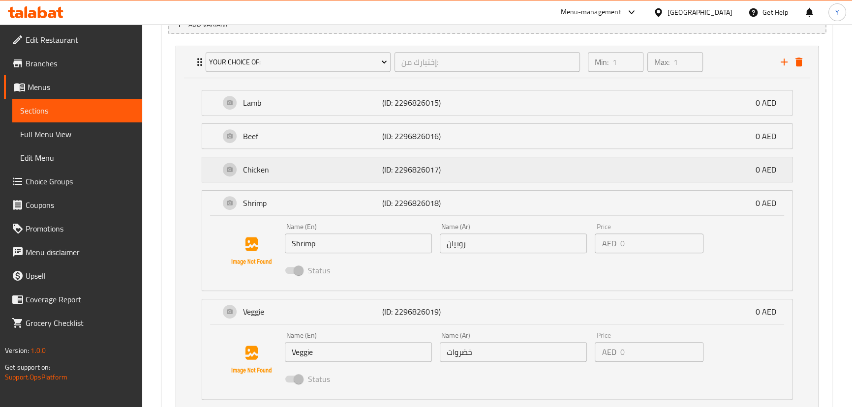
click at [408, 170] on p "(ID: 2296826017)" at bounding box center [428, 170] width 93 height 12
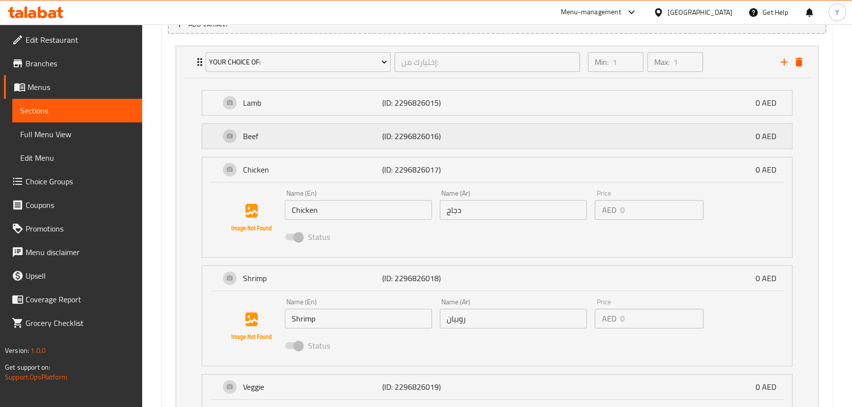
click at [442, 143] on div "Beef (ID: 2296826016) 0 AED" at bounding box center [500, 136] width 560 height 25
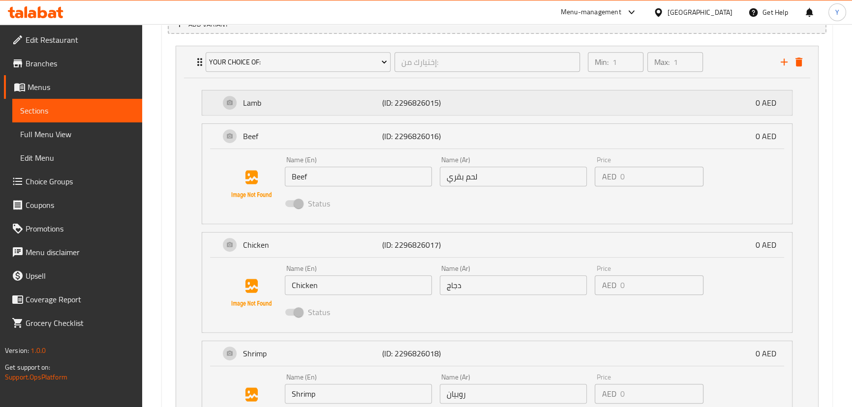
click at [442, 107] on p "(ID: 2296826015)" at bounding box center [428, 103] width 93 height 12
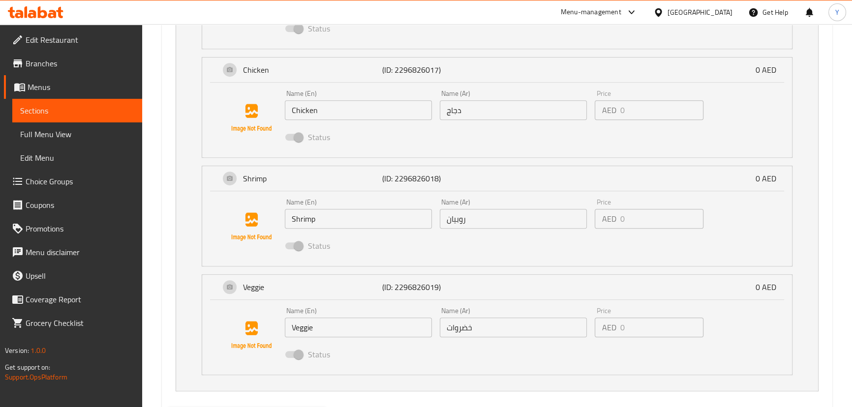
scroll to position [866, 0]
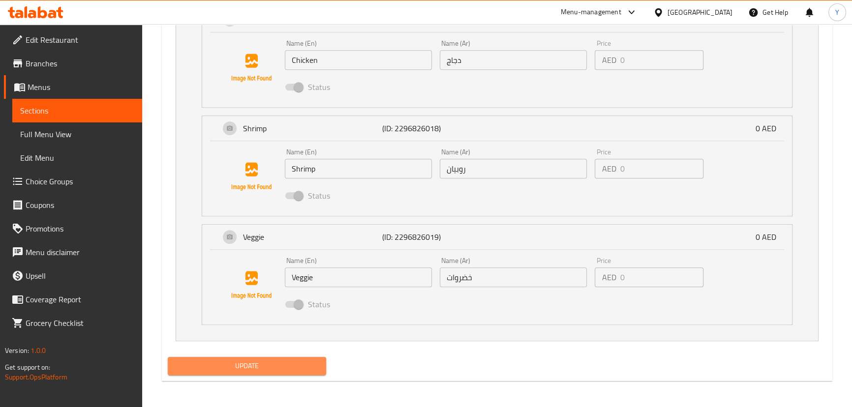
click at [245, 363] on span "Update" at bounding box center [247, 366] width 143 height 12
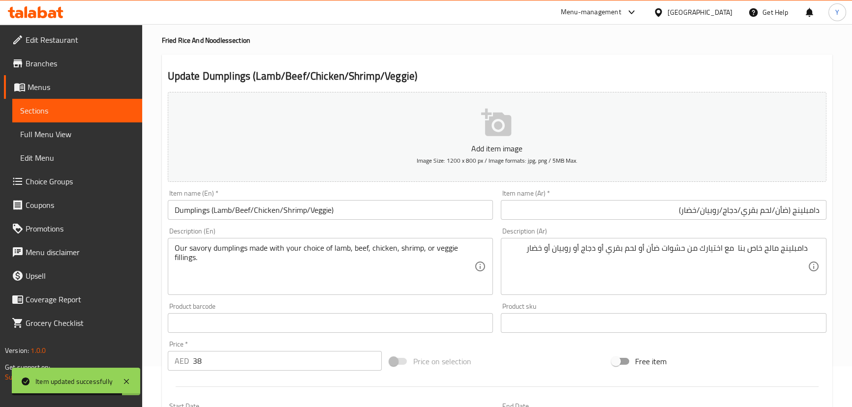
scroll to position [0, 0]
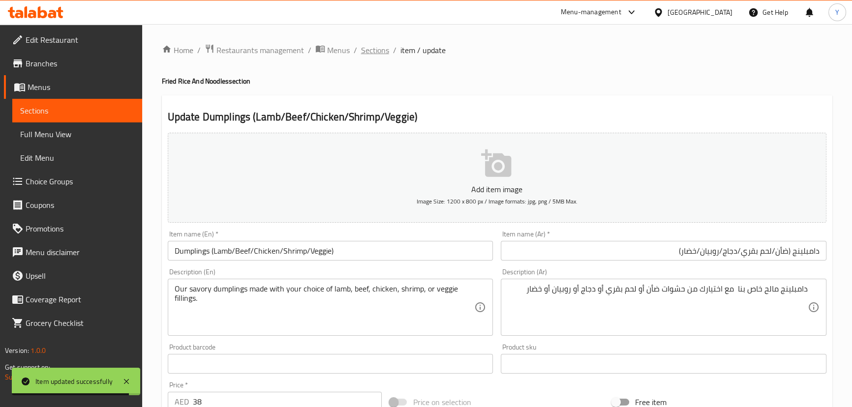
click at [370, 52] on span "Sections" at bounding box center [375, 50] width 28 height 12
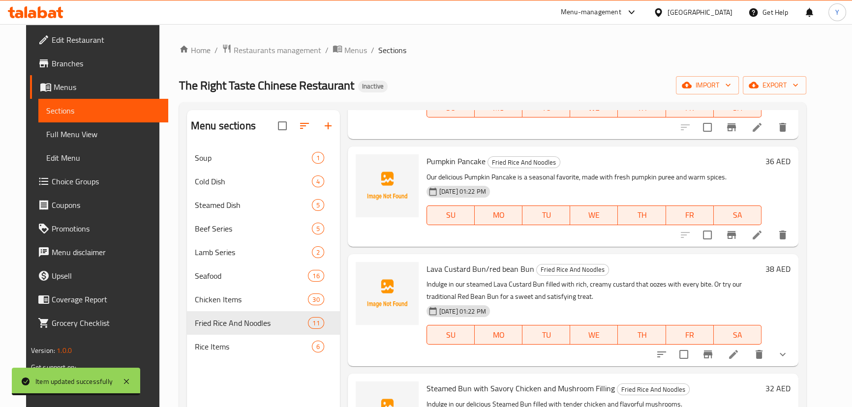
scroll to position [792, 0]
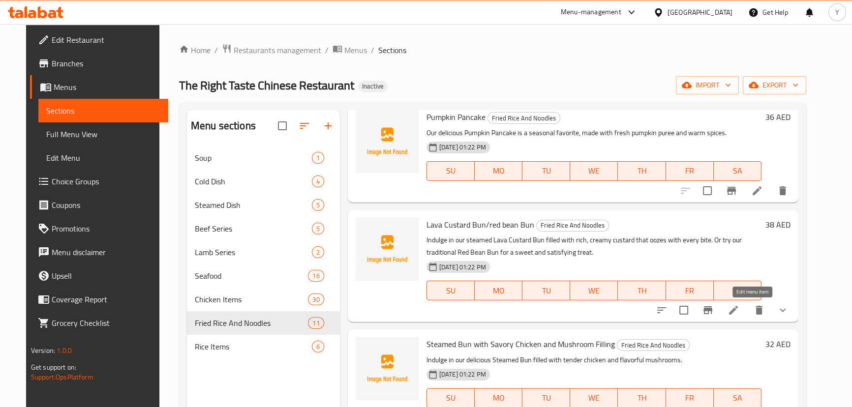
click at [739, 306] on icon at bounding box center [733, 310] width 12 height 12
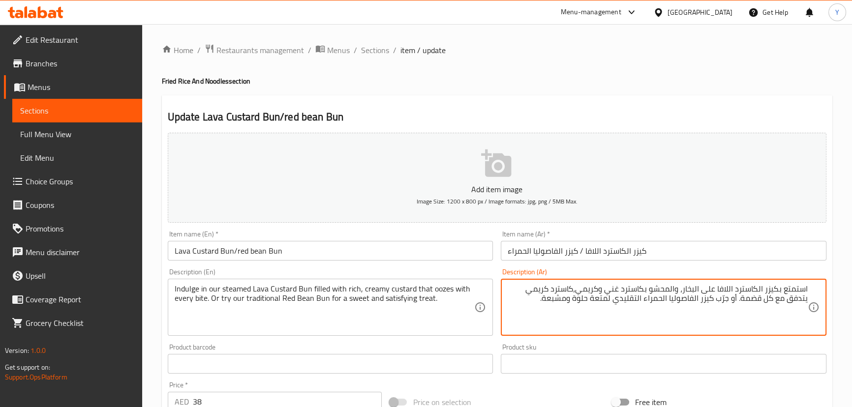
click at [617, 254] on input "كيزر الكاسترد اللافا / كيزر الفاصوليا الحمراء" at bounding box center [664, 251] width 326 height 20
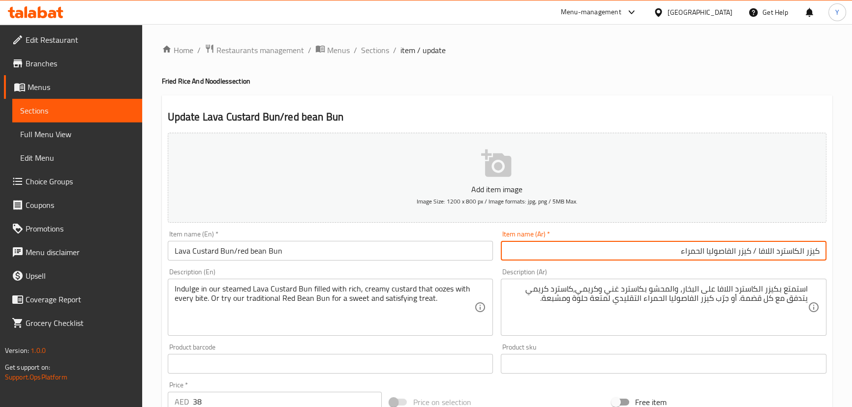
click at [776, 252] on input "كيزر الكاسترد اللافا / كيزر الفاصوليا الحمراء" at bounding box center [664, 251] width 326 height 20
click at [803, 251] on input "كيزر الكاسترد لافا / كيزر الفاصوليا الحمراء" at bounding box center [664, 251] width 326 height 20
click at [746, 255] on input "كيزر كاسترد لافا / كيزر الفاصوليا الحمراء" at bounding box center [664, 251] width 326 height 20
click at [717, 251] on input "كيزر كاسترد لافا / كيزر فاصوليا الحمراء" at bounding box center [664, 251] width 326 height 20
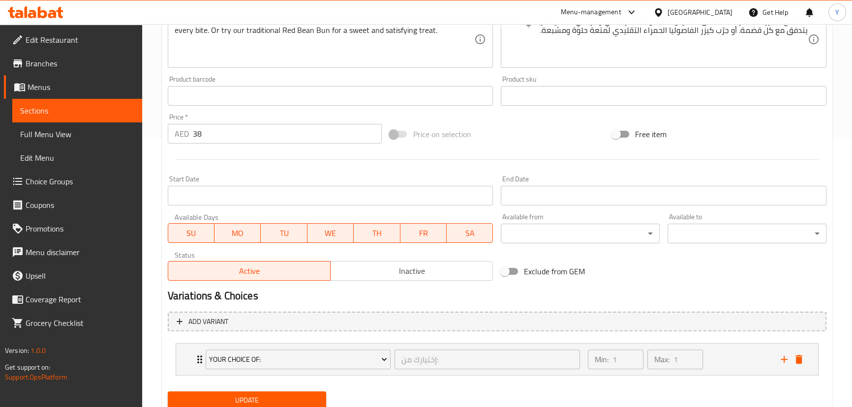
scroll to position [303, 0]
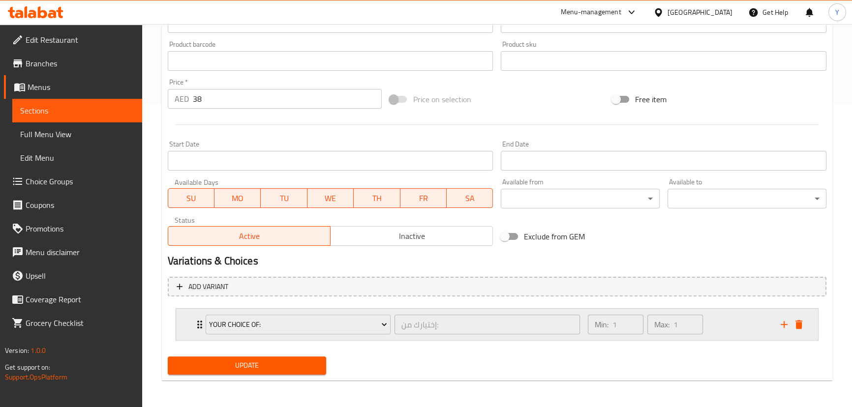
click at [723, 318] on div "Min: 1 ​ Max: 1 ​" at bounding box center [678, 324] width 193 height 31
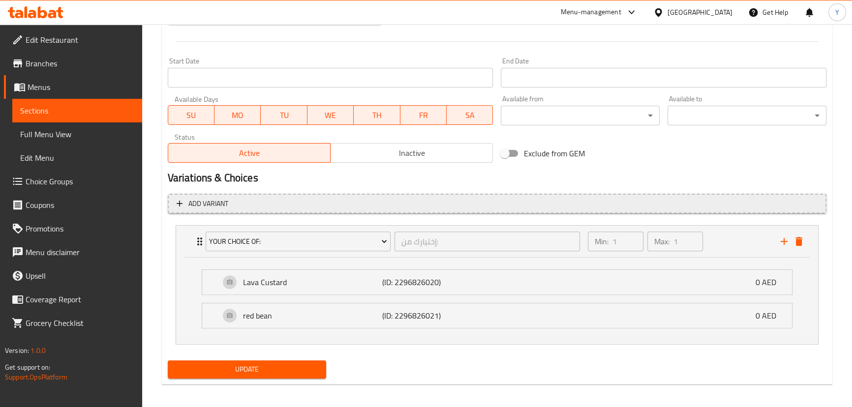
scroll to position [390, 0]
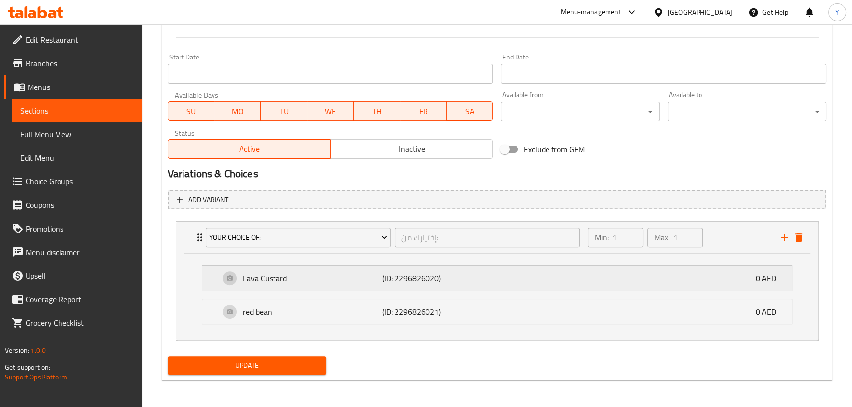
click at [627, 290] on div "Lava Custard (ID: 2296826020) 0 AED" at bounding box center [500, 278] width 560 height 25
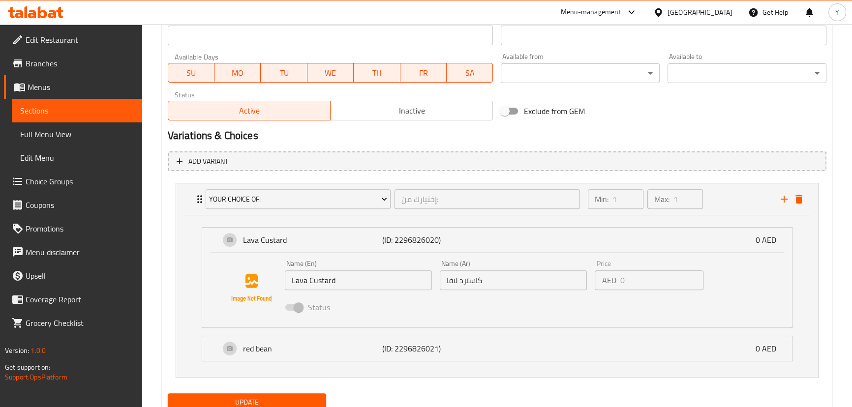
scroll to position [462, 0]
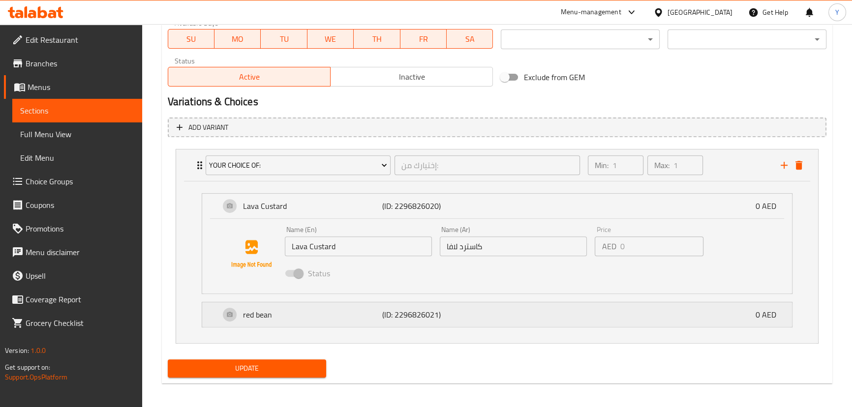
click at [504, 313] on div "red bean (ID: 2296826021) 0 AED" at bounding box center [500, 314] width 560 height 25
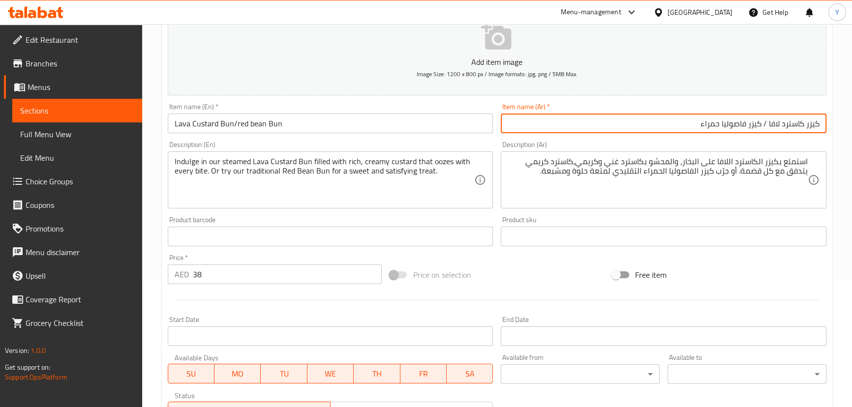
scroll to position [15, 0]
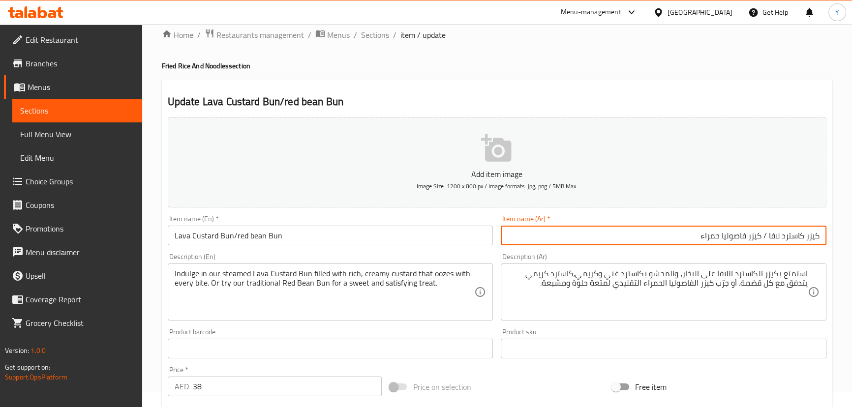
type input "كيزر كاسترد لافا / كيزر فاصوليا حمراء"
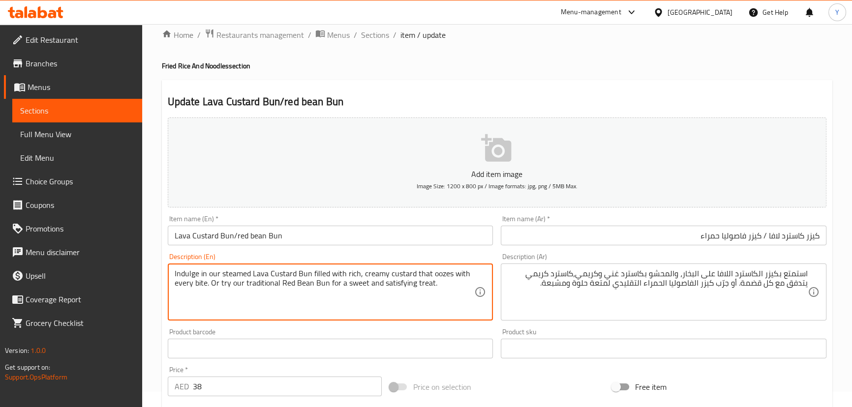
drag, startPoint x: 219, startPoint y: 274, endPoint x: 115, endPoint y: 268, distance: 104.4
type textarea "Steamed Lava Custard Bun filled with rich, creamy custard that oozes with every…"
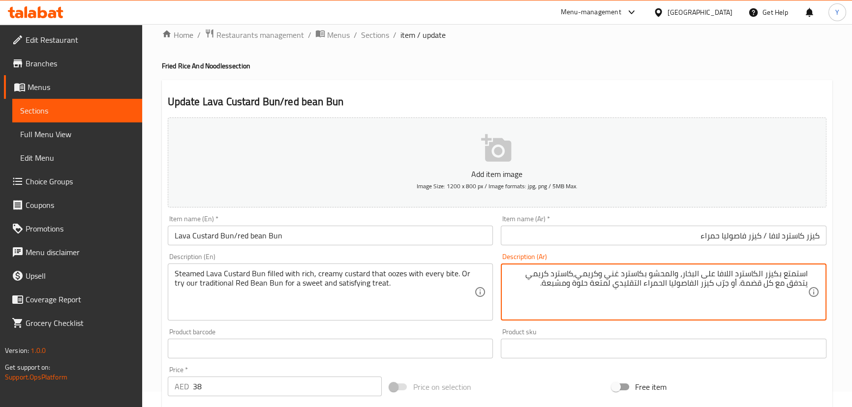
drag, startPoint x: 747, startPoint y: 274, endPoint x: 767, endPoint y: 275, distance: 19.7
click at [753, 274] on textarea "استمتع بكيزر الكاسترد اللافا على البخار، والمحشو بكاسترد غني وكريمي،كاسترد كريم…" at bounding box center [658, 292] width 300 height 47
click at [772, 274] on textarea "استمتع بكيزر الكاسترد اللافا على البخار، والمحشو بكاسترد غني وكريمي،كاسترد كريم…" at bounding box center [658, 292] width 300 height 47
click at [781, 273] on textarea "استمتع بكيزر الكاسترد اللافا على البخار، والمحشو بكاسترد غني وكريمي،كاسترد كريم…" at bounding box center [658, 292] width 300 height 47
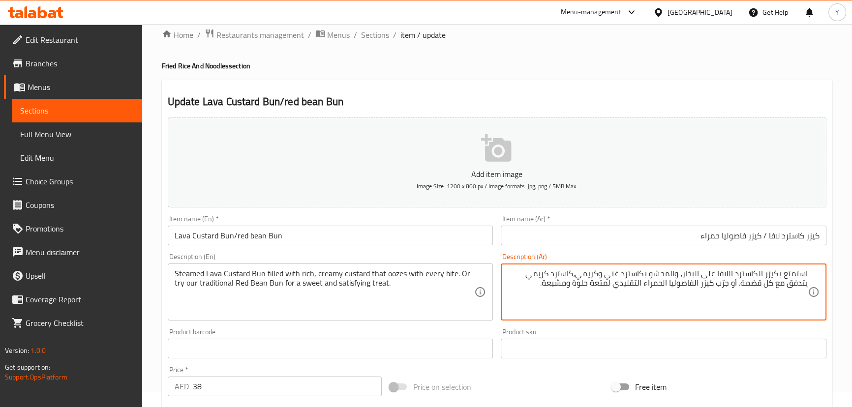
drag, startPoint x: 777, startPoint y: 273, endPoint x: 825, endPoint y: 275, distance: 48.3
click at [825, 275] on div "استمتع بكيزر الكاسترد اللافا على البخار، والمحشو بكاسترد غني وكريمي،كاسترد كريم…" at bounding box center [664, 292] width 326 height 57
click at [788, 275] on textarea "كيزر الكاسترد اللافا على البخار، والمحشو بكاسترد غني وكريمي،كاسترد كريمي يتدفق …" at bounding box center [658, 292] width 300 height 47
click at [765, 273] on textarea "كيزر كاسترد اللافا على البخار، والمحشو بكاسترد غني وكريمي،كاسترد كريمي يتدفق مع…" at bounding box center [658, 292] width 300 height 47
type textarea "كيزر كاسترد لافا على البخار، والمحشو بكاسترد غني وكريمي،كاسترد كريمي يتدفق مع ك…"
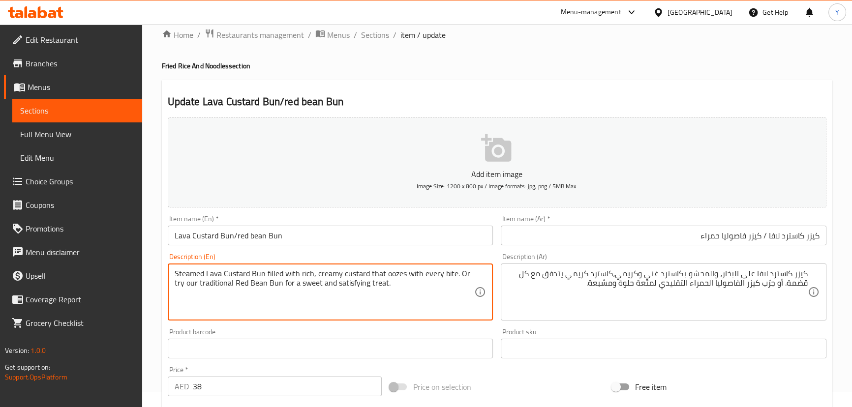
drag, startPoint x: 446, startPoint y: 274, endPoint x: 377, endPoint y: 270, distance: 69.5
click at [377, 270] on textarea "Steamed Lava Custard Bun filled with rich, creamy custard that oozes with every…" at bounding box center [325, 292] width 300 height 47
type textarea "Steamed Lava Custard Bun filled with rich, creamy custard. Or try our tradition…"
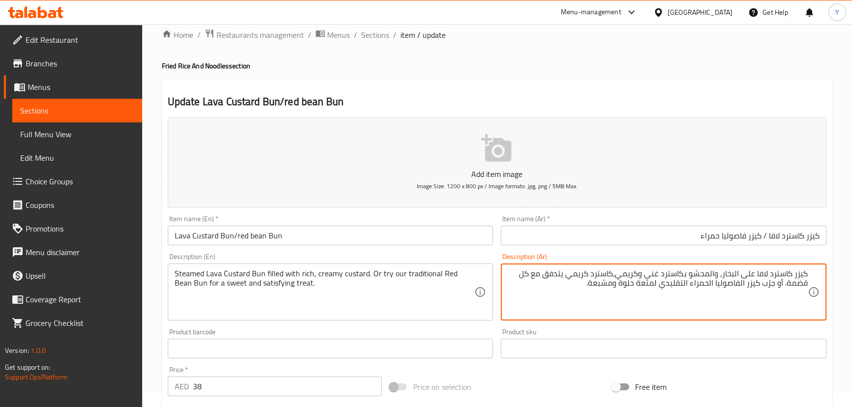
drag, startPoint x: 549, startPoint y: 274, endPoint x: 794, endPoint y: 287, distance: 245.3
click at [794, 287] on textarea "كيزر كاسترد لافا على البخار، والمحشو بكاسترد غني وكريمي،كاسترد كريمي يتدفق مع ك…" at bounding box center [658, 292] width 300 height 47
click at [711, 284] on textarea "كيزر كاسترد لافا على البخار، والمحشو بكاسترد غني وكريمي،كاسترد كريمي. أو جرّب ك…" at bounding box center [658, 292] width 300 height 47
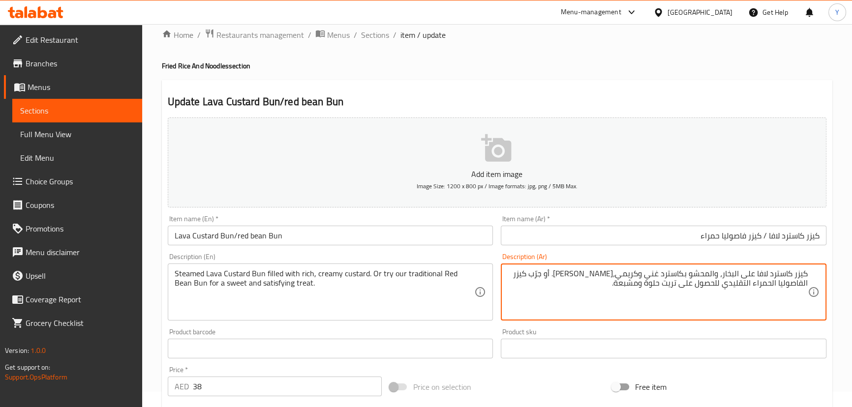
click at [802, 285] on textarea "كيزر كاسترد لافا على البخار، والمحشو بكاسترد غني وكريمي،كاسترد كريمي. أو جرّب ك…" at bounding box center [658, 292] width 300 height 47
click at [777, 284] on textarea "كيزر كاسترد لافا على البخار، والمحشو بكاسترد غني وكريمي،كاسترد كريمي. أو جرّب ك…" at bounding box center [658, 292] width 300 height 47
click at [755, 282] on textarea "كيزر كاسترد لافا على البخار، والمحشو بكاسترد غني وكريمي،كاسترد كريمي. أو جرّب ك…" at bounding box center [658, 292] width 300 height 47
type textarea "كيزر كاسترد لافا على البخار، والمحشو بكاسترد غني وكريمي،[PERSON_NAME]. أو جرّب …"
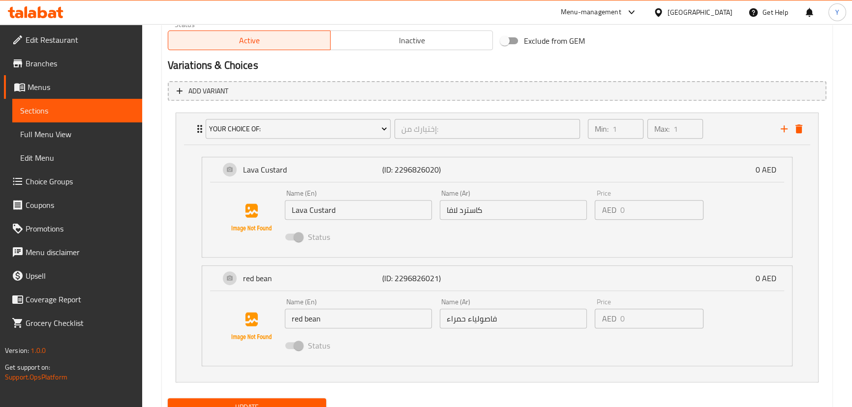
scroll to position [540, 0]
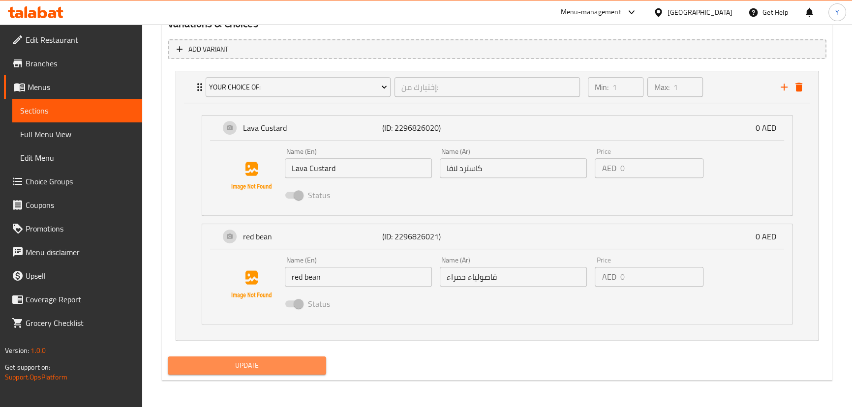
click at [286, 365] on span "Update" at bounding box center [247, 365] width 143 height 12
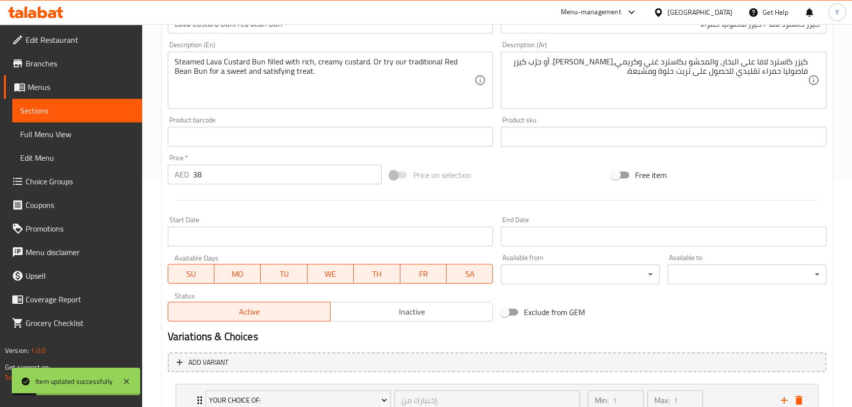
scroll to position [0, 0]
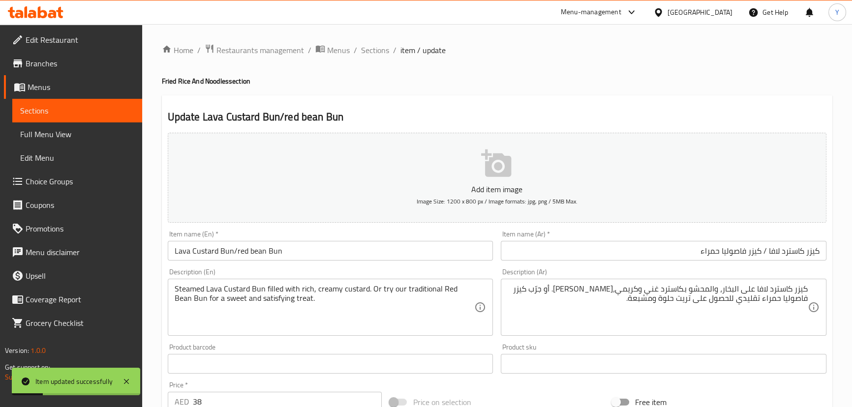
click at [388, 48] on ol "Home / Restaurants management / Menus / Sections / item / update" at bounding box center [497, 50] width 670 height 13
click at [369, 54] on span "Sections" at bounding box center [375, 50] width 28 height 12
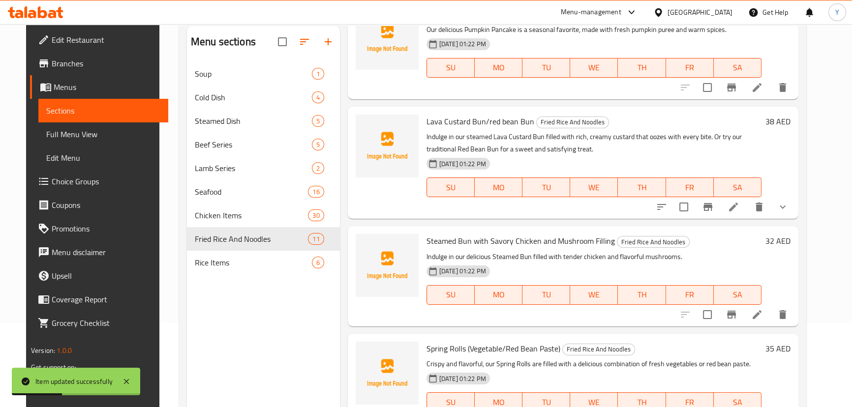
scroll to position [134, 0]
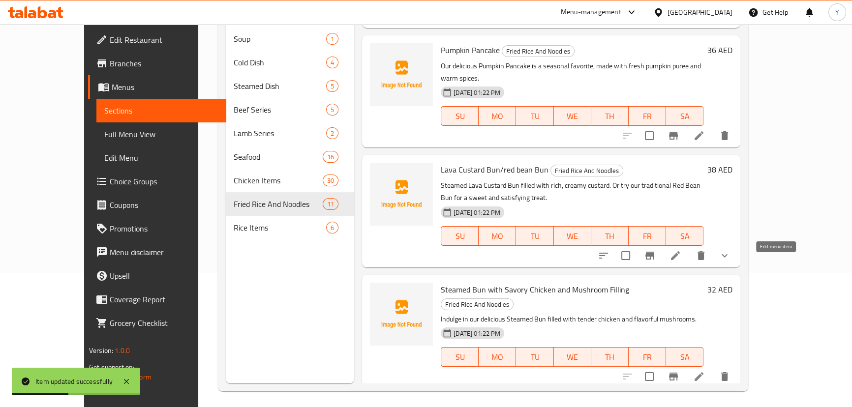
click at [705, 371] on icon at bounding box center [699, 377] width 12 height 12
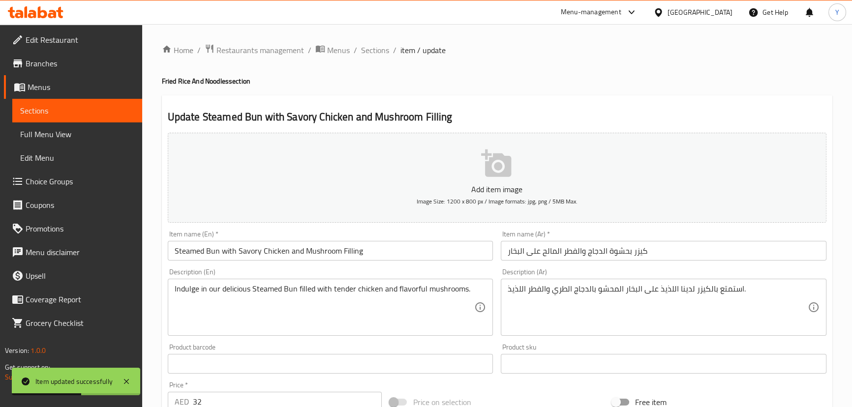
click at [623, 281] on div "استمتع بالكيزر لدينا اللذيذ على البخار المحشو بالدجاج الطري والفطر اللذيذ. Desc…" at bounding box center [664, 307] width 326 height 57
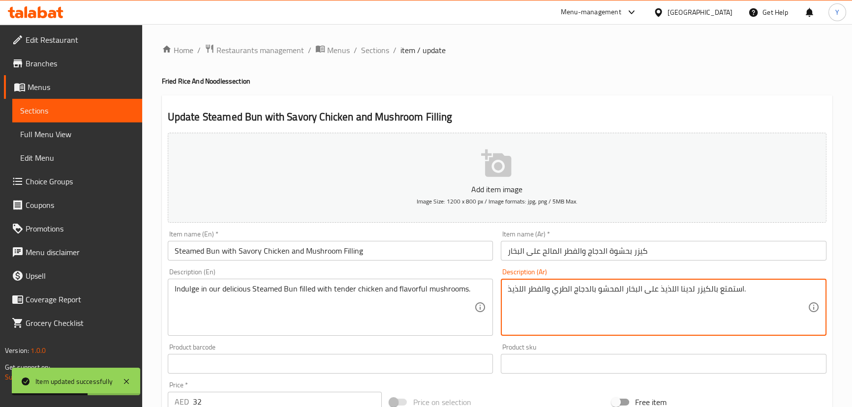
click at [642, 257] on input "كيزر بحشوة الدجاج والفطر المالح على البخار" at bounding box center [664, 251] width 326 height 20
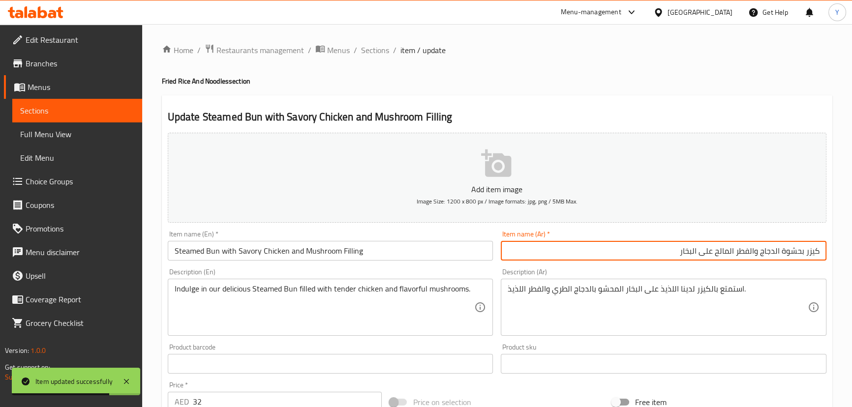
click at [708, 249] on input "كيزر بحشوة الدجاج والفطر المالح على البخار" at bounding box center [664, 251] width 326 height 20
drag, startPoint x: 613, startPoint y: 256, endPoint x: 459, endPoint y: 256, distance: 153.9
click at [516, 256] on input "كيزر بحشوة الدجاج والفطر المالح على البخار" at bounding box center [664, 251] width 326 height 20
paste input "لى البخار"
type input "كيزر على البخار مع حشوة دجاج وفطر مالح"
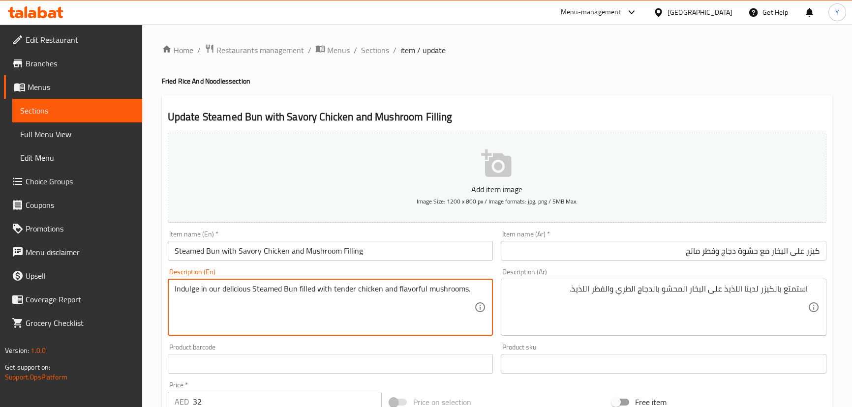
drag, startPoint x: 218, startPoint y: 288, endPoint x: 139, endPoint y: 273, distance: 80.5
click at [183, 285] on textarea "Indulge in our delicious Steamed Bun filled with tender chicken and flavorful m…" at bounding box center [325, 307] width 300 height 47
type textarea "Steamed Bun filled with tender chicken and flavorful mushrooms."
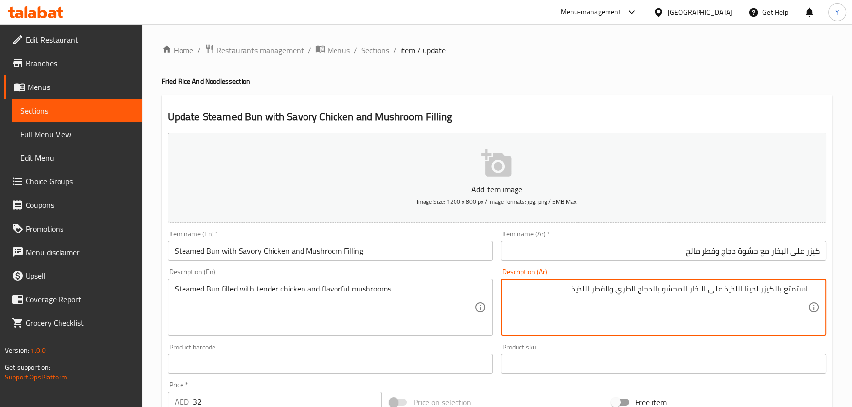
click at [794, 290] on textarea "استمتع بالكيزر لدينا اللذيذ على البخار المحشو بالدجاج الطري والفطر اللذيذ." at bounding box center [658, 307] width 300 height 47
click at [785, 290] on textarea "كيزر لدينا اللذيذ على البخار المحشو بالدجاج الطري والفطر اللذيذ." at bounding box center [658, 307] width 300 height 47
click at [781, 287] on textarea "كيزر اللذيذ على البخار المحشو بالدجاج الطري والفطر اللذيذ." at bounding box center [658, 307] width 300 height 47
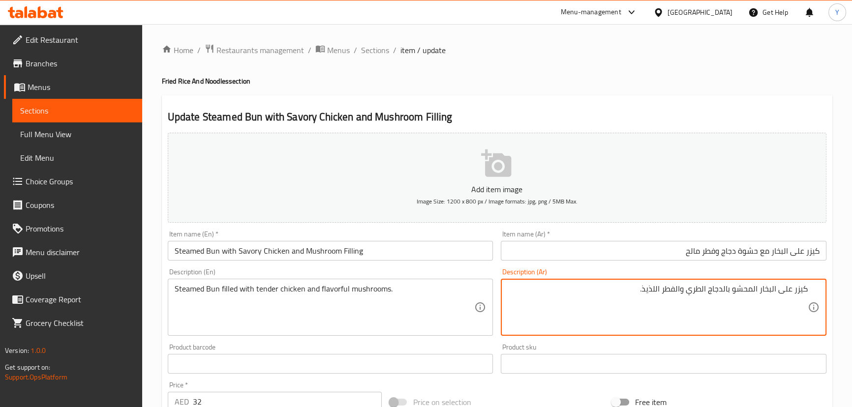
click at [756, 292] on textarea "كيزر على البخار المحشو بالدجاج الطري والفطر اللذيذ." at bounding box center [658, 307] width 300 height 47
click at [709, 288] on textarea "كيزر على البخار محشو بالدجاج الطري والفطر اللذيذ." at bounding box center [658, 307] width 300 height 47
click at [729, 287] on textarea "كيزر على البخار محشو بالدجاج تندر وفطر لذيذ." at bounding box center [658, 307] width 300 height 47
type textarea "كيزر على البخار مليئة مع دجاج تندر وفطر لذيذ."
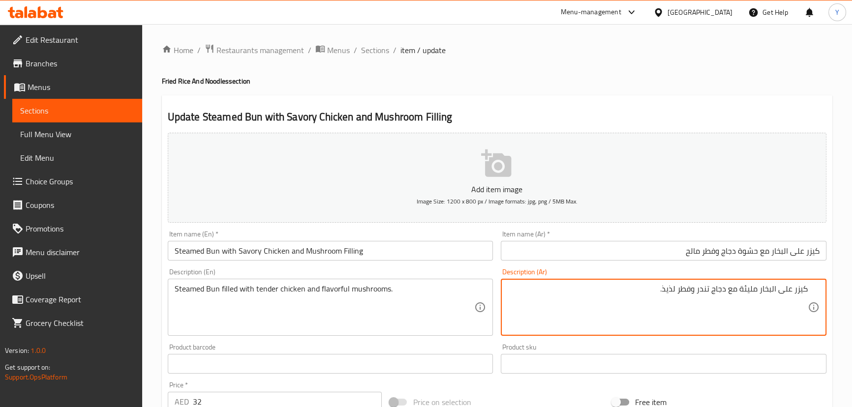
click at [756, 84] on h4 "Fried Rice And Noodles section" at bounding box center [497, 81] width 670 height 10
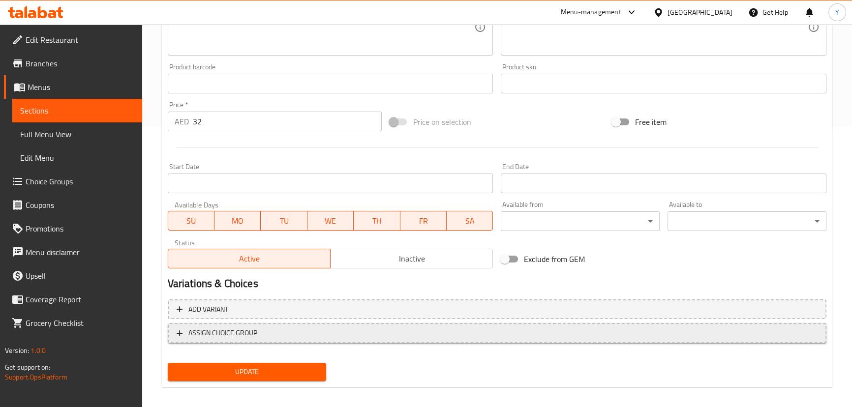
scroll to position [287, 0]
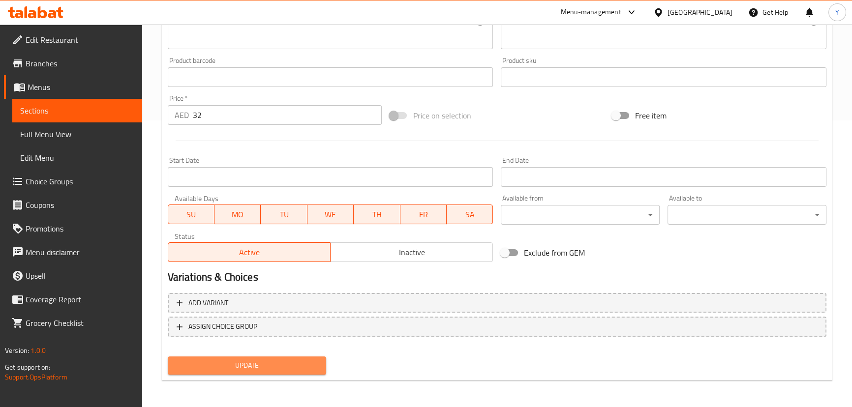
click at [289, 361] on span "Update" at bounding box center [247, 365] width 143 height 12
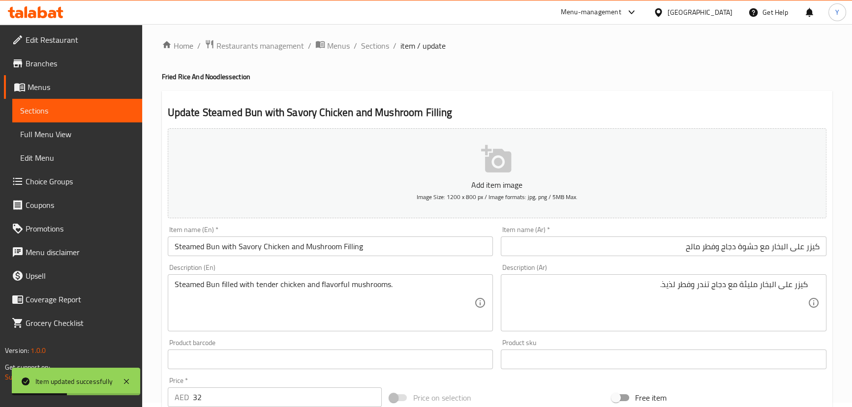
scroll to position [0, 0]
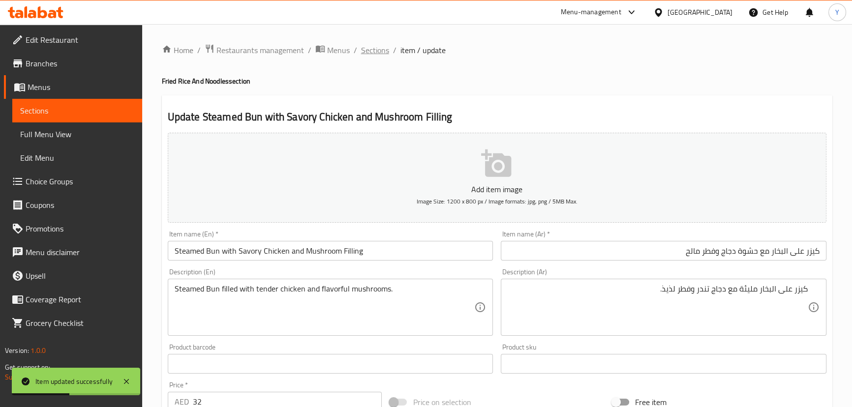
click at [382, 47] on span "Sections" at bounding box center [375, 50] width 28 height 12
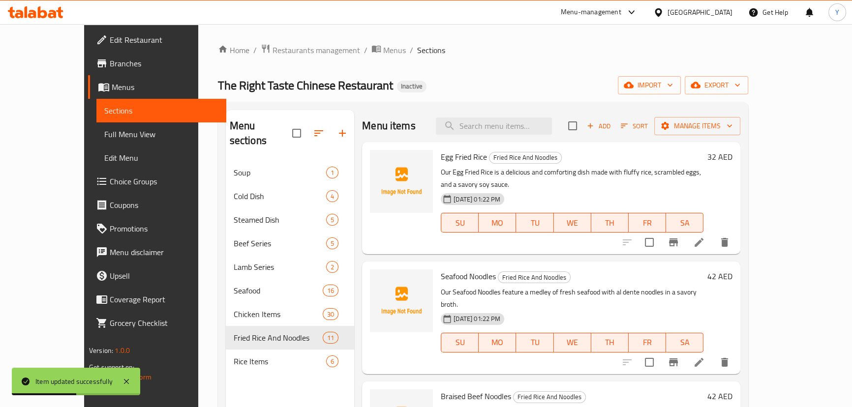
scroll to position [138, 0]
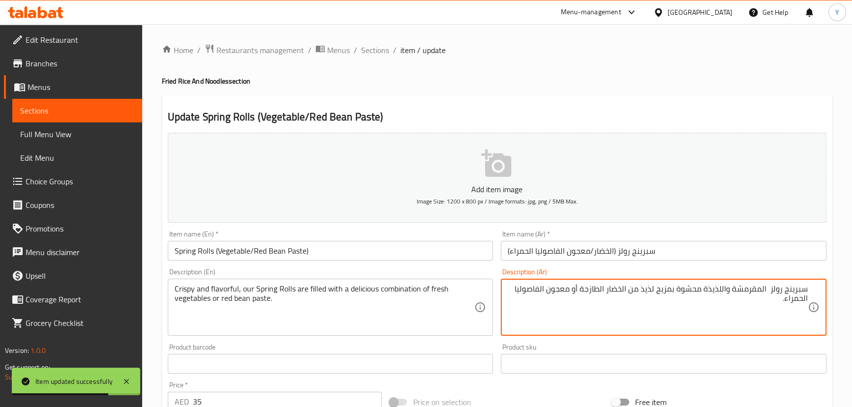
click at [657, 256] on input "سبرينج رولز (الخضار/معجون الفاصوليا الحمراء)" at bounding box center [664, 251] width 326 height 20
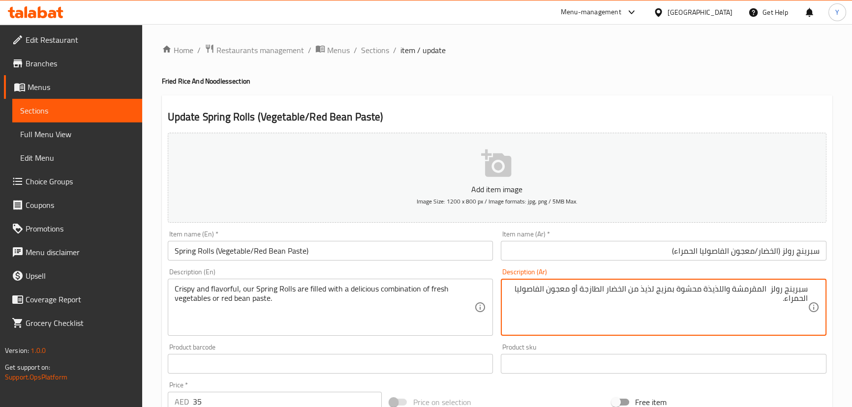
click at [767, 291] on textarea "سبرينج رولز المقرمشة واللذيذة محشوة بمزيج لذيذ من الخضار الطازجة أو معجون الفاص…" at bounding box center [658, 307] width 300 height 47
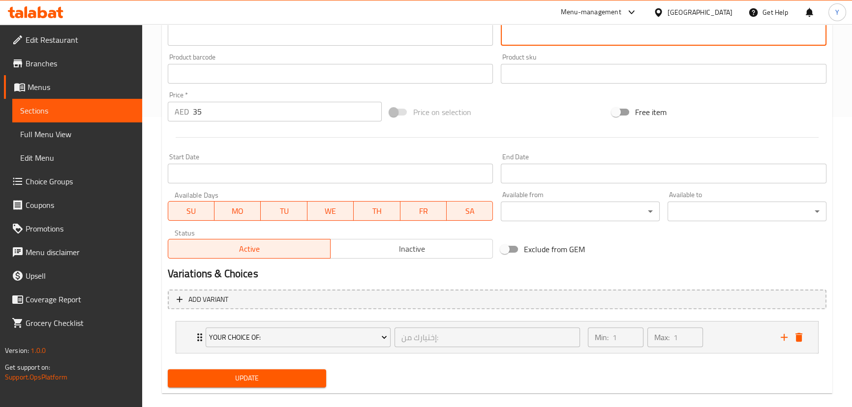
scroll to position [303, 0]
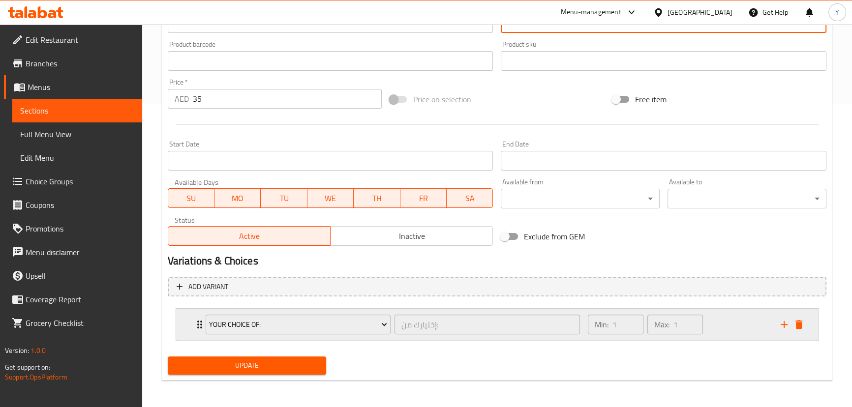
click at [728, 336] on div "Min: 1 ​ Max: 1 ​" at bounding box center [678, 324] width 193 height 31
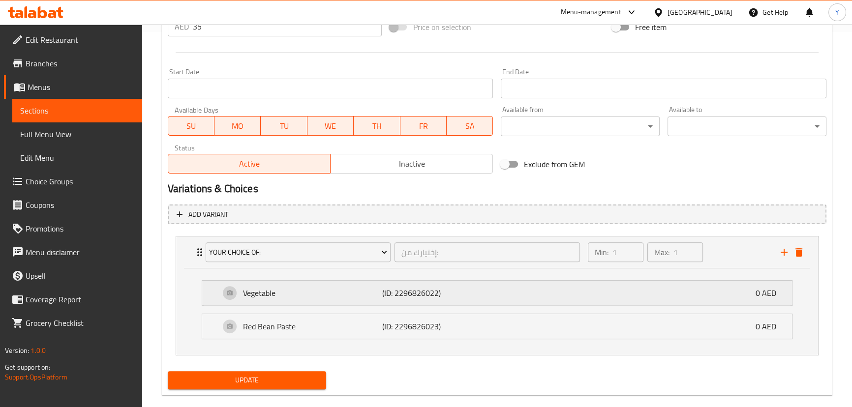
click at [455, 281] on div "Vegetable (ID: 2296826022) 0 AED" at bounding box center [500, 293] width 560 height 25
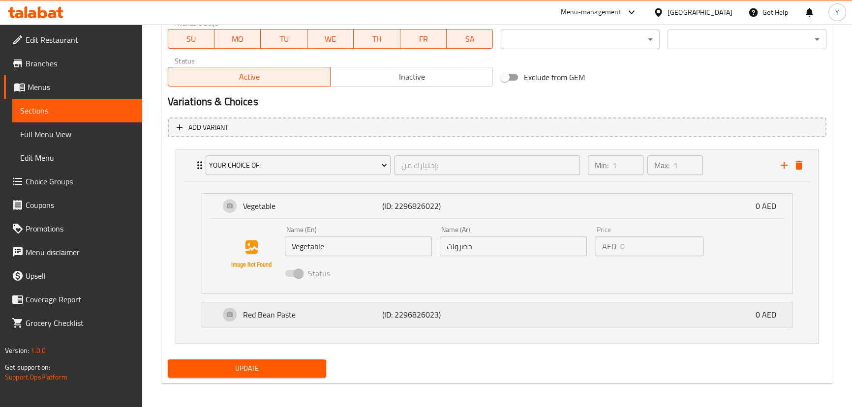
click at [474, 305] on div "Red Bean Paste (ID: 2296826023) 0 AED" at bounding box center [500, 314] width 560 height 25
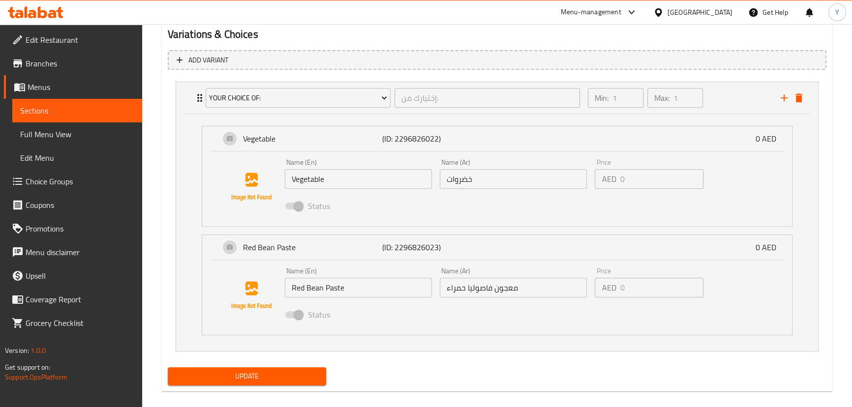
scroll to position [540, 0]
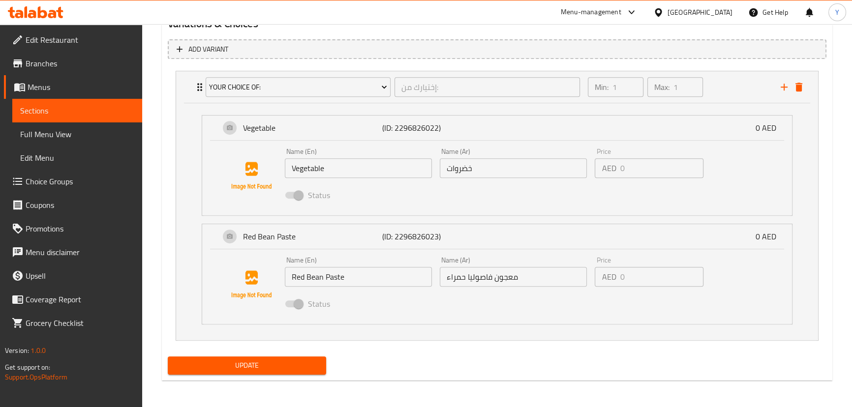
type textarea "سبرينج رولز خاصة بنا مقرمشة ولذيذة محشوة بمزيج لذيذ من خضار طازجة أو معجون الفا…"
click at [287, 359] on span "Update" at bounding box center [247, 365] width 143 height 12
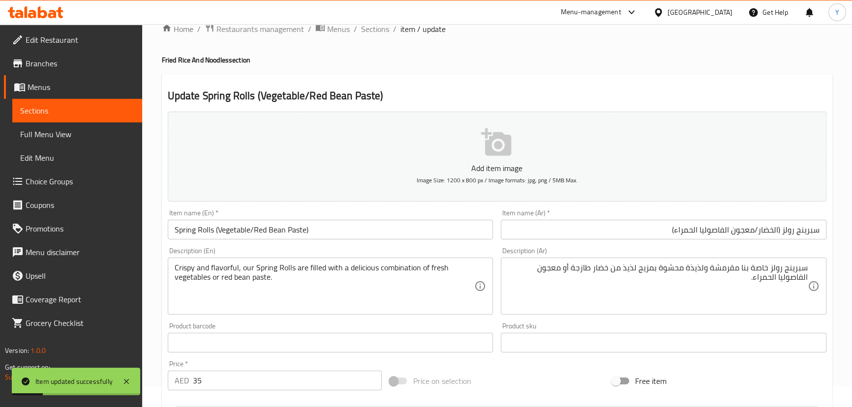
scroll to position [0, 0]
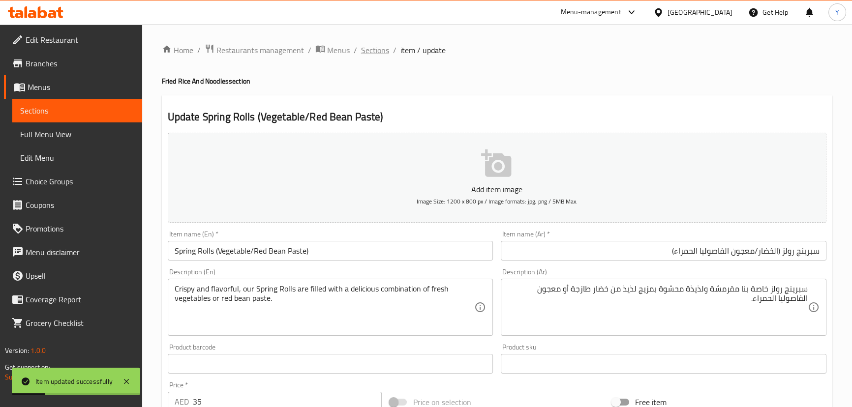
click at [373, 54] on span "Sections" at bounding box center [375, 50] width 28 height 12
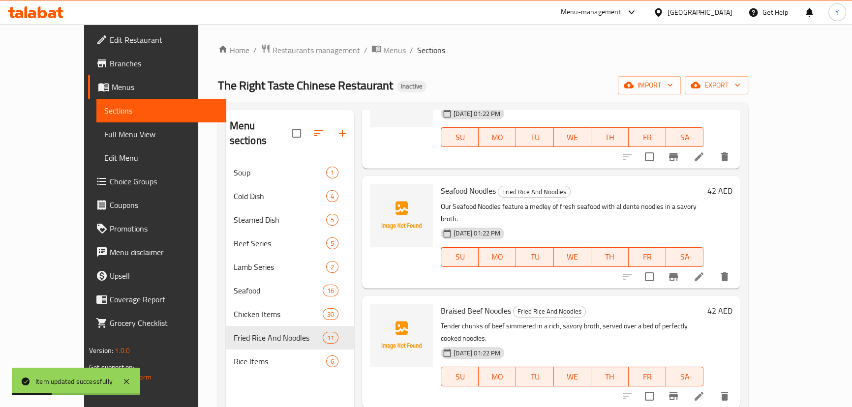
scroll to position [134, 0]
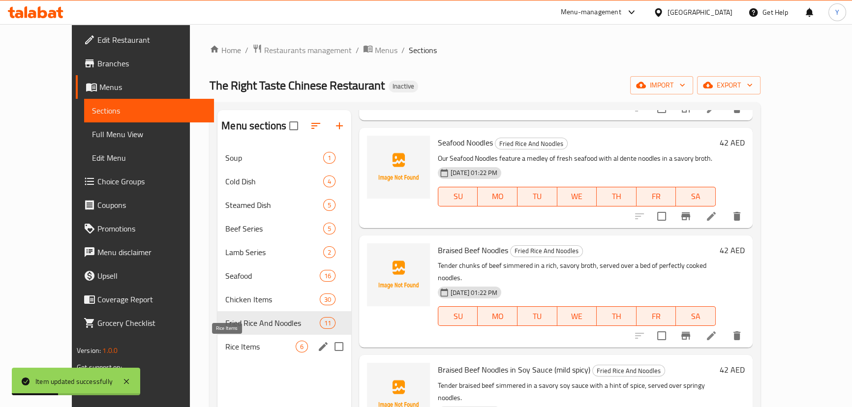
click at [236, 351] on span "Rice Items" at bounding box center [260, 347] width 70 height 12
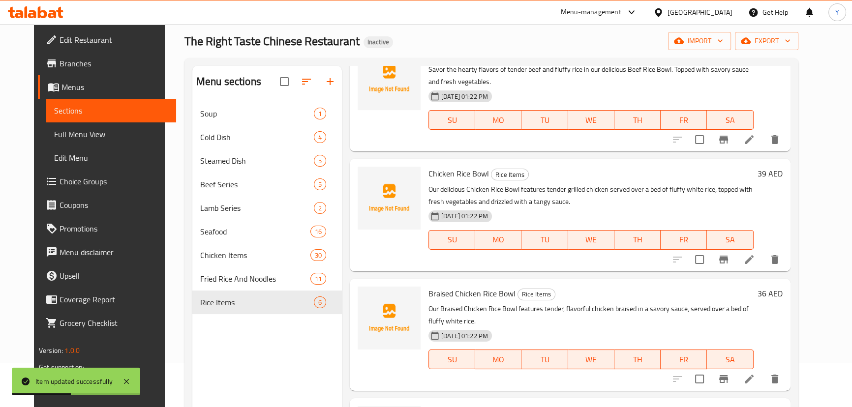
scroll to position [89, 0]
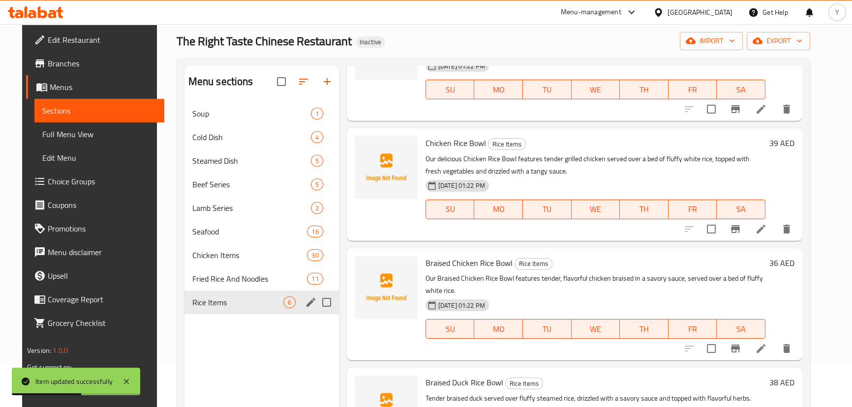
click at [305, 302] on icon "edit" at bounding box center [311, 303] width 12 height 12
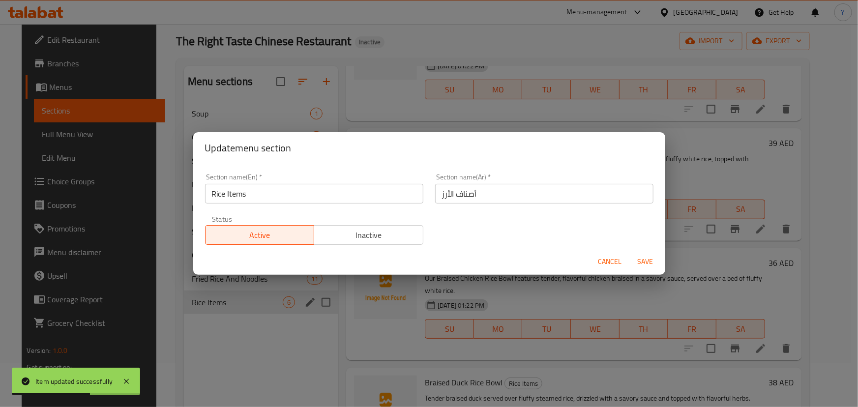
click at [299, 363] on div "Update menu section Section name(En)   * Rice Items Section name(En) * Section …" at bounding box center [429, 203] width 858 height 407
click at [606, 255] on button "Cancel" at bounding box center [610, 262] width 31 height 18
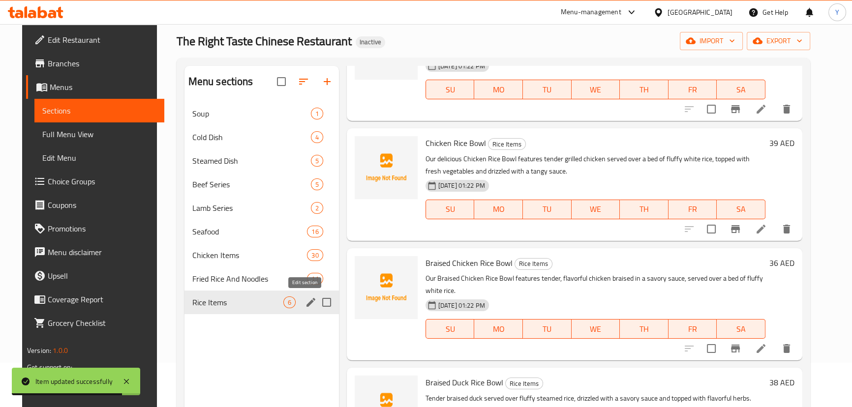
click at [305, 302] on icon "edit" at bounding box center [311, 303] width 12 height 12
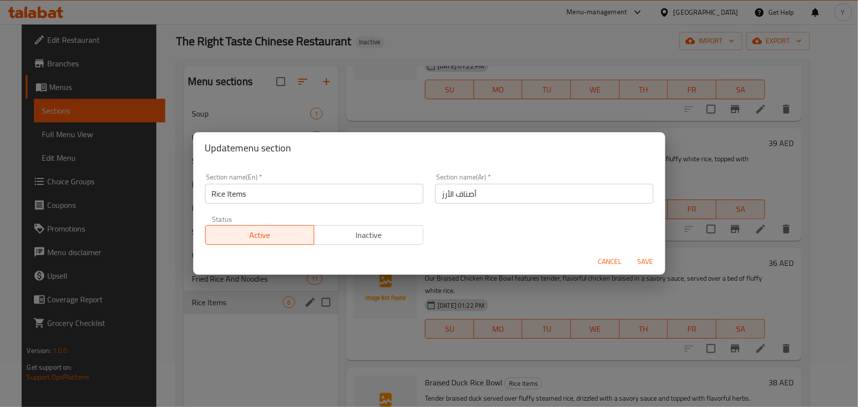
click at [605, 261] on span "Cancel" at bounding box center [610, 262] width 24 height 12
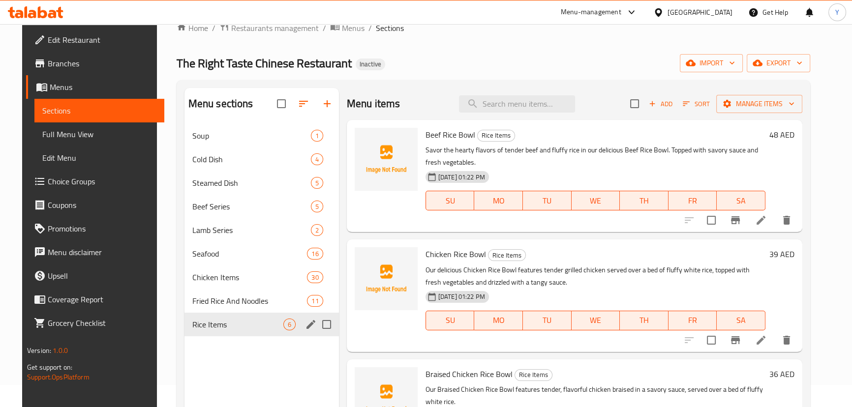
scroll to position [0, 0]
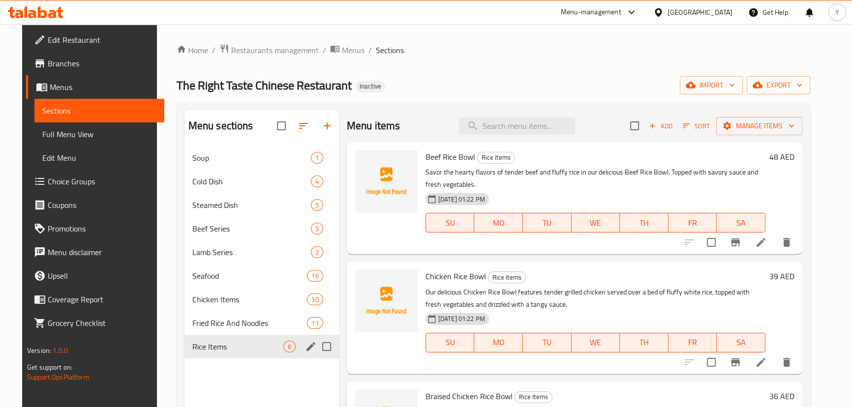
click at [767, 246] on icon at bounding box center [761, 243] width 12 height 12
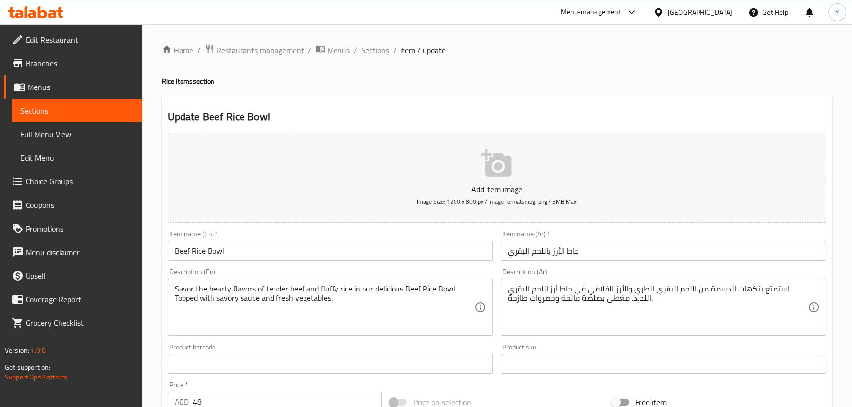
click at [612, 248] on input "جاط الأرز باللحم البقري" at bounding box center [664, 251] width 326 height 20
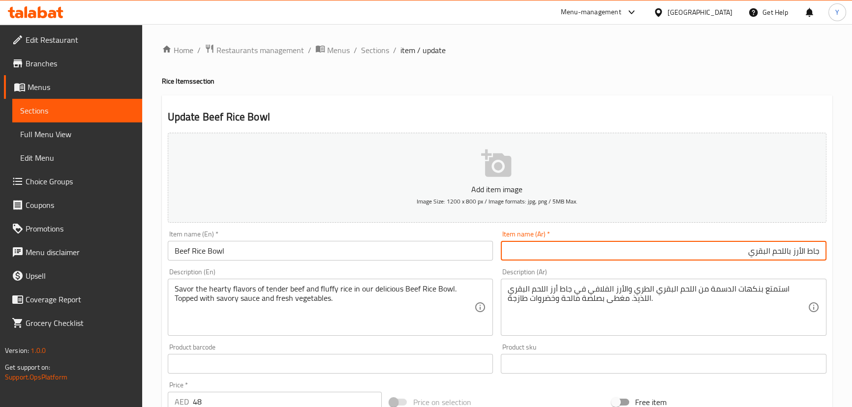
click at [806, 248] on input "جاط الأرز باللحم البقري" at bounding box center [664, 251] width 326 height 20
type input "جاط أرز لحم بقري"
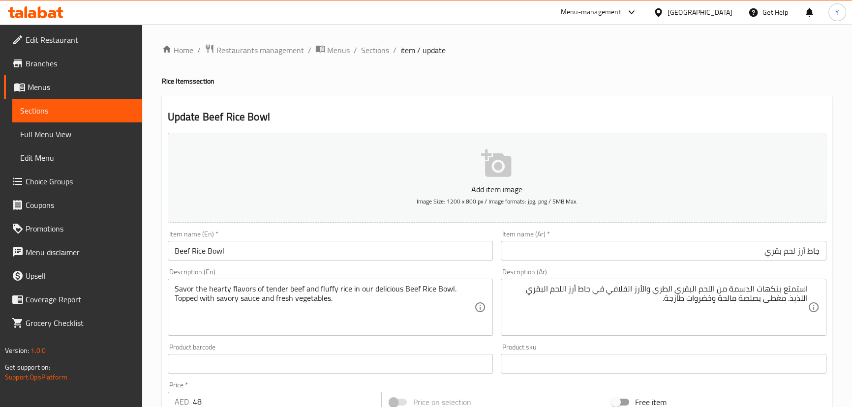
click at [676, 83] on h4 "Rice Items section" at bounding box center [497, 81] width 670 height 10
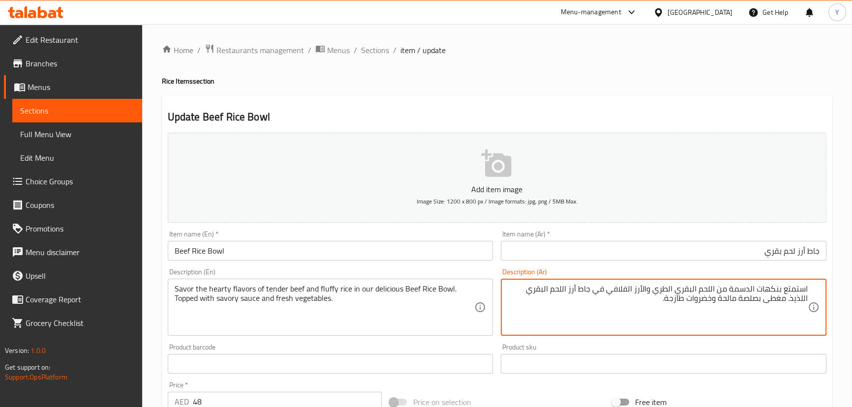
drag, startPoint x: 777, startPoint y: 290, endPoint x: 858, endPoint y: 296, distance: 80.8
click at [774, 285] on textarea "استمتع بنكهات الدسمة من اللحم البقري الطري والأرز الفلافي في جاط أرز اللحم البق…" at bounding box center [658, 307] width 300 height 47
drag, startPoint x: 777, startPoint y: 290, endPoint x: 819, endPoint y: 290, distance: 41.8
click at [819, 290] on div "استمتع بنكهات الدسمة من اللحم البقري الطري والأرز الفلافي في جاط أرز اللحم البق…" at bounding box center [664, 307] width 326 height 57
click at [777, 290] on textarea "نكهات الدسمة من اللحم البقري الطري والأرز الفلافي في جاط أرز اللحم البقري اللذي…" at bounding box center [658, 307] width 300 height 47
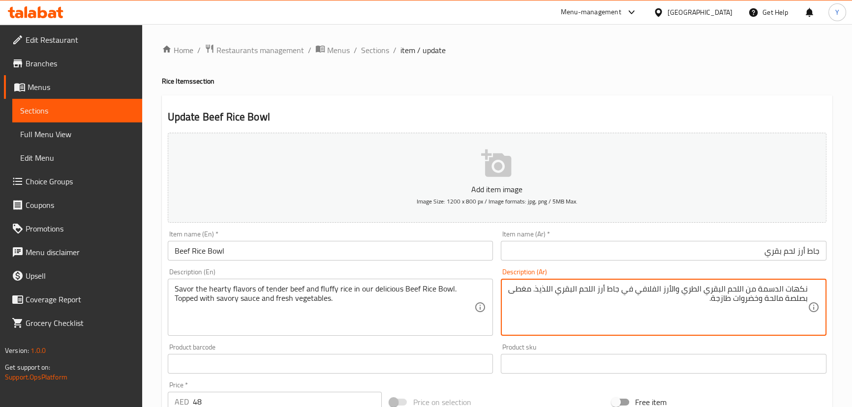
click at [777, 290] on textarea "نكهات الدسمة من اللحم البقري الطري والأرز الفلافي في جاط أرز اللحم البقري اللذي…" at bounding box center [658, 307] width 300 height 47
type textarea "نكهات هارتي من اللحم البقري الطري والأرز الفلافي في جاط أرز اللحم البقري اللذيذ…"
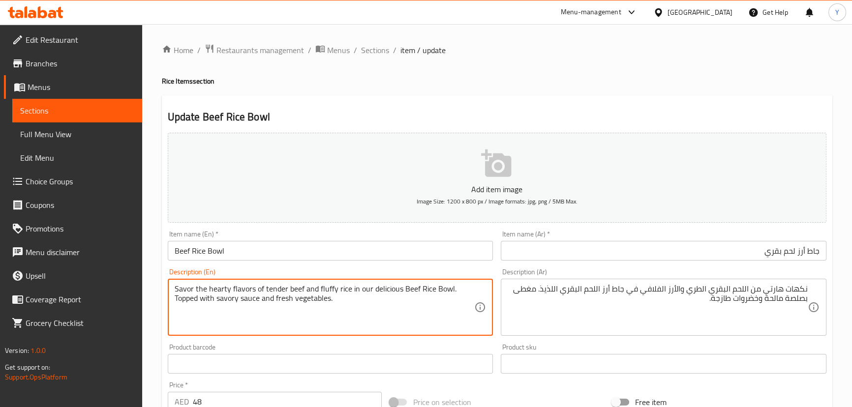
drag, startPoint x: 206, startPoint y: 287, endPoint x: 151, endPoint y: 278, distance: 55.2
type textarea "hearty flavors of tender beef and fluffy rice in our delicious Beef Rice Bowl. …"
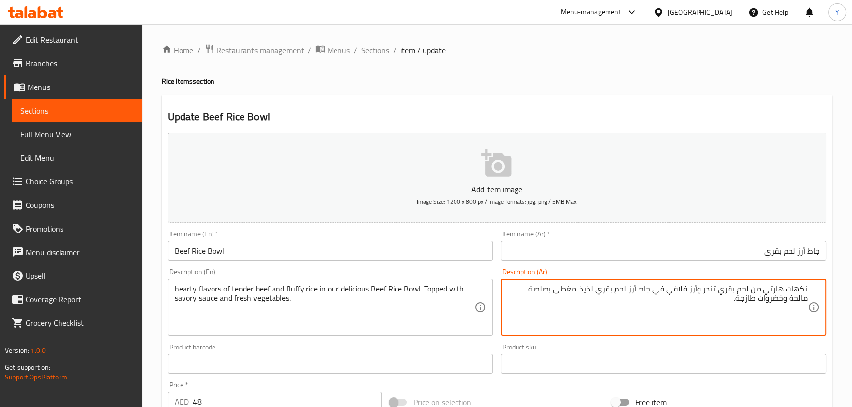
type textarea "نكهات هارتي من لحم بقري تندر وأرز فلافي في جاط أرز لحم بقري لذيذ. مغطى بصلصة ما…"
click at [575, 89] on div "Home / Restaurants management / Menus / Sections / item / update Rice Items sec…" at bounding box center [497, 359] width 670 height 631
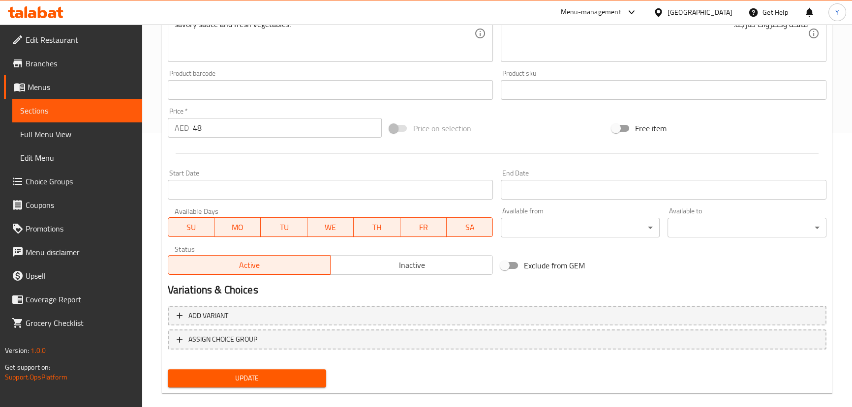
scroll to position [287, 0]
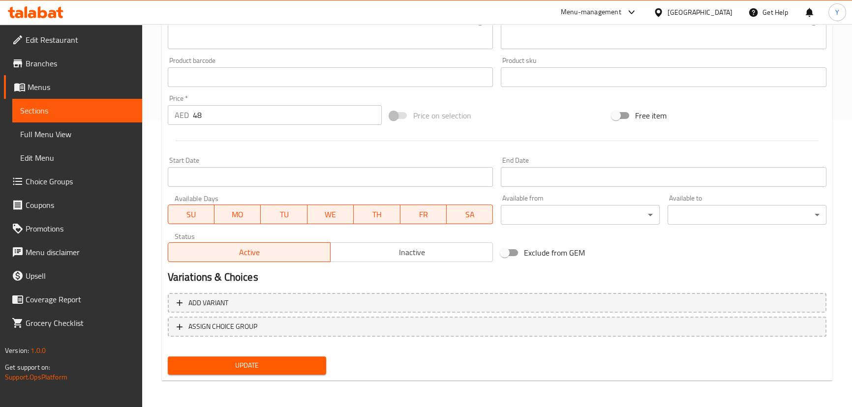
click at [270, 370] on span "Update" at bounding box center [247, 365] width 143 height 12
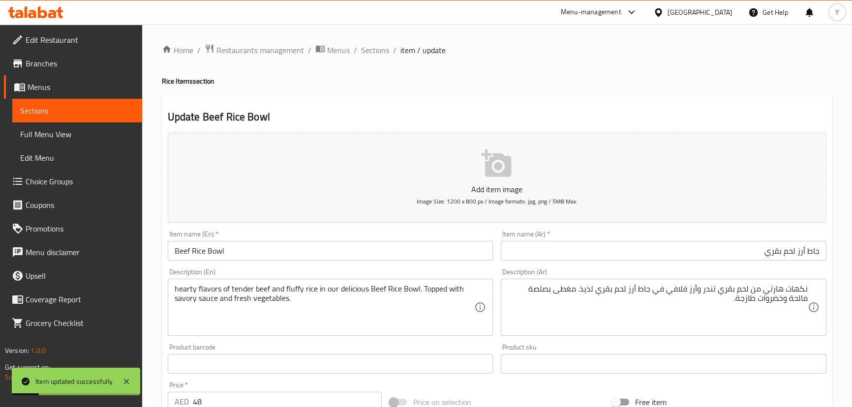
scroll to position [0, 0]
click at [359, 42] on div "Home / Restaurants management / Menus / Sections / item / update Rice Items sec…" at bounding box center [497, 359] width 710 height 671
click at [374, 55] on span "Sections" at bounding box center [375, 50] width 28 height 12
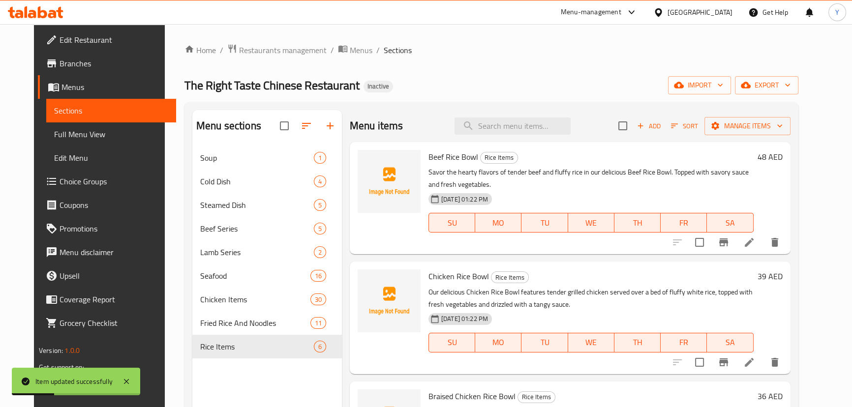
scroll to position [121, 0]
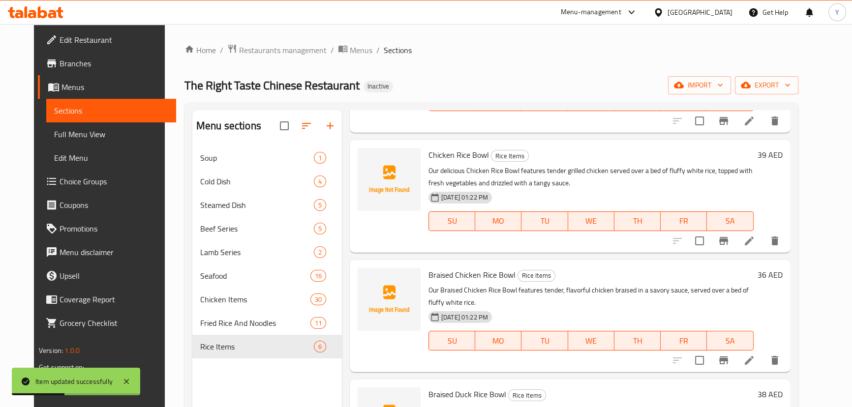
click at [753, 237] on icon at bounding box center [749, 241] width 9 height 9
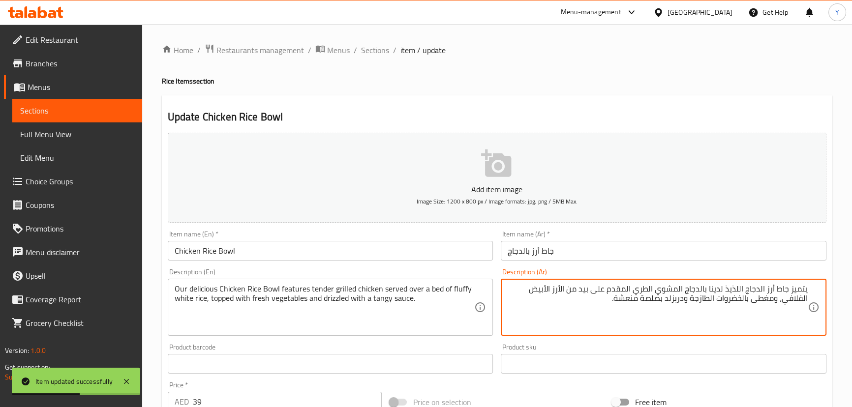
click at [684, 248] on input "جاط أرز بالدجاج" at bounding box center [664, 251] width 326 height 20
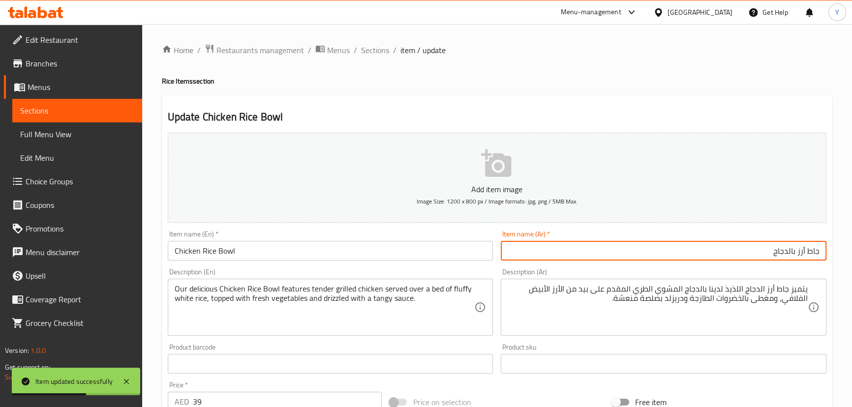
click at [811, 288] on div "يتميز جاط أرز الدجاج اللذيذ لدينا بالدجاج المشوي الطري المقدم على بيد من الأرز …" at bounding box center [664, 307] width 326 height 57
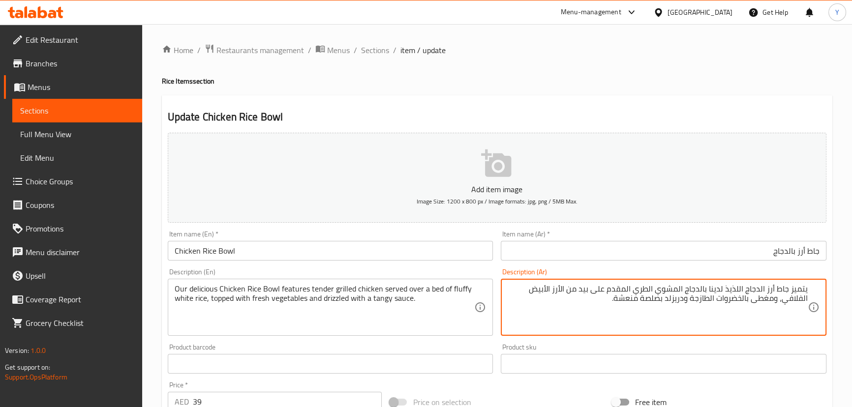
click at [800, 289] on textarea "يتميز جاط أرز الدجاج اللذيذ لدينا بالدجاج المشوي الطري المقدم على بيد من الأرز …" at bounding box center [658, 307] width 300 height 47
click at [739, 287] on textarea "يتميز جاط أرز الدجاج اللذيذ لدينا بالدجاج المشوي الطري المقدم على بيد من الأرز …" at bounding box center [658, 307] width 300 height 47
click at [659, 298] on textarea "يتميز جاط أرز دجاج لذيذ الخاص بنا بالدجاج المشوي تندر يقدم على طبقة من أرز أبيض…" at bounding box center [658, 307] width 300 height 47
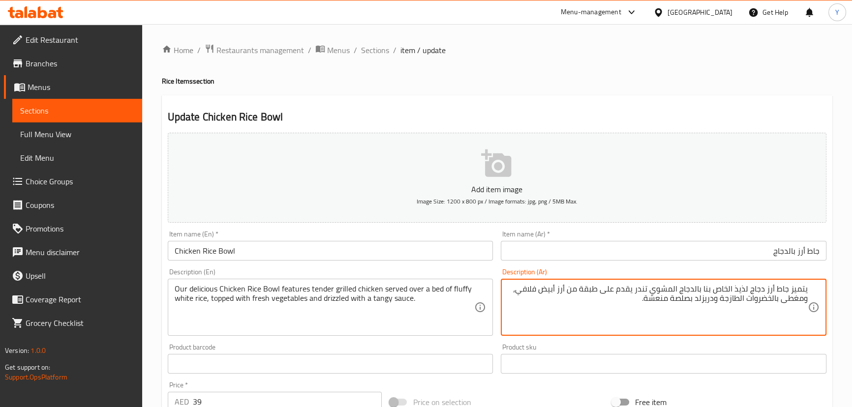
click at [659, 298] on textarea "يتميز جاط أرز دجاج لذيذ الخاص بنا بالدجاج المشوي تندر يقدم على طبقة من أرز أبيض…" at bounding box center [658, 307] width 300 height 47
type textarea "يتميز جاط أرز دجاج لذيذ الخاص بنا بالدجاج المشوي تندر يقدم على طبقة من أرز أبيض…"
click at [767, 107] on div "Update Chicken Rice Bowl Add item image Image Size: 1200 x 800 px / Image forma…" at bounding box center [497, 381] width 670 height 572
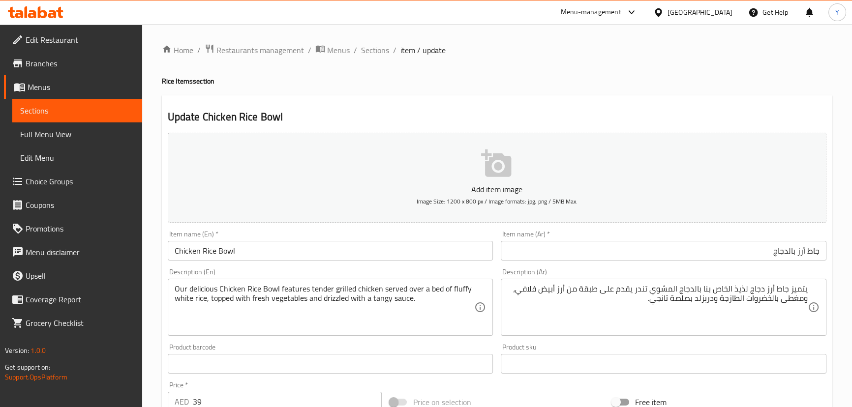
scroll to position [268, 0]
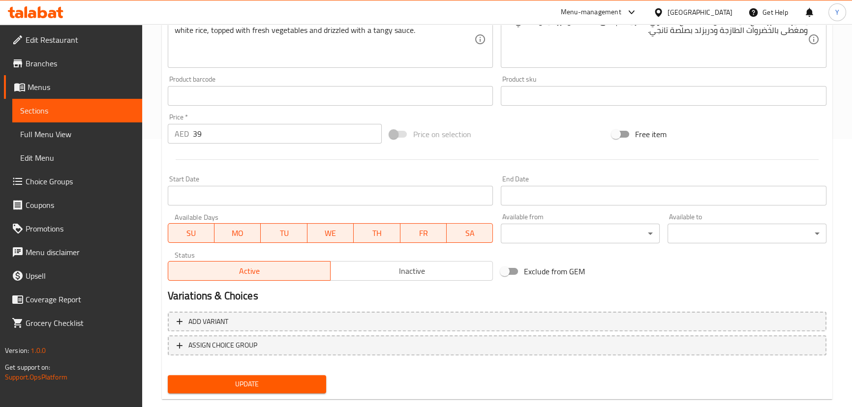
click at [288, 375] on button "Update" at bounding box center [247, 384] width 159 height 18
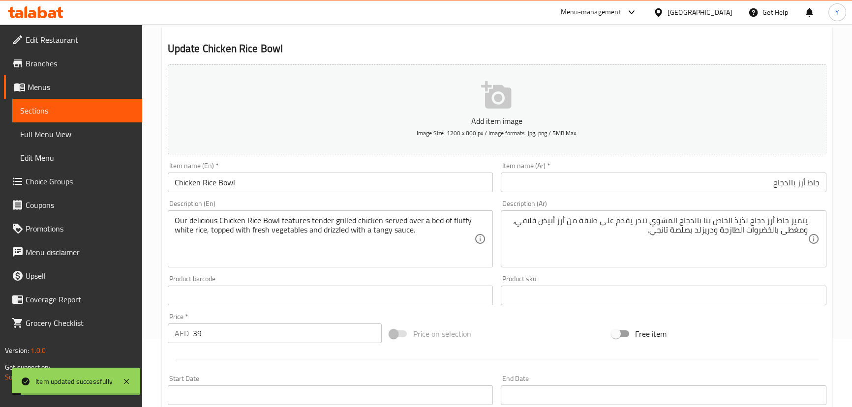
scroll to position [0, 0]
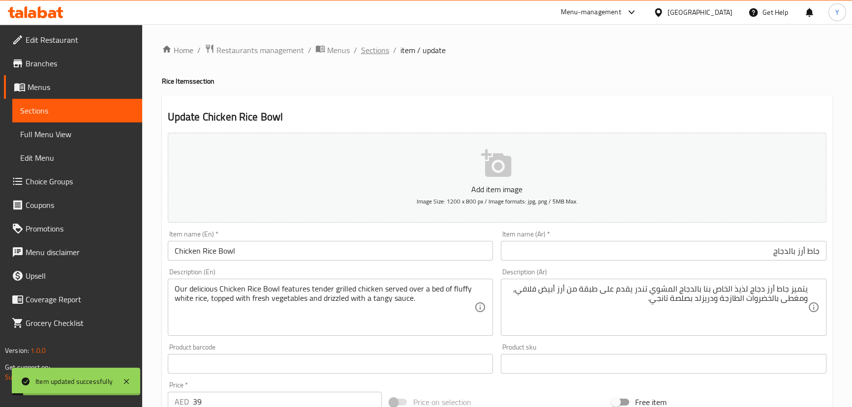
click at [379, 54] on span "Sections" at bounding box center [375, 50] width 28 height 12
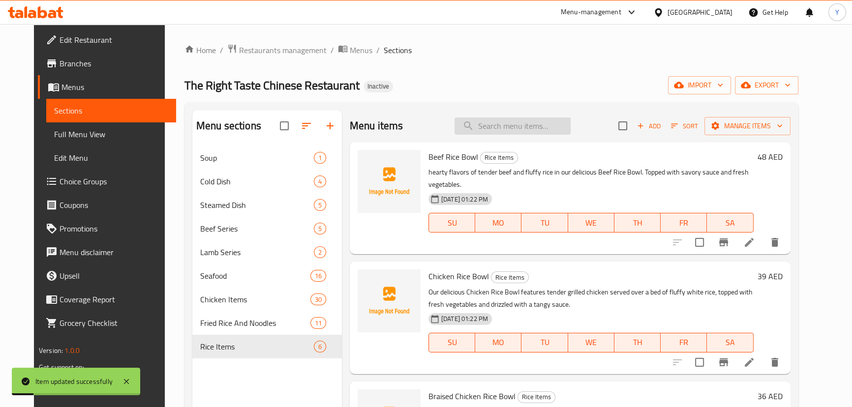
click at [525, 133] on input "search" at bounding box center [512, 126] width 116 height 17
paste input "Braised Chicken Rice Bowl"
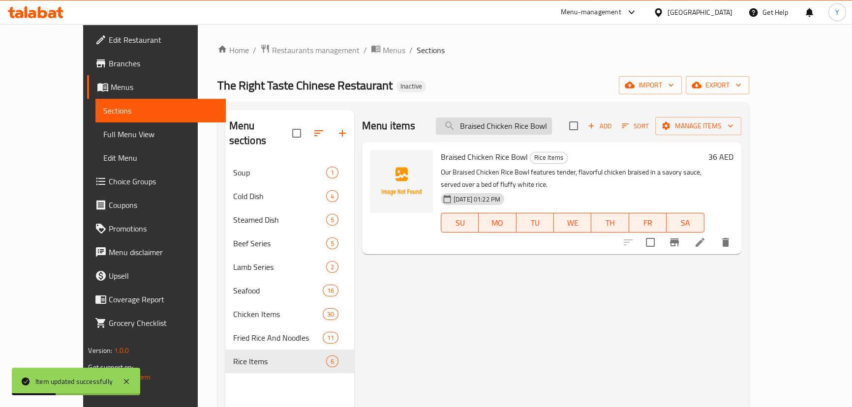
click at [536, 130] on input "Braised Chicken Rice Bowl" at bounding box center [494, 126] width 116 height 17
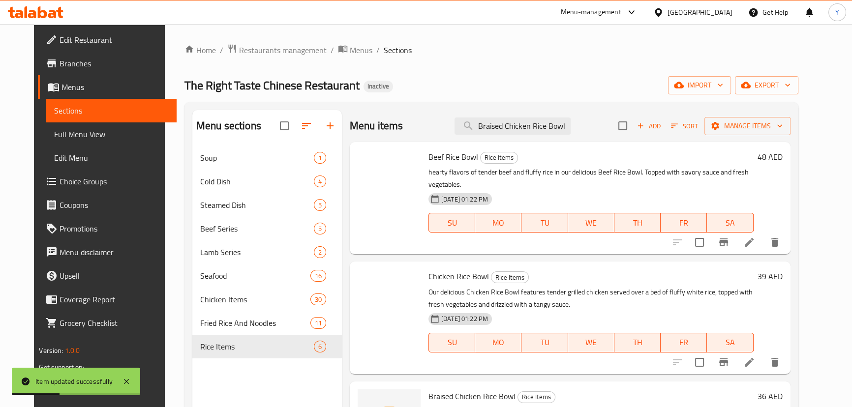
drag, startPoint x: 536, startPoint y: 130, endPoint x: 840, endPoint y: 99, distance: 306.4
click at [818, 120] on div "Home / Restaurants management / Menus / Sections The Right Taste Chinese Restau…" at bounding box center [491, 284] width 653 height 521
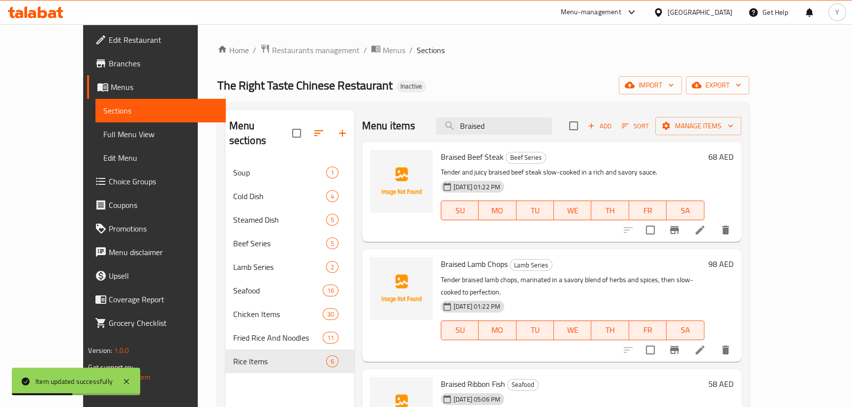
type input "Braised"
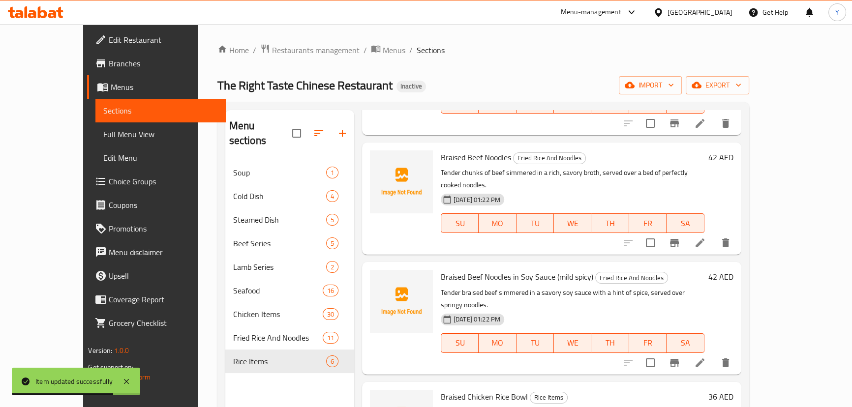
scroll to position [857, 0]
click at [484, 389] on span "Braised Chicken Rice Bowl" at bounding box center [484, 396] width 87 height 15
copy span "Rice"
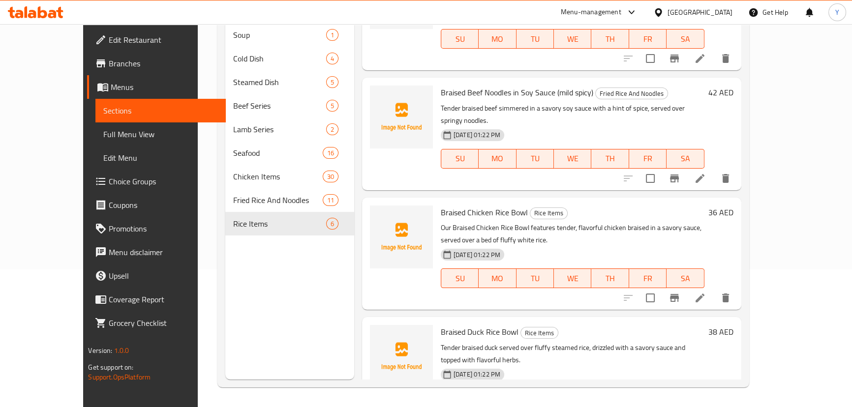
scroll to position [904, 0]
click at [714, 289] on li at bounding box center [700, 298] width 28 height 18
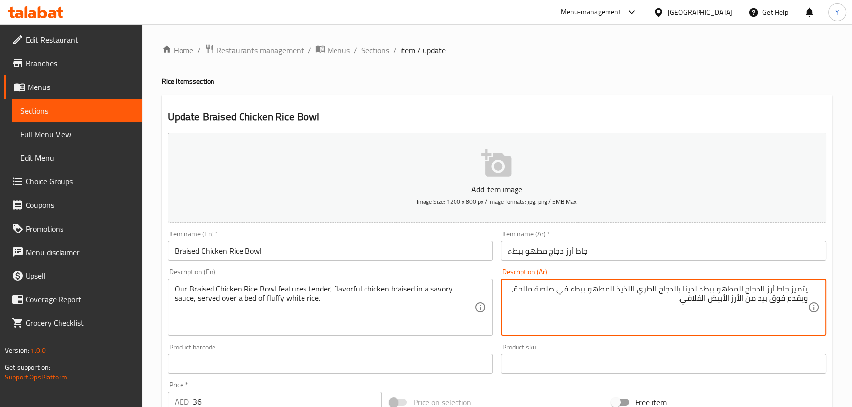
click at [763, 300] on textarea "يتميز جاط أرز الدجاج المطهو ببطء لدينا بالدجاج الطري اللذيذ المطهو ببطء في صلصة…" at bounding box center [658, 307] width 300 height 47
type textarea "يتميز جاط أرز دجاج مطهو ببطء الخاص بنا بالدجاج تندر لذيذ مطهو ببطء في صلصة مالح…"
click at [762, 79] on h4 "Rice Items section" at bounding box center [497, 81] width 670 height 10
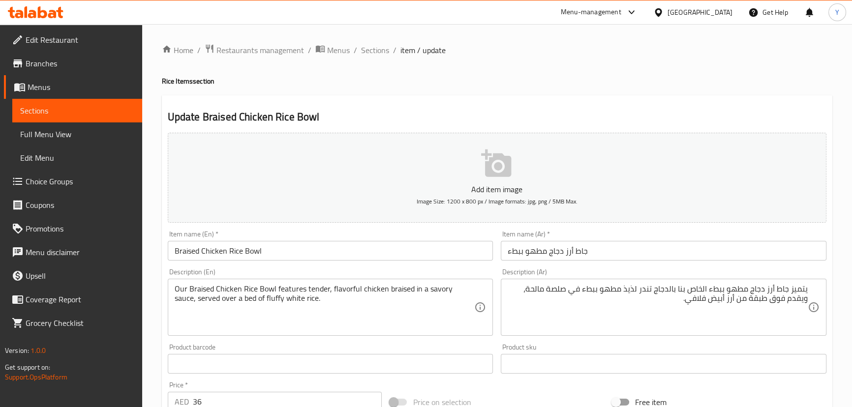
scroll to position [287, 0]
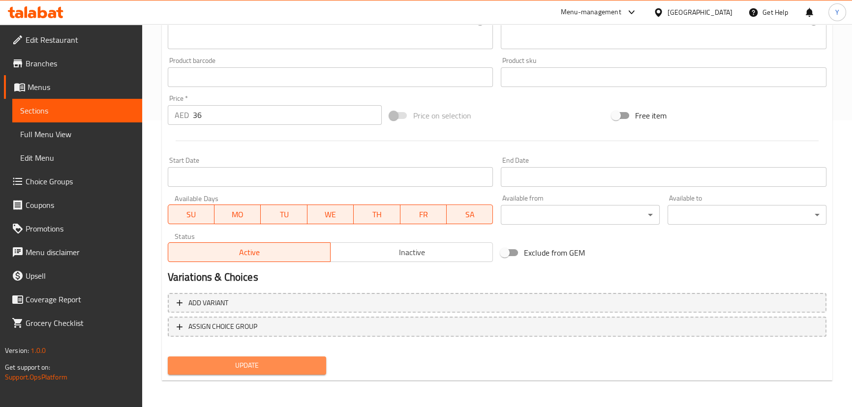
click at [297, 359] on span "Update" at bounding box center [247, 365] width 143 height 12
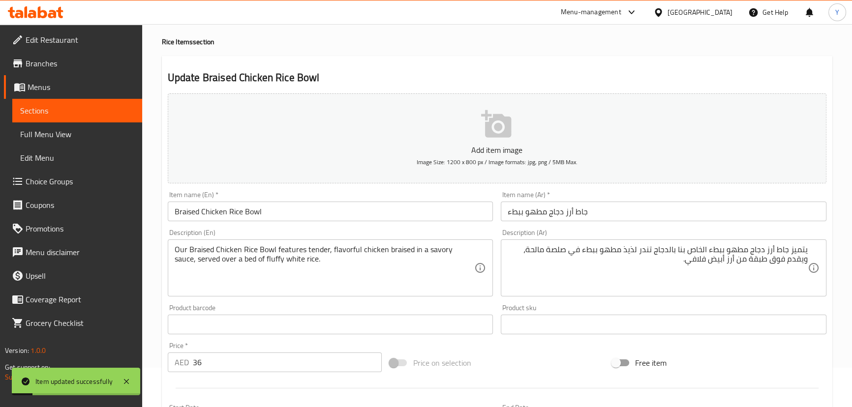
scroll to position [0, 0]
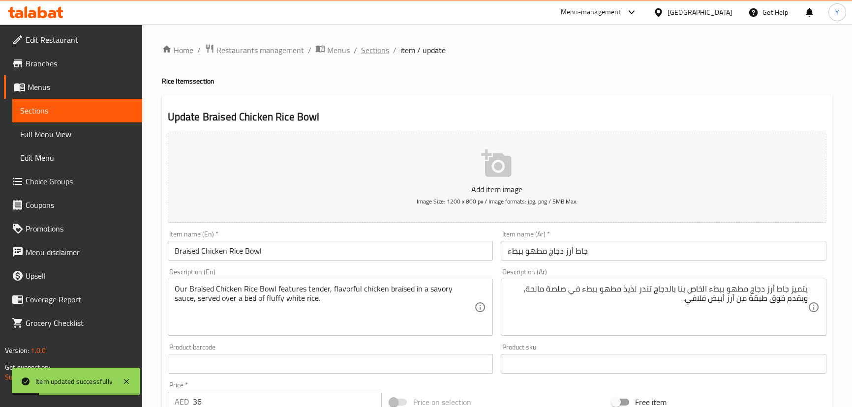
click at [377, 49] on span "Sections" at bounding box center [375, 50] width 28 height 12
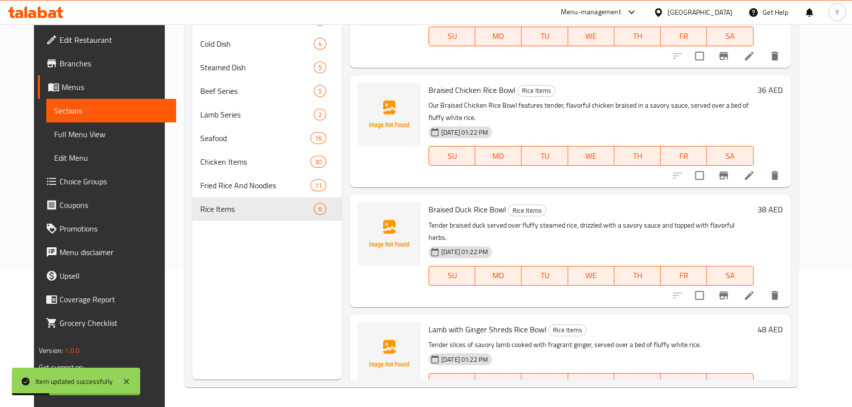
scroll to position [223, 0]
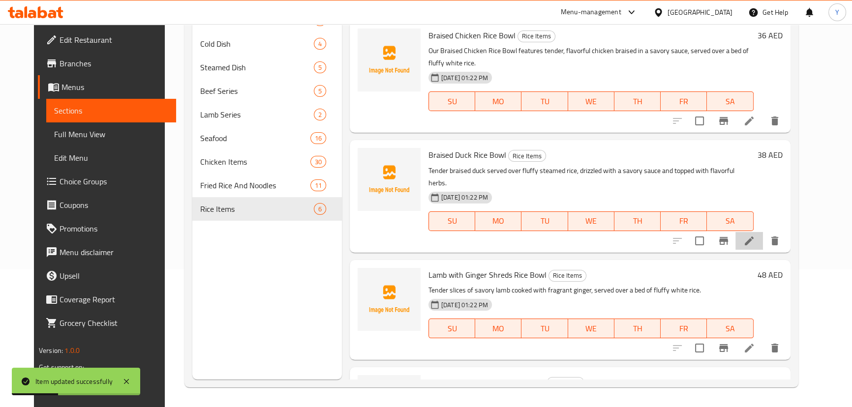
click at [753, 237] on icon at bounding box center [749, 241] width 9 height 9
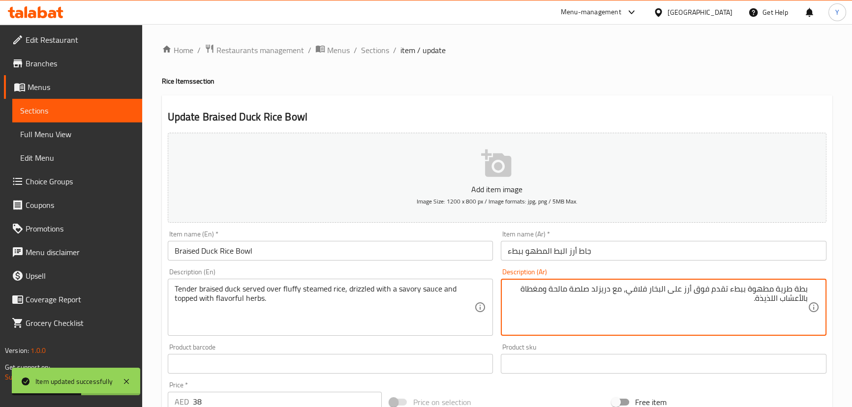
click at [797, 292] on textarea "بطة طرية مطهوة ببطء تقدم فوق أرز على البخار فلافي، مع دريزلد صلصة مالحة ومغطاة …" at bounding box center [658, 307] width 300 height 47
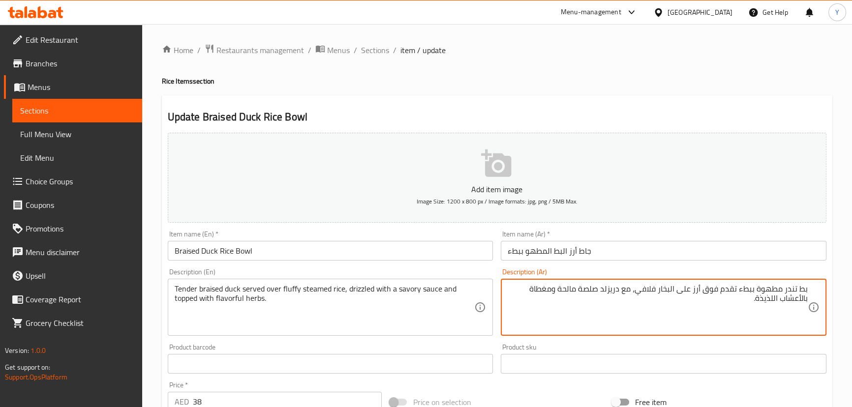
type textarea "بط تندر مطهوة ببطء تقدم فوق أرز على البخار فلافي، مع دريزلد صلصة مالحة ومغطاة ب…"
click at [692, 89] on div "Home / Restaurants management / Menus / Sections / item / update Rice Items sec…" at bounding box center [497, 359] width 670 height 631
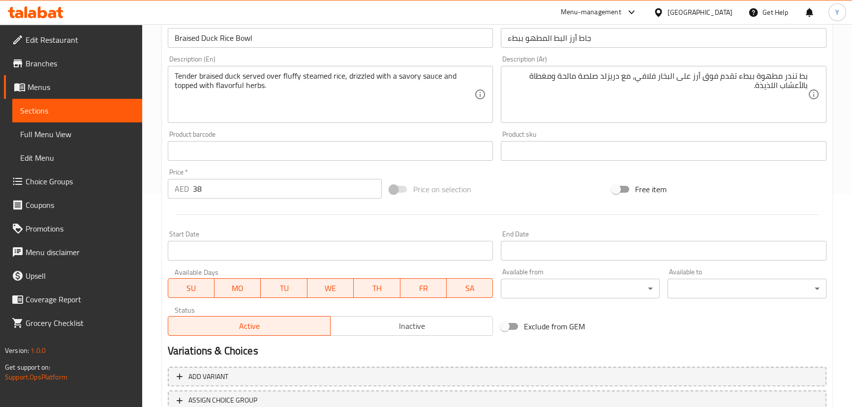
scroll to position [287, 0]
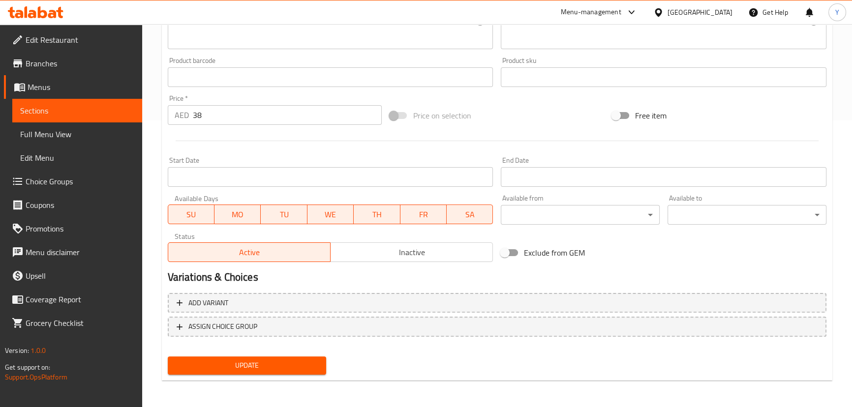
click at [285, 367] on span "Update" at bounding box center [247, 365] width 143 height 12
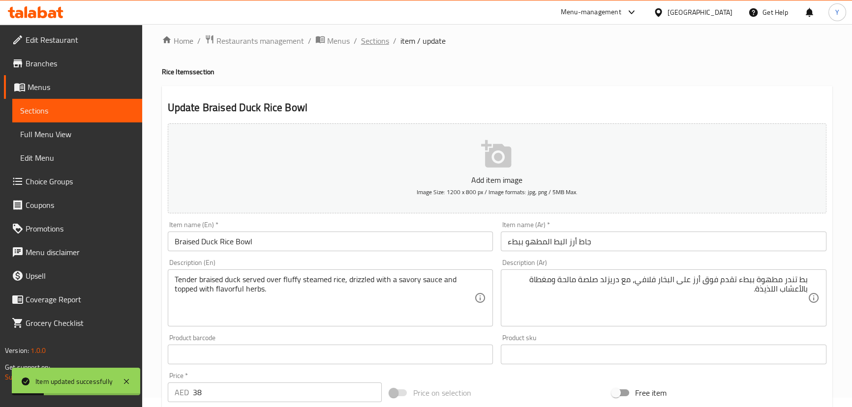
scroll to position [0, 0]
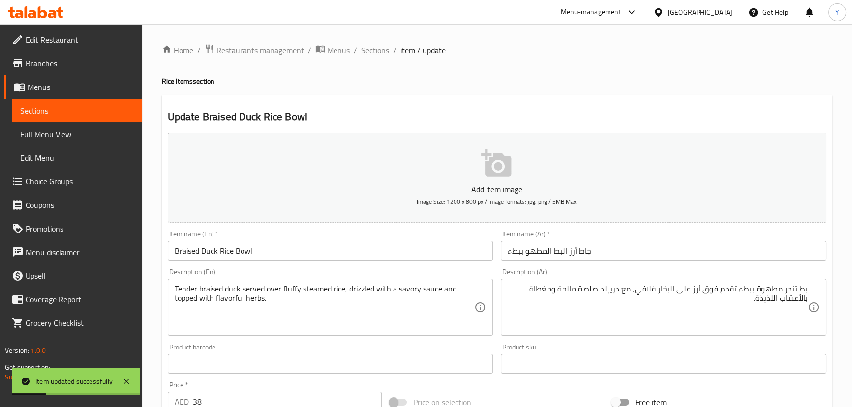
click at [385, 52] on span "Sections" at bounding box center [375, 50] width 28 height 12
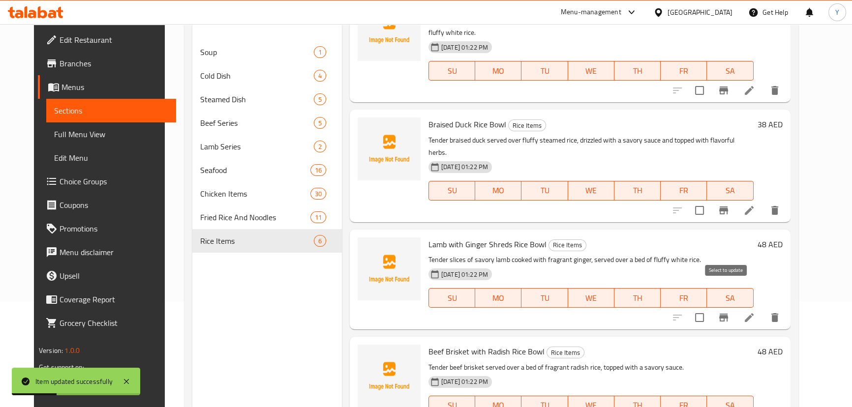
scroll to position [134, 0]
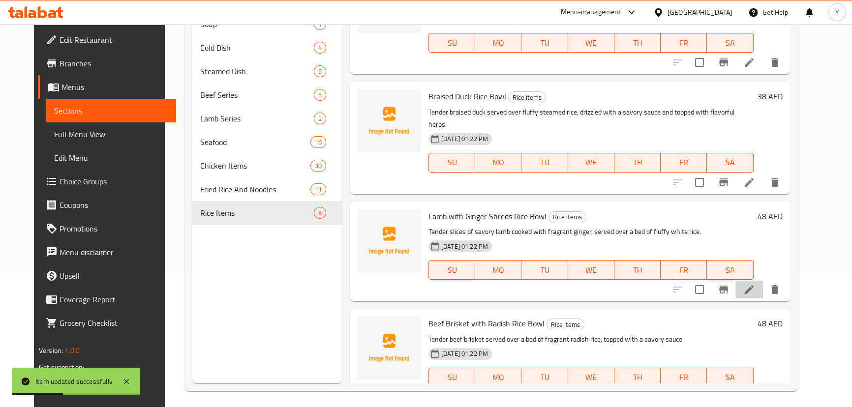
click at [763, 281] on li at bounding box center [749, 290] width 28 height 18
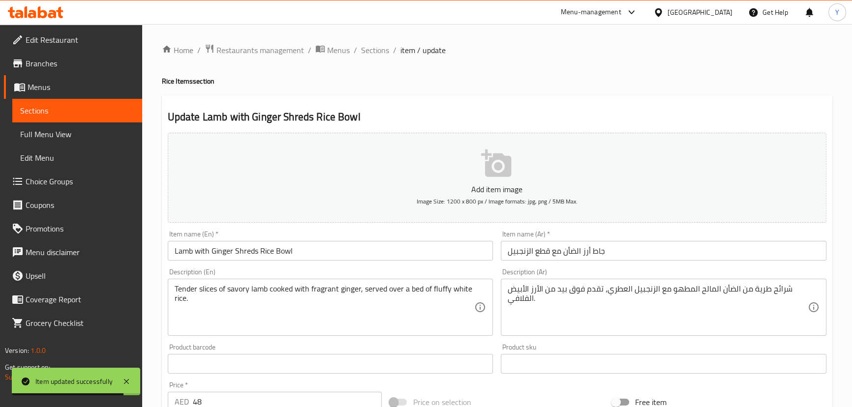
drag, startPoint x: 634, startPoint y: 321, endPoint x: 857, endPoint y: 325, distance: 222.3
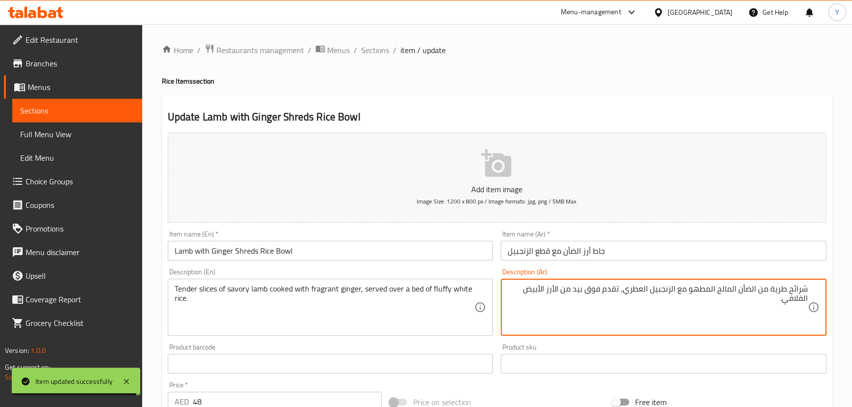
click at [782, 288] on textarea "شرائح طرية من الضأن المالح المطهو مع الزنجبيل العطري، تقدم فوق بيد من الأرز الأ…" at bounding box center [658, 307] width 300 height 47
click at [781, 287] on textarea "شرائح طرية من الضأن المالح المطهو مع الزنجبيل العطري، تقدم فوق بيد من الأرز الأ…" at bounding box center [658, 307] width 300 height 47
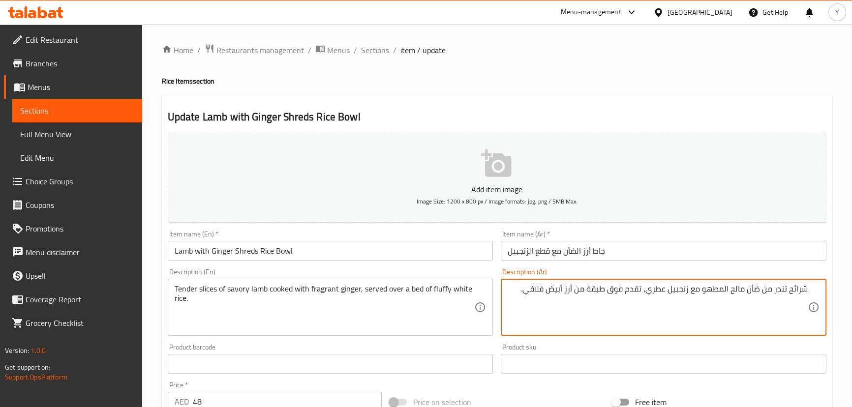
type textarea "شرائح تندر من ضأن مالح المطهو مع زنجبيل عطري، تقدم فوق طبقة من أرز أبيض فلافي."
click at [662, 67] on div "Home / Restaurants management / Menus / Sections / item / update Rice Items sec…" at bounding box center [497, 359] width 670 height 631
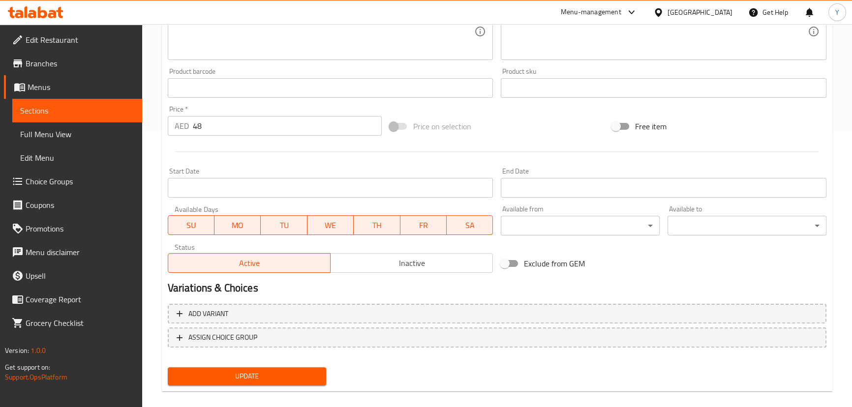
scroll to position [287, 0]
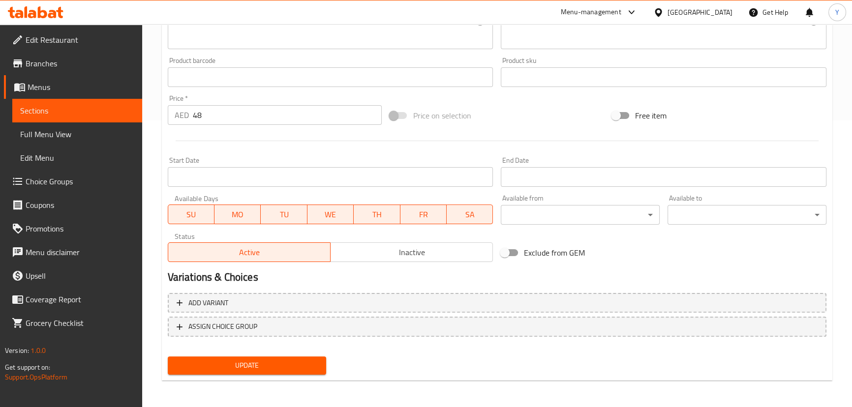
click at [269, 375] on div "Update" at bounding box center [247, 366] width 167 height 26
click at [284, 360] on span "Update" at bounding box center [247, 365] width 143 height 12
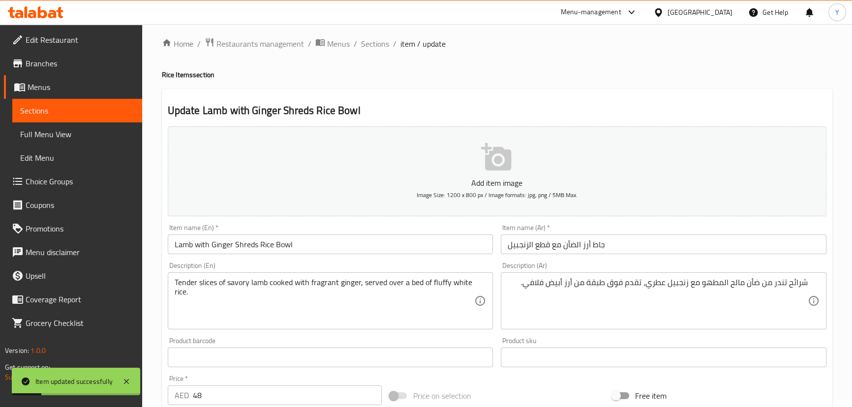
scroll to position [0, 0]
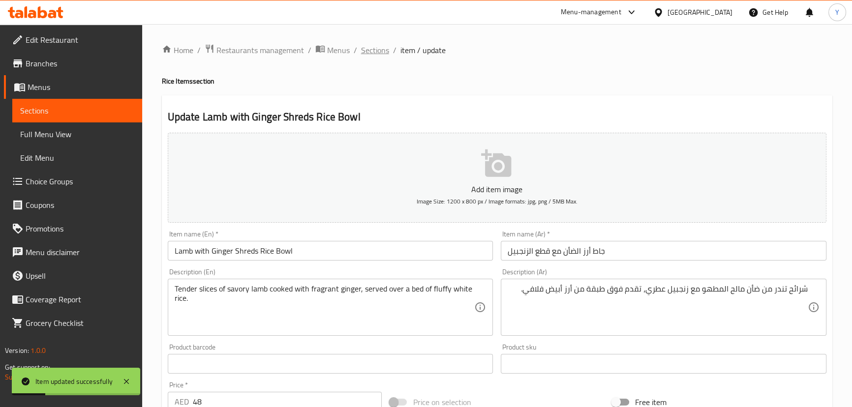
click at [374, 54] on span "Sections" at bounding box center [375, 50] width 28 height 12
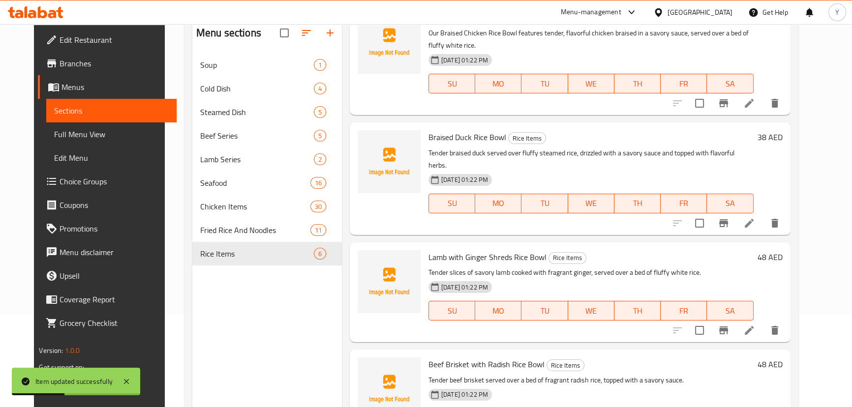
scroll to position [138, 0]
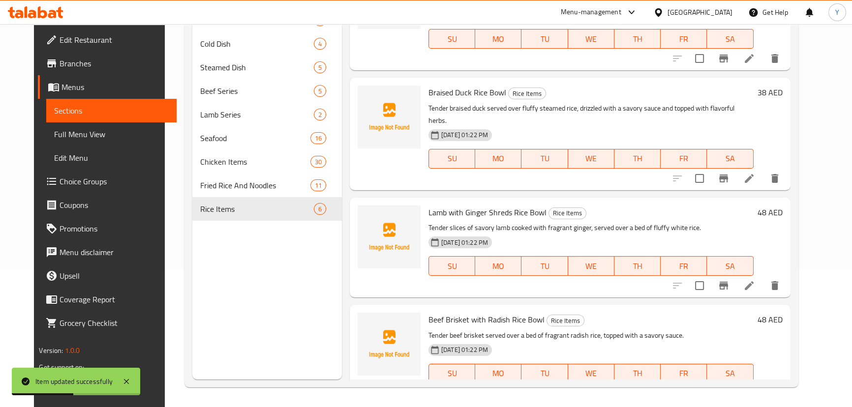
click at [755, 388] on icon at bounding box center [749, 394] width 12 height 12
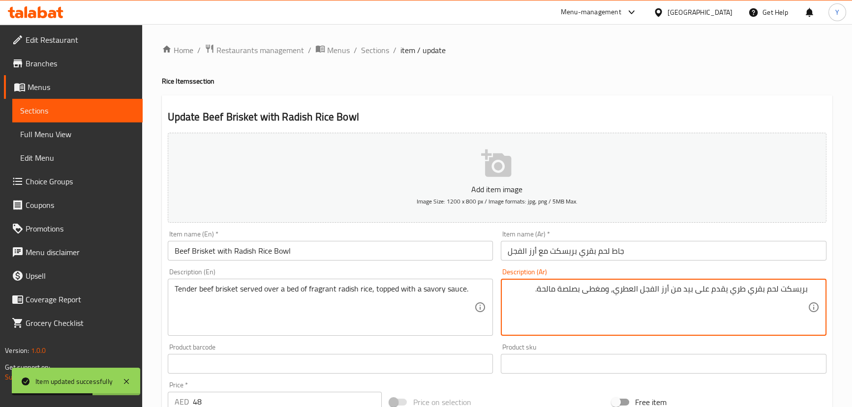
click at [690, 290] on textarea "بريسكت لحم بقري طري يقدم على بيد من أرز الفجل العطري، ومغطى بصلصة مالحة." at bounding box center [658, 307] width 300 height 47
type textarea "بريسكت لحم بقري تندر يقدم على طبقة من أرز فجل عطري، ومغطى بصلصة مالحة."
click at [521, 66] on div "Home / Restaurants management / Menus / Sections / item / update Rice Items sec…" at bounding box center [497, 359] width 670 height 631
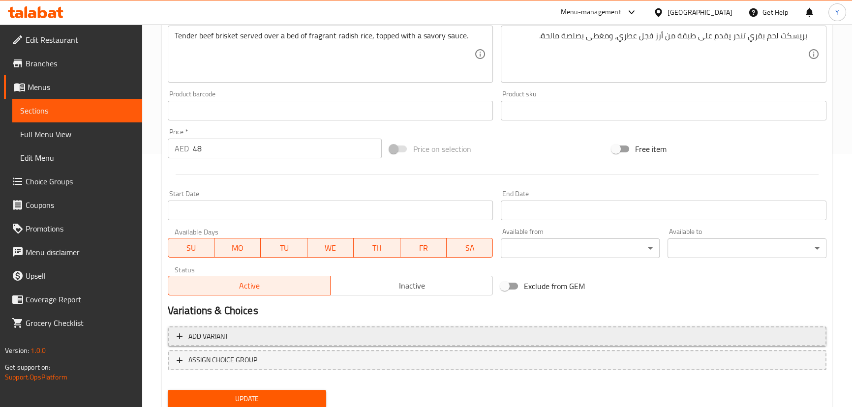
scroll to position [268, 0]
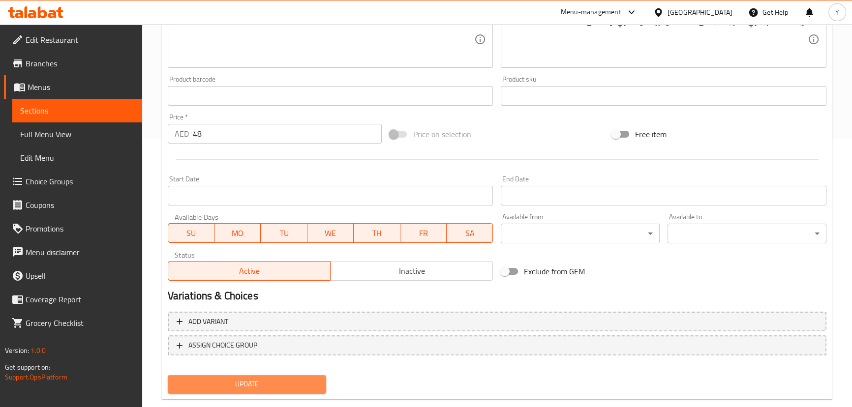
click at [237, 375] on button "Update" at bounding box center [247, 384] width 159 height 18
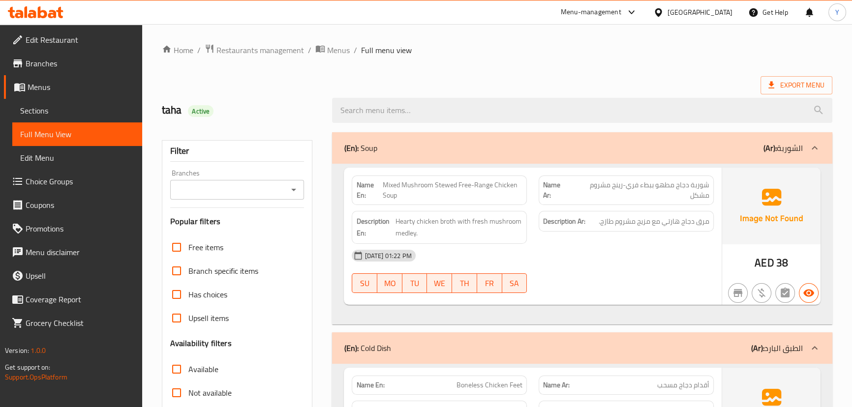
click at [766, 93] on span "Export Menu" at bounding box center [796, 85] width 72 height 18
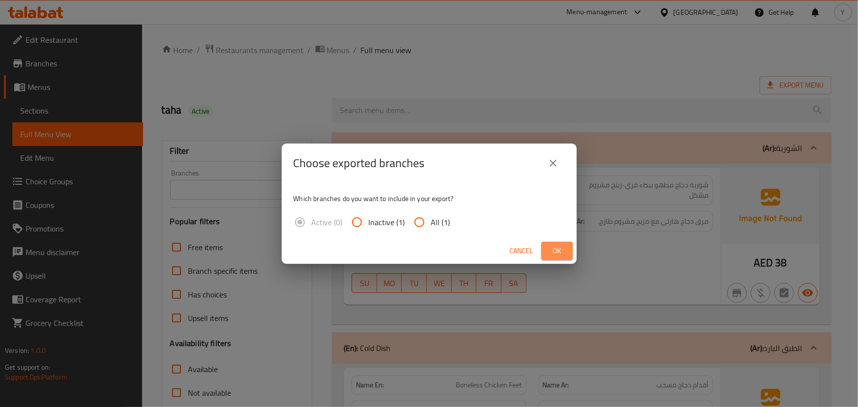
click at [554, 249] on span "Ok" at bounding box center [557, 251] width 16 height 12
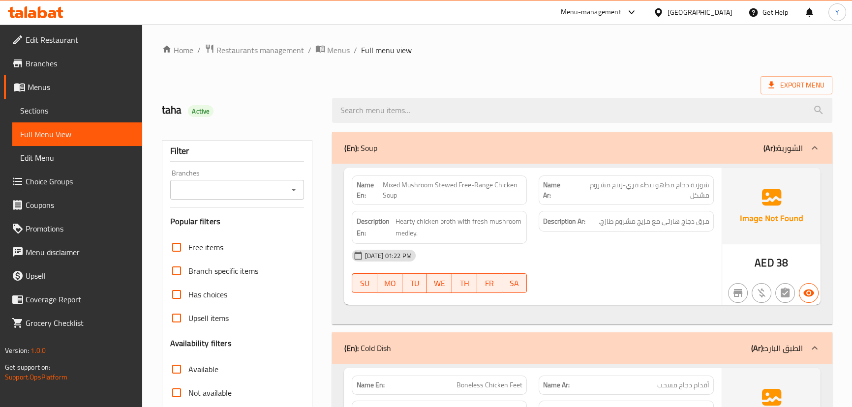
scroll to position [268, 0]
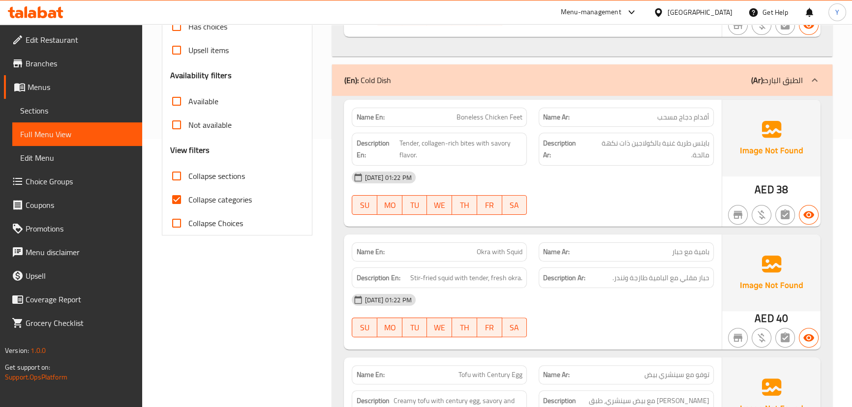
click at [207, 176] on span "Collapse sections" at bounding box center [216, 176] width 57 height 12
click at [188, 176] on input "Collapse sections" at bounding box center [177, 176] width 24 height 24
checkbox input "true"
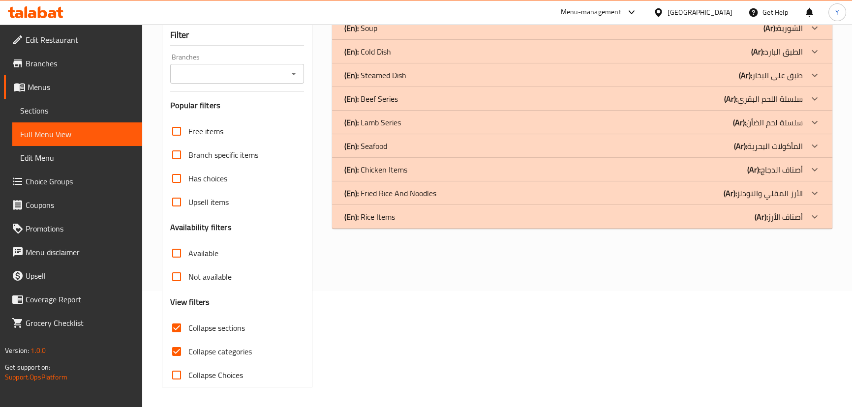
scroll to position [116, 0]
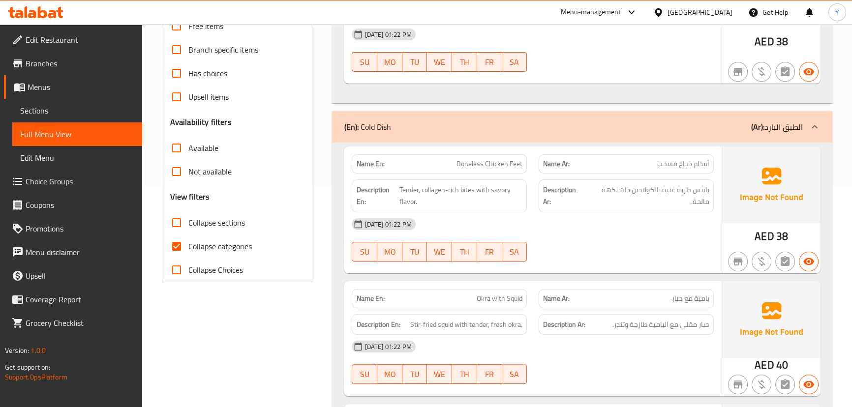
scroll to position [223, 0]
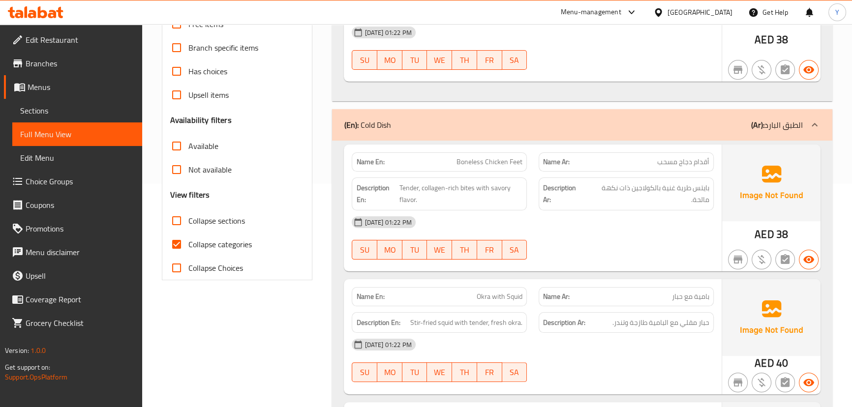
click at [210, 210] on label "Collapse sections" at bounding box center [205, 221] width 80 height 24
click at [188, 210] on input "Collapse sections" at bounding box center [177, 221] width 24 height 24
checkbox input "true"
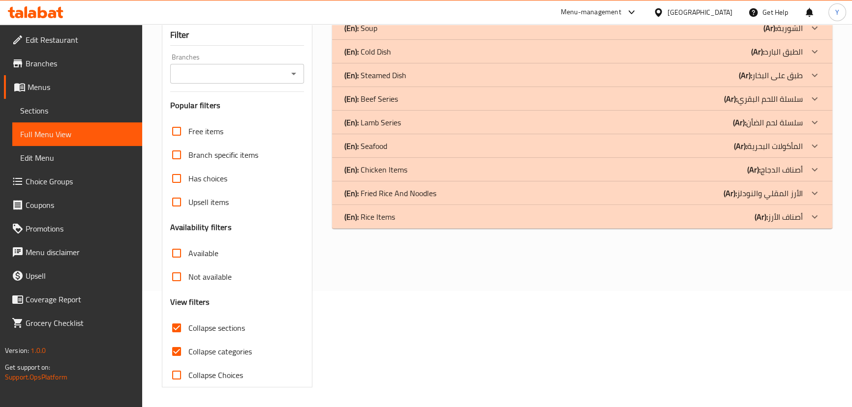
scroll to position [116, 0]
click at [410, 226] on div "(En): Rice Items (Ar): أصناف الأرز" at bounding box center [582, 218] width 500 height 24
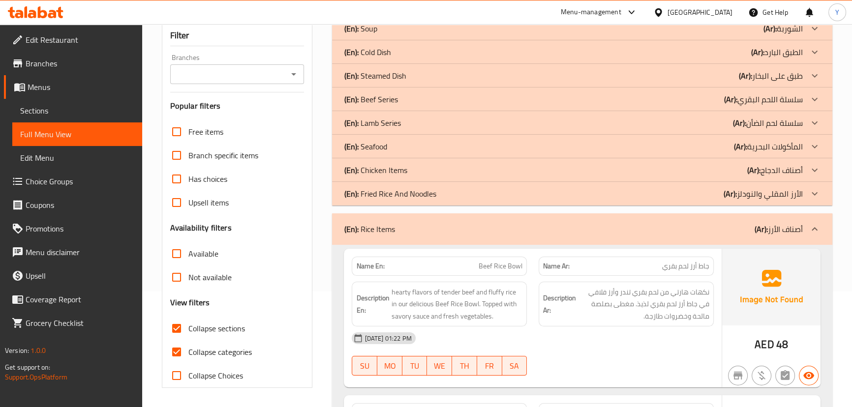
click at [436, 188] on p "(En): Fried Rice And Noodles" at bounding box center [390, 194] width 92 height 12
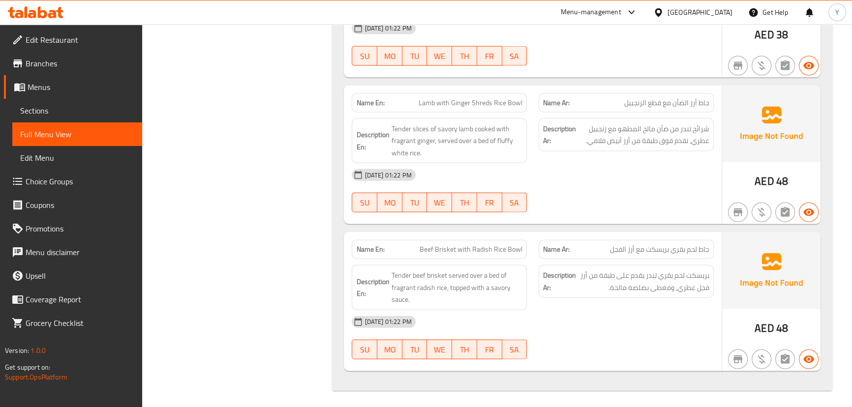
drag, startPoint x: 600, startPoint y: 185, endPoint x: 634, endPoint y: 398, distance: 216.0
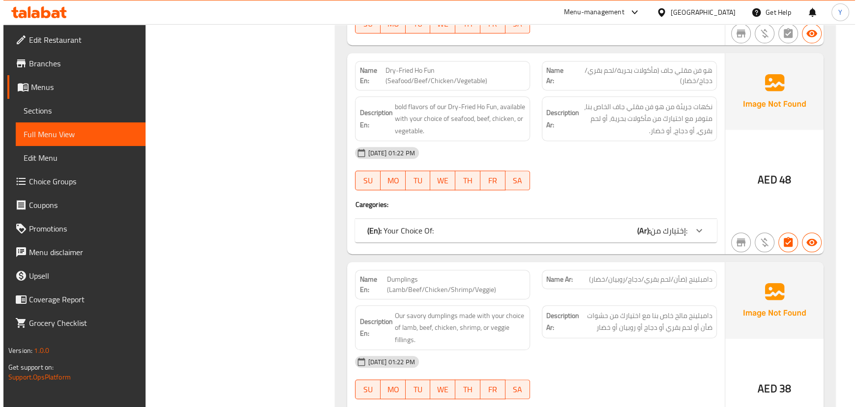
scroll to position [0, 0]
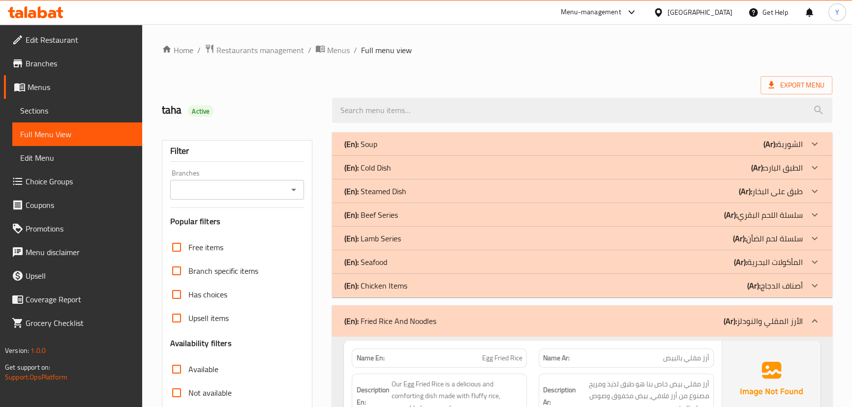
drag, startPoint x: 628, startPoint y: 251, endPoint x: 625, endPoint y: 70, distance: 181.0
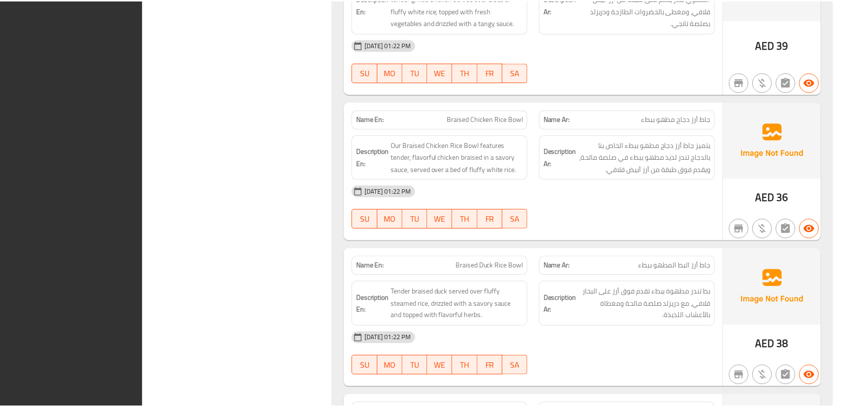
scroll to position [2762, 0]
